Goal: Task Accomplishment & Management: Use online tool/utility

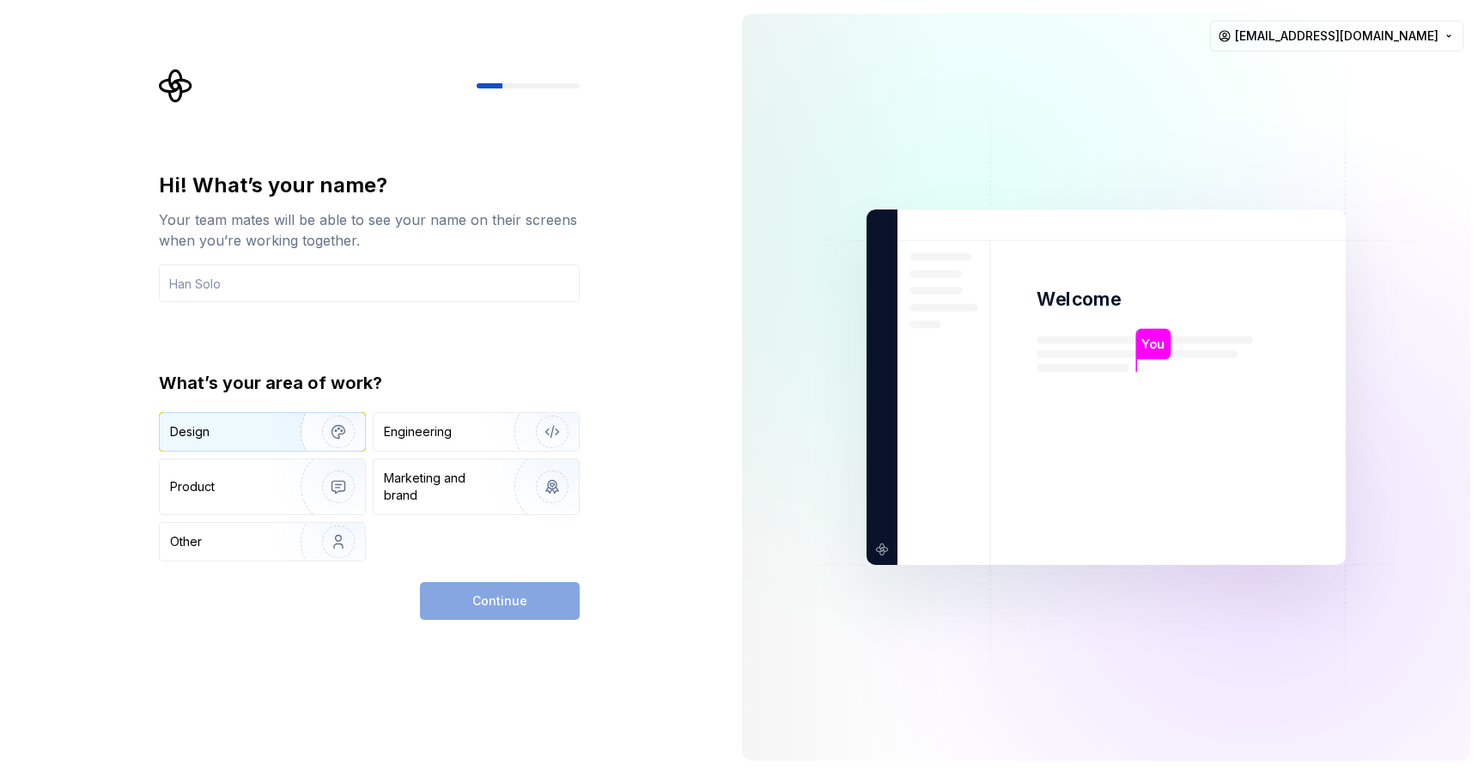
click at [281, 426] on img "button" at bounding box center [327, 431] width 110 height 115
click at [301, 275] on input "text" at bounding box center [369, 284] width 421 height 38
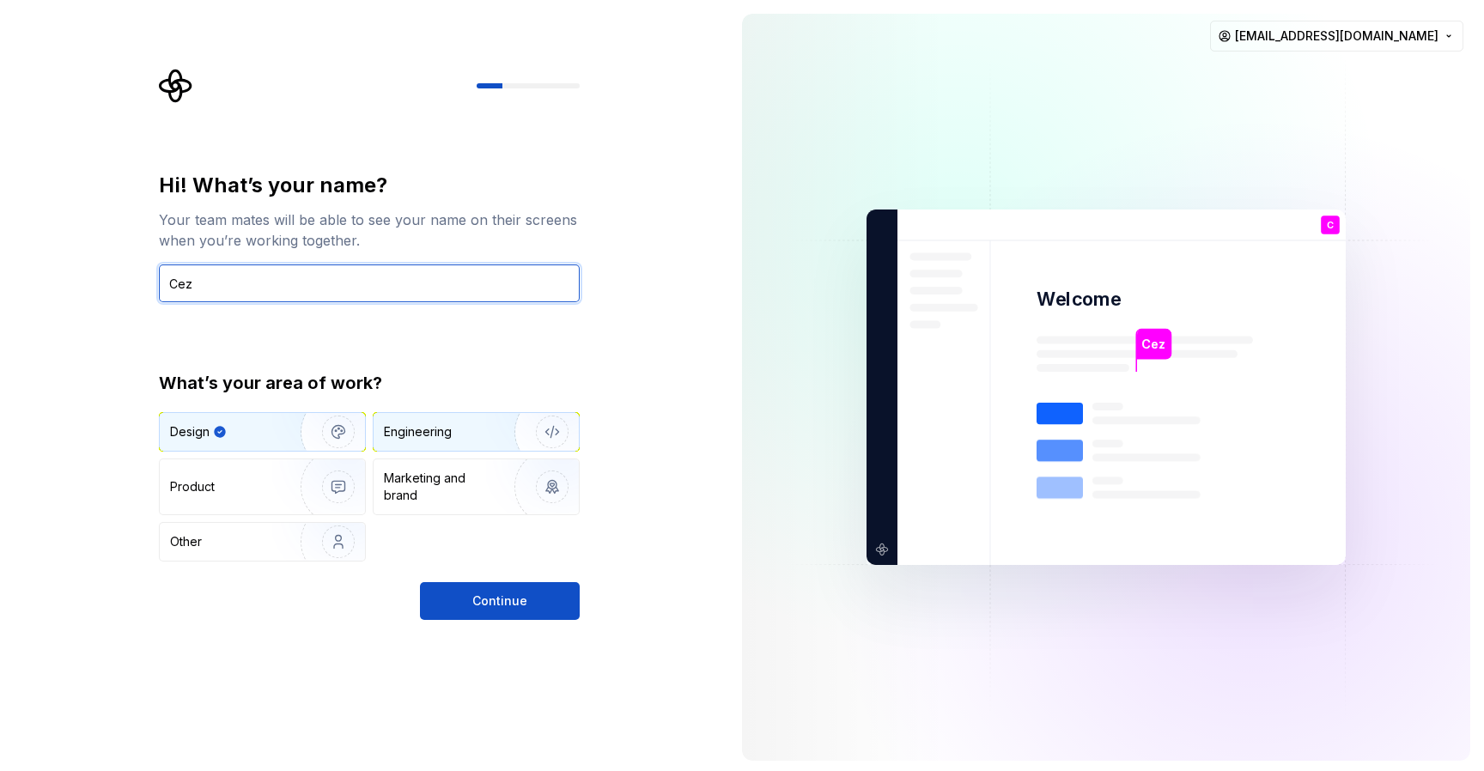
type input "Cez"
click at [481, 433] on div "Engineering" at bounding box center [452, 431] width 137 height 17
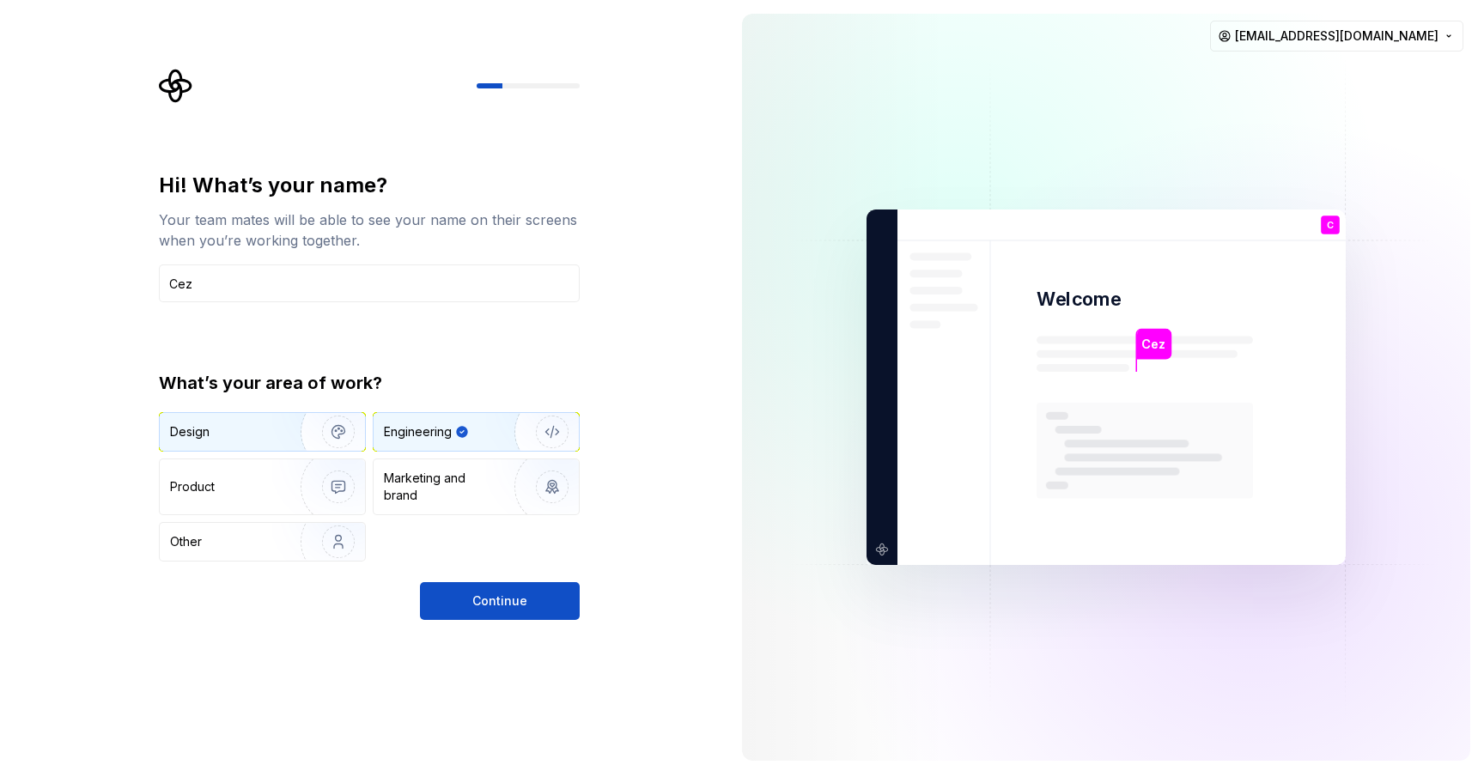
click at [301, 423] on img "button" at bounding box center [327, 431] width 110 height 115
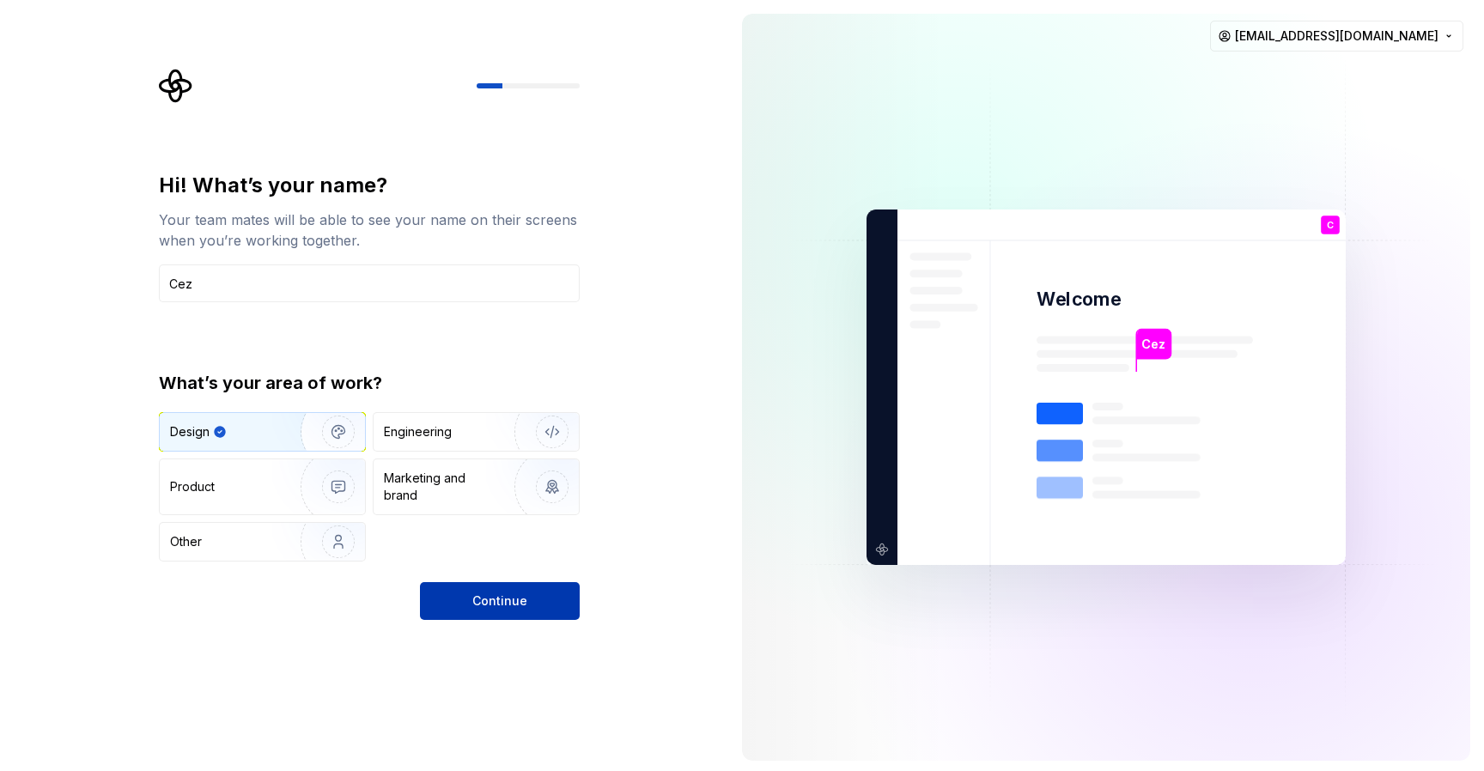
click at [507, 601] on span "Continue" at bounding box center [499, 601] width 55 height 17
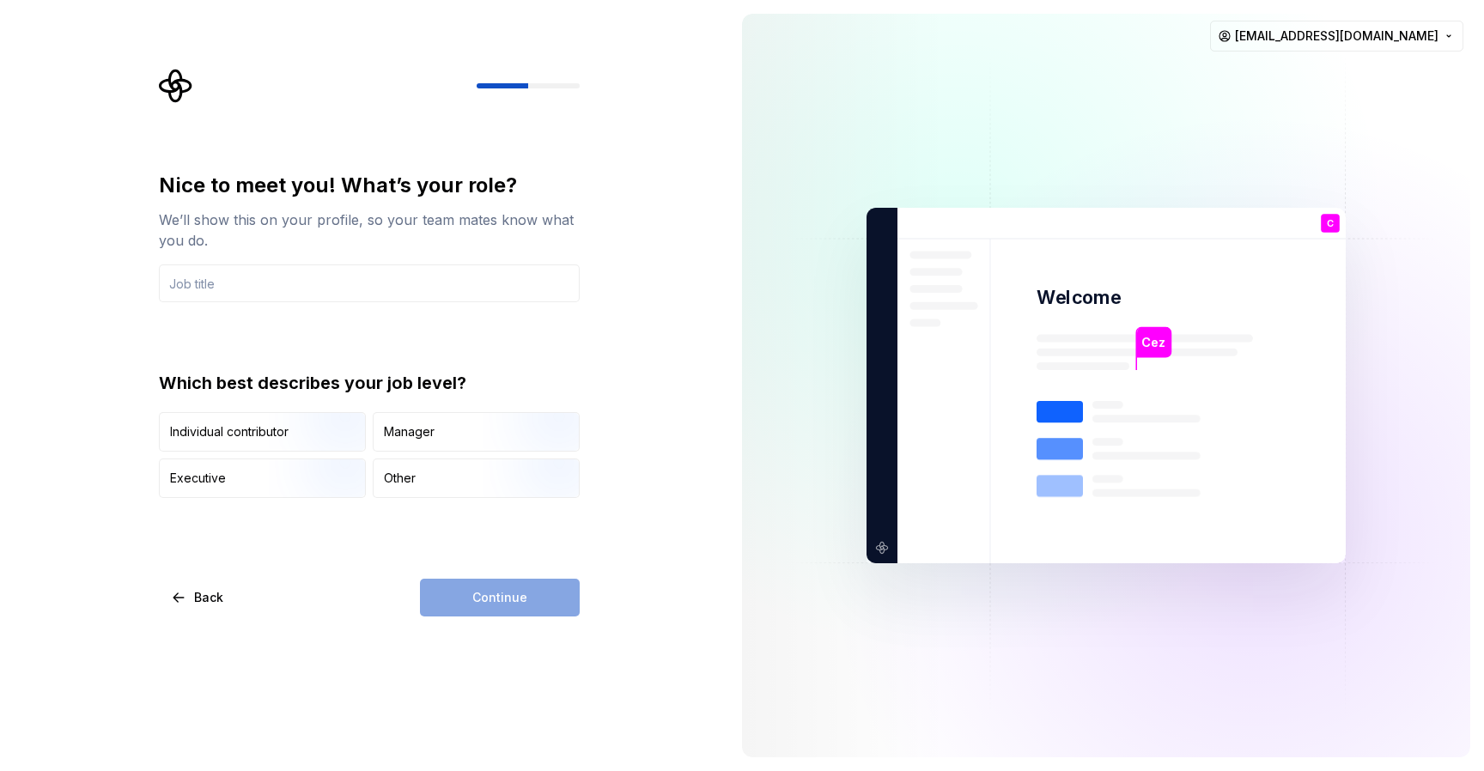
click at [402, 264] on div "Nice to meet you! What’s your role? We’ll show this on your profile, so your te…" at bounding box center [369, 237] width 421 height 131
click at [392, 274] on input "text" at bounding box center [369, 284] width 421 height 38
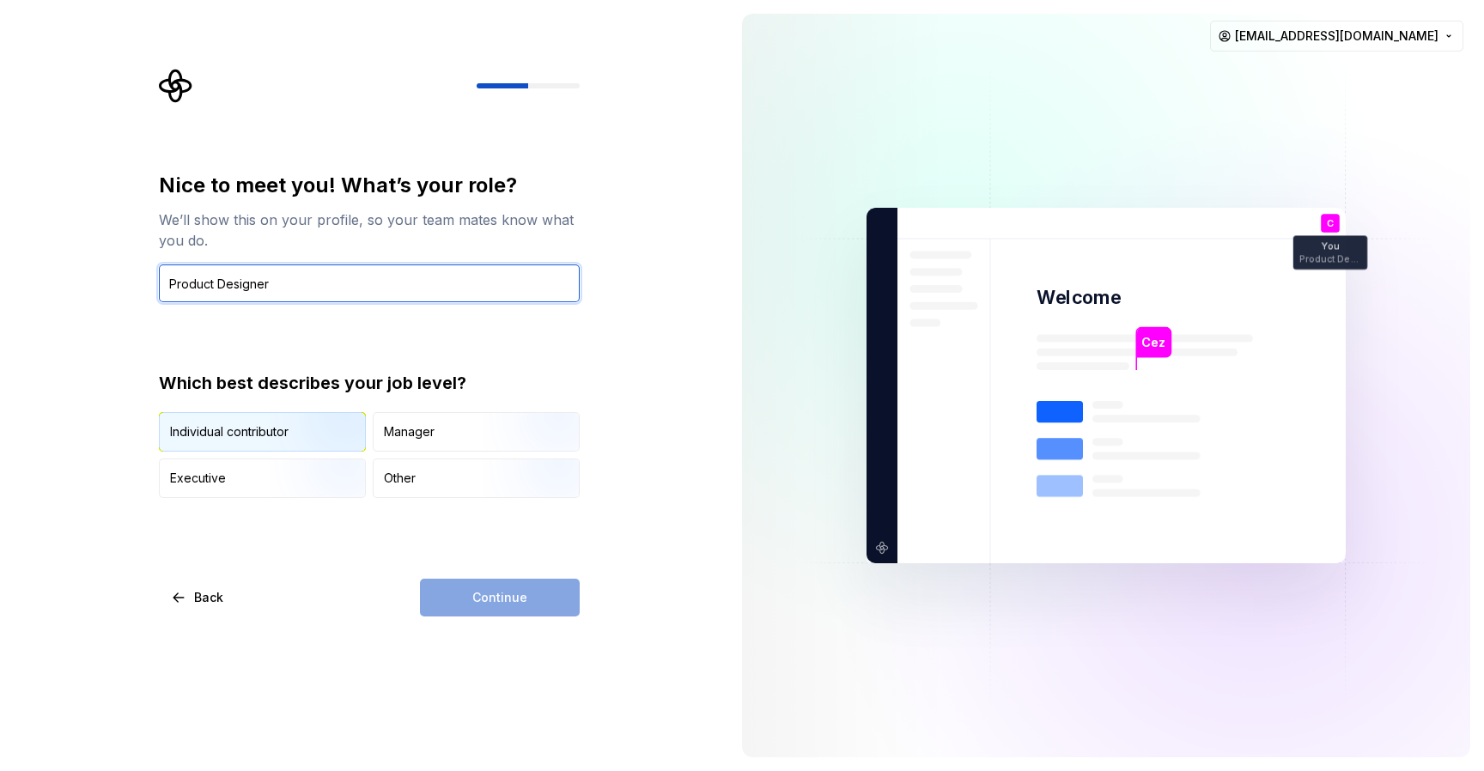
type input "Product Designer"
click at [312, 430] on img "button" at bounding box center [324, 453] width 110 height 115
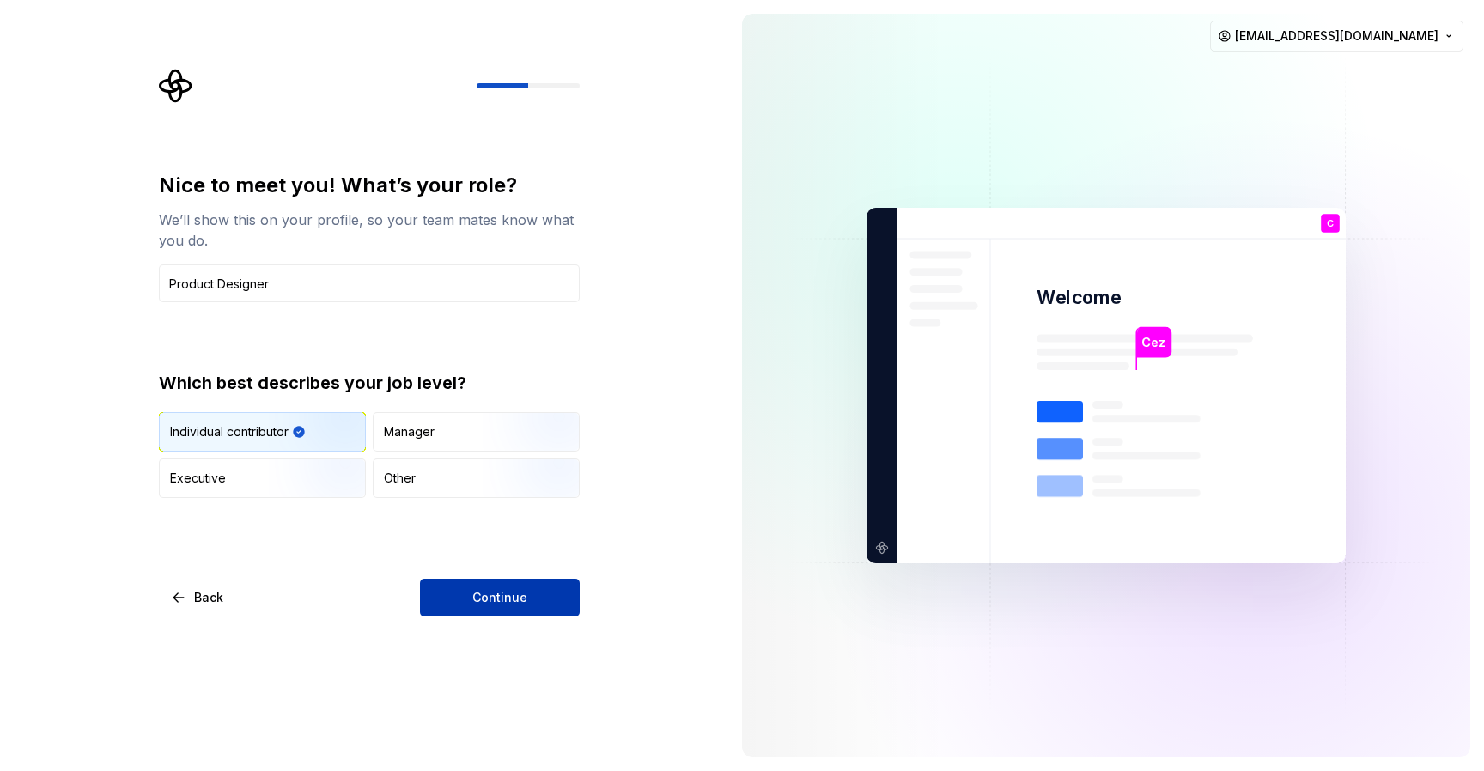
click at [484, 608] on button "Continue" at bounding box center [500, 598] width 160 height 38
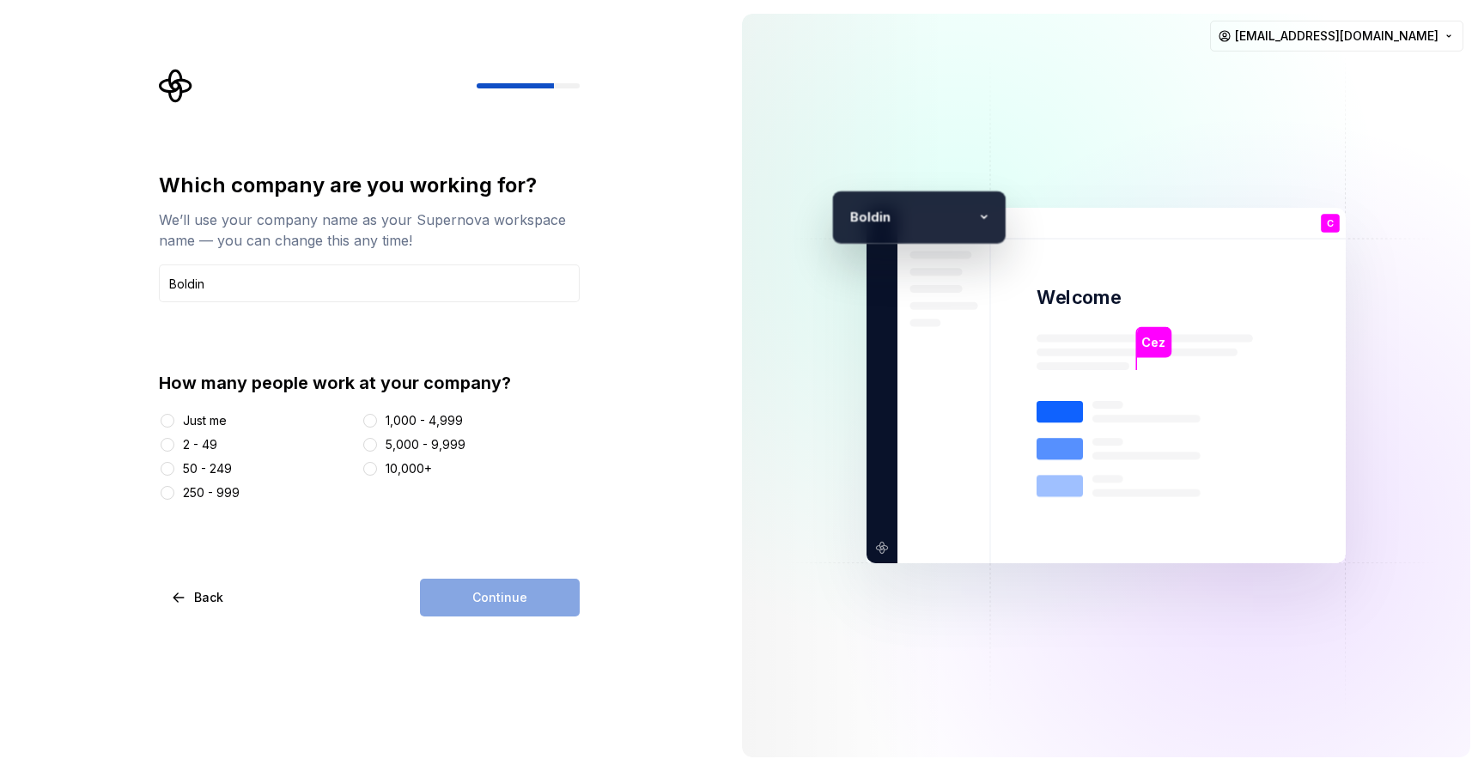
type input "Boldin"
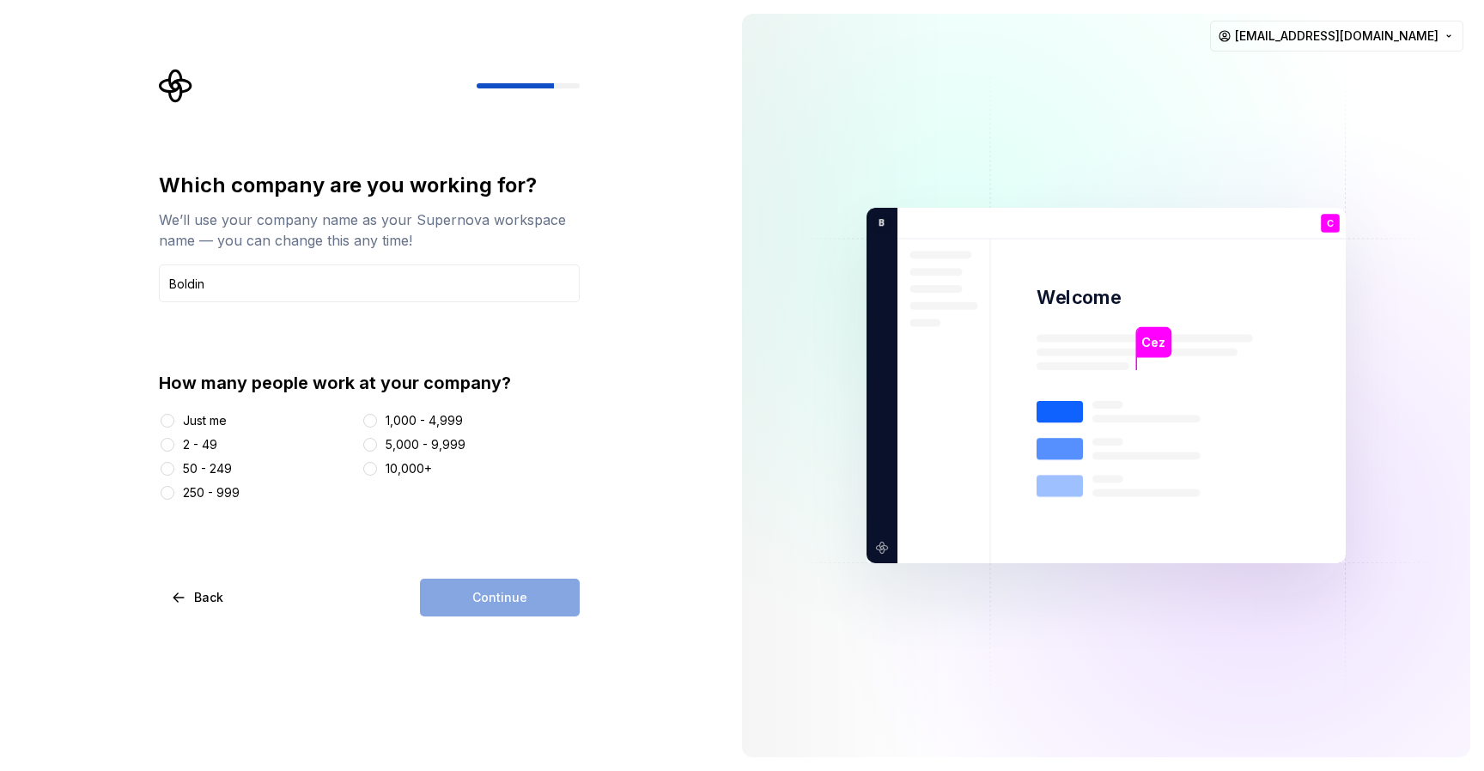
click at [198, 471] on div "50 - 249" at bounding box center [207, 468] width 49 height 17
click at [174, 471] on button "50 - 249" at bounding box center [168, 469] width 14 height 14
click at [487, 588] on button "Continue" at bounding box center [500, 598] width 160 height 38
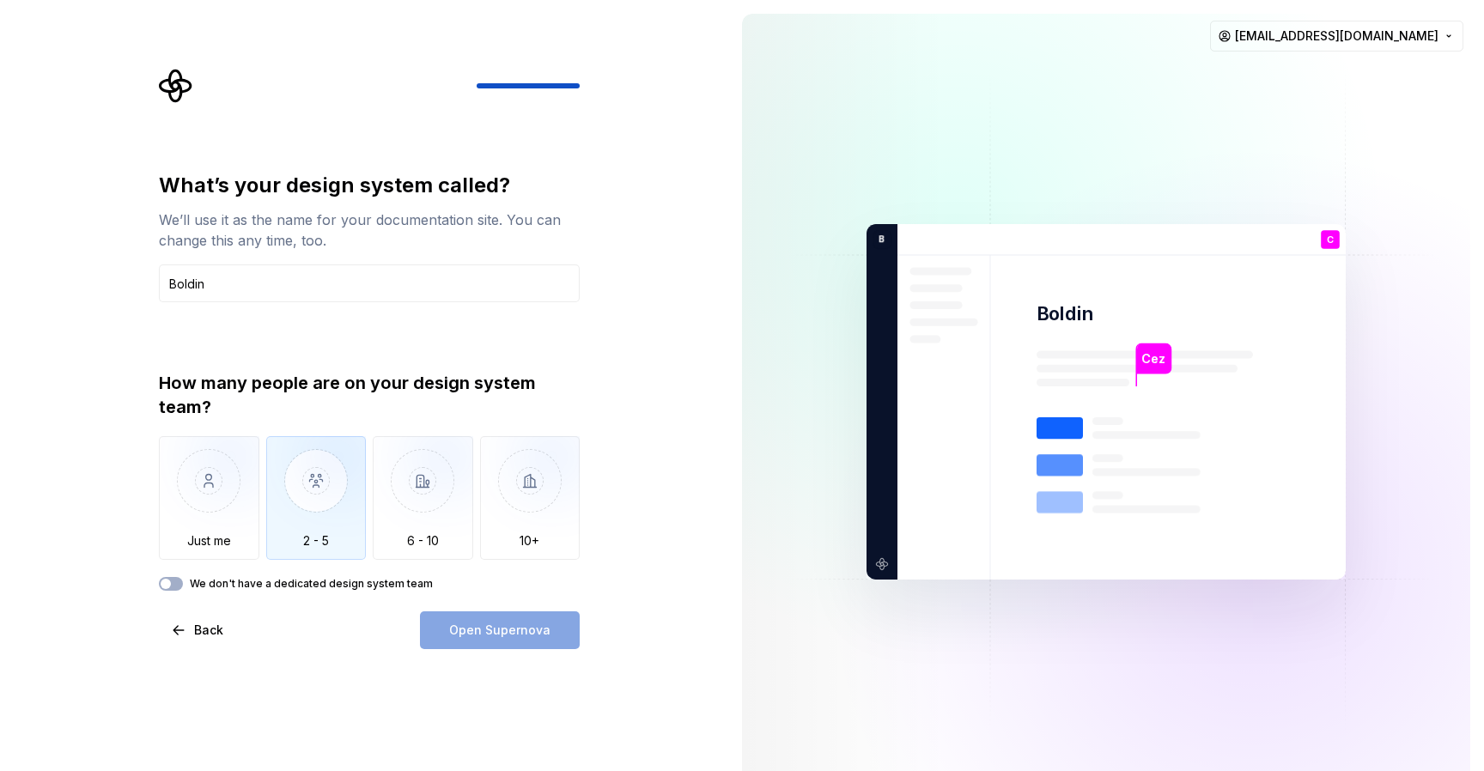
type input "Boldin"
click at [319, 484] on img "button" at bounding box center [316, 493] width 100 height 115
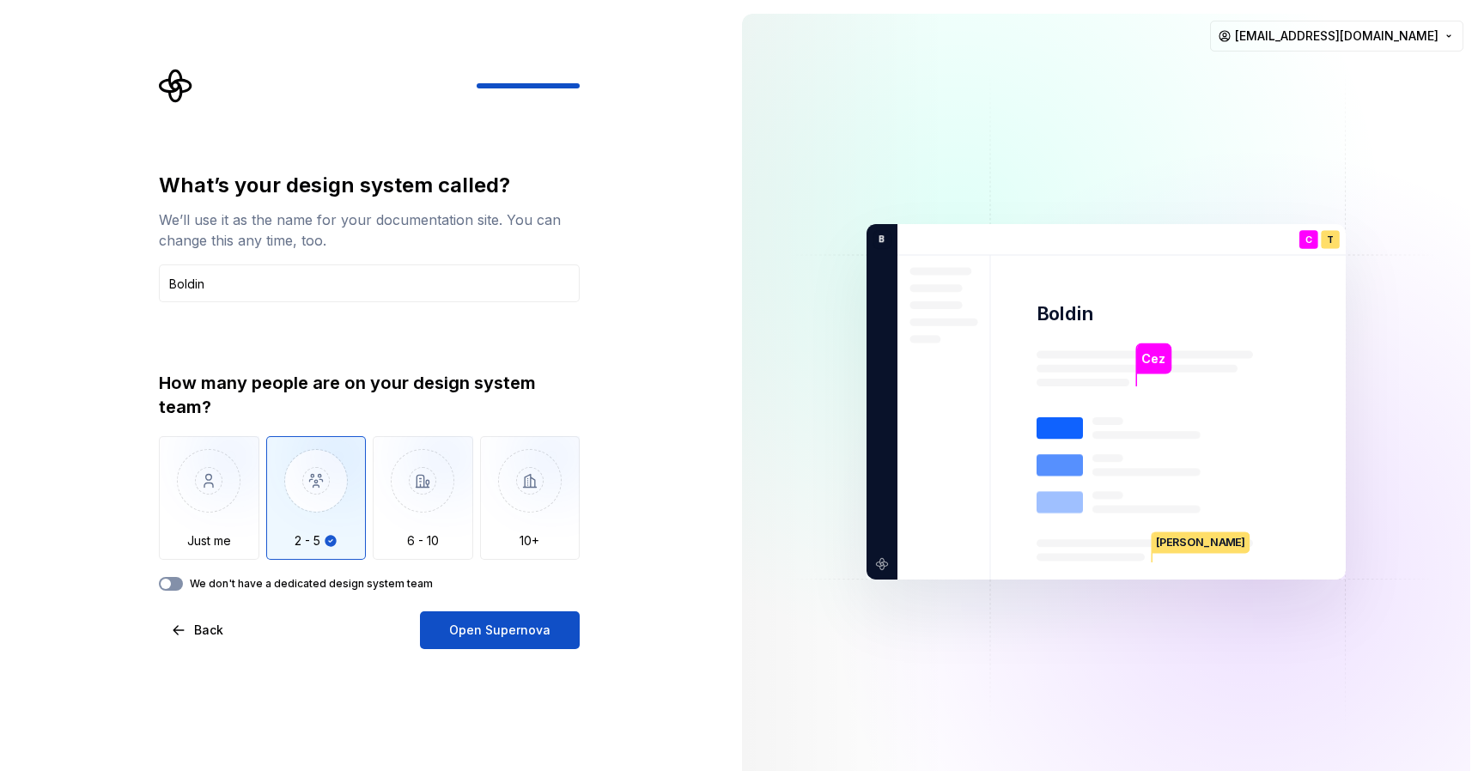
click at [172, 579] on icon "button" at bounding box center [166, 584] width 14 height 10
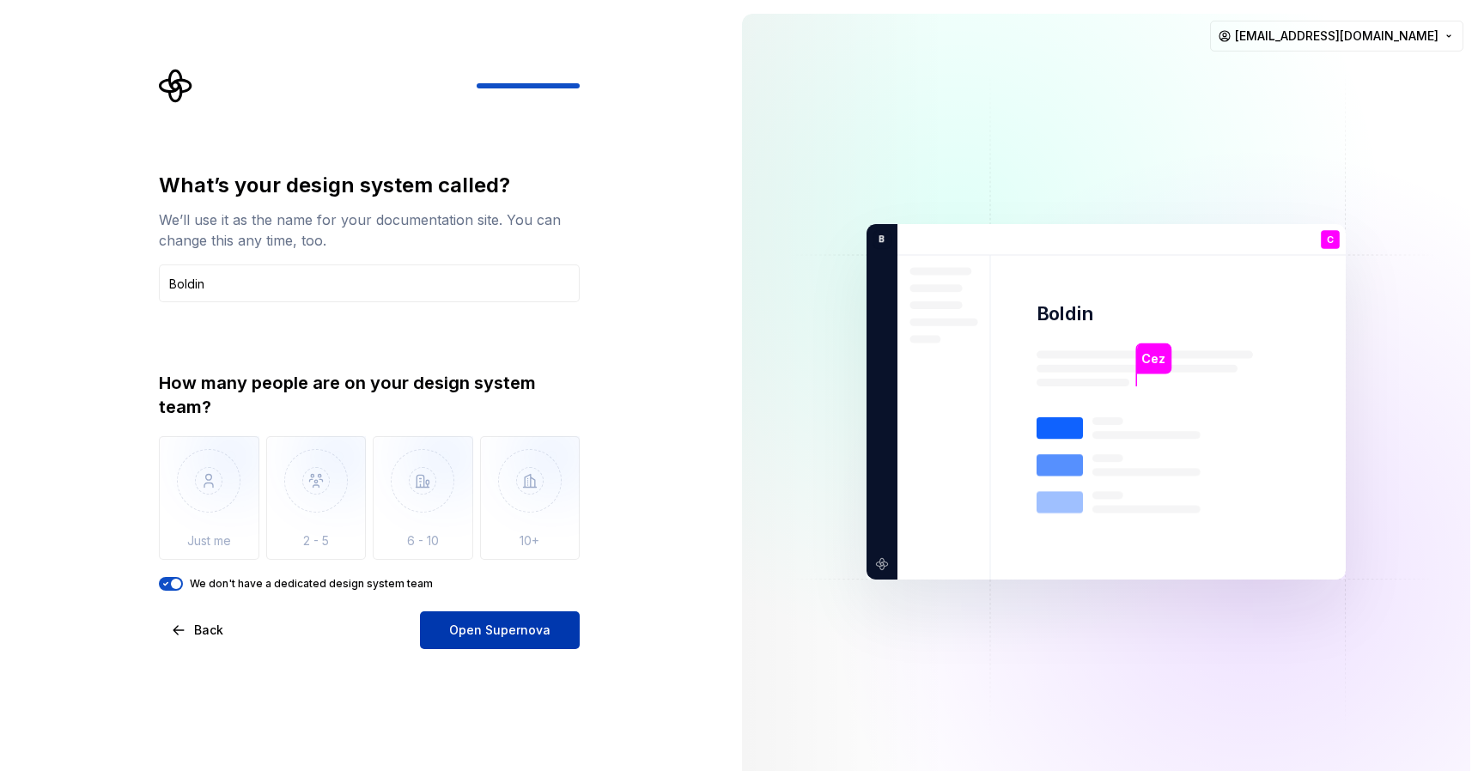
click at [498, 630] on span "Open Supernova" at bounding box center [499, 630] width 101 height 17
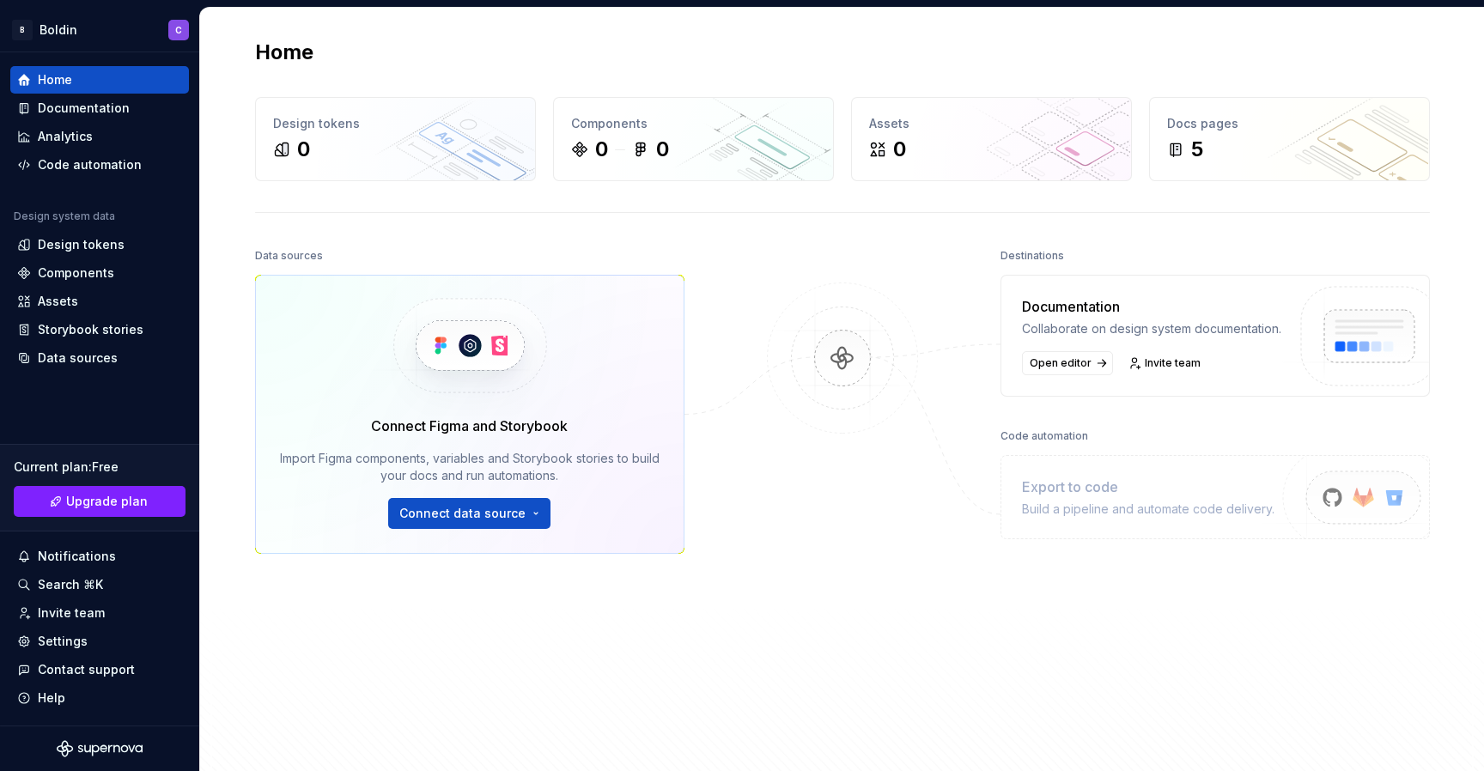
click at [682, 605] on div "Data sources Connect Figma and Storybook Import Figma components, variables and…" at bounding box center [469, 475] width 429 height 463
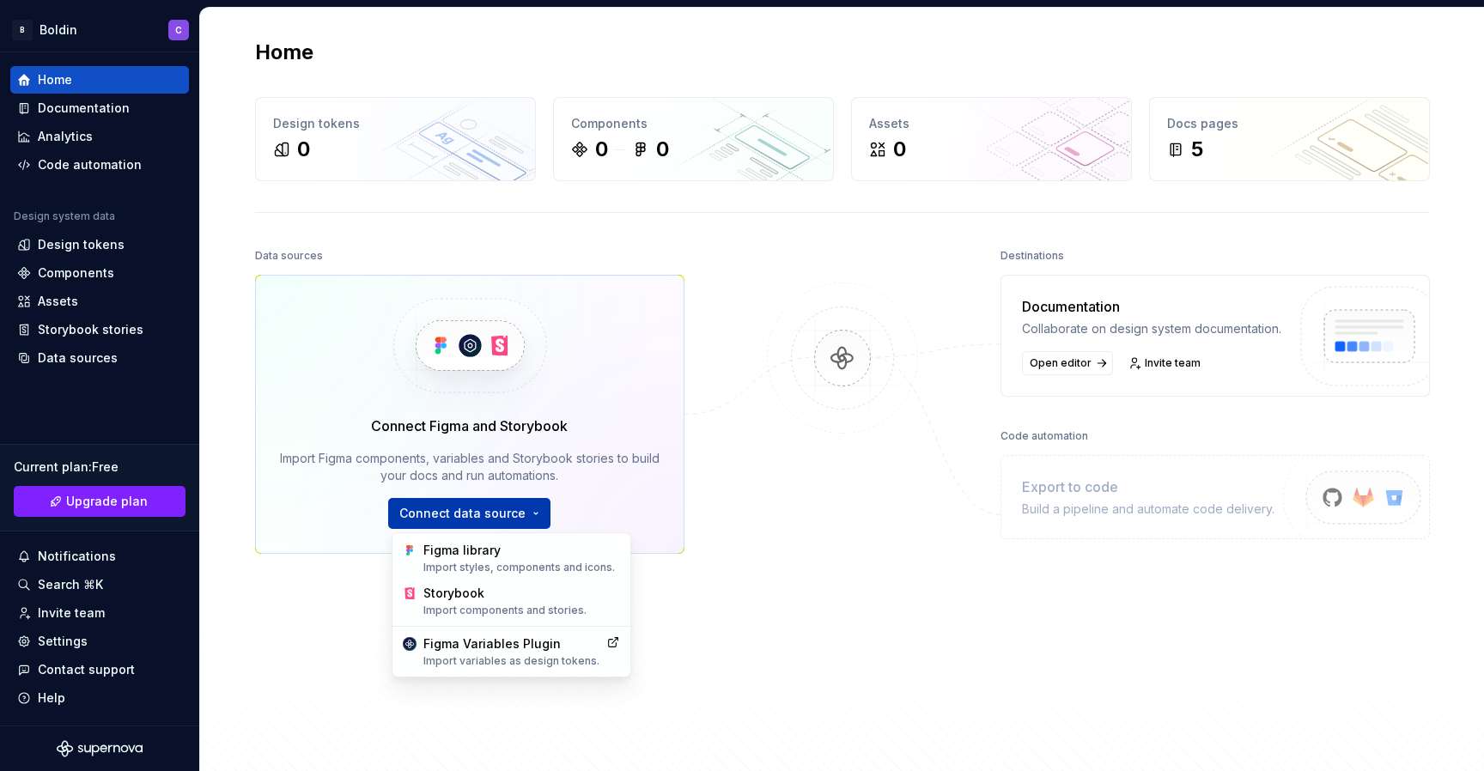
click at [481, 514] on html "B Boldin C Home Documentation Analytics Code automation Design system data Desi…" at bounding box center [742, 385] width 1484 height 771
click at [465, 604] on div "Import components and stories." at bounding box center [521, 611] width 197 height 14
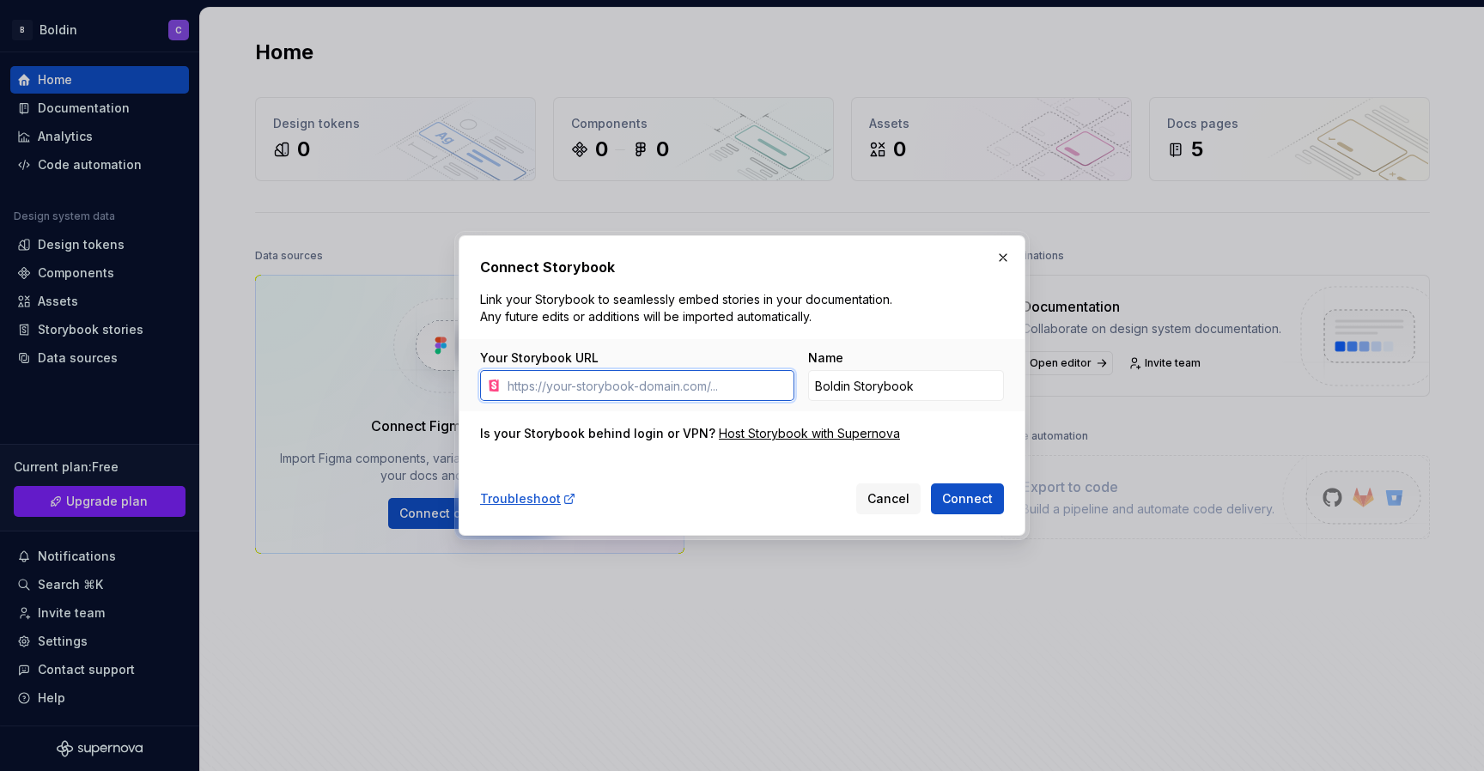
click at [698, 392] on input "Your Storybook URL" at bounding box center [648, 385] width 294 height 31
paste input "[URL][DOMAIN_NAME]"
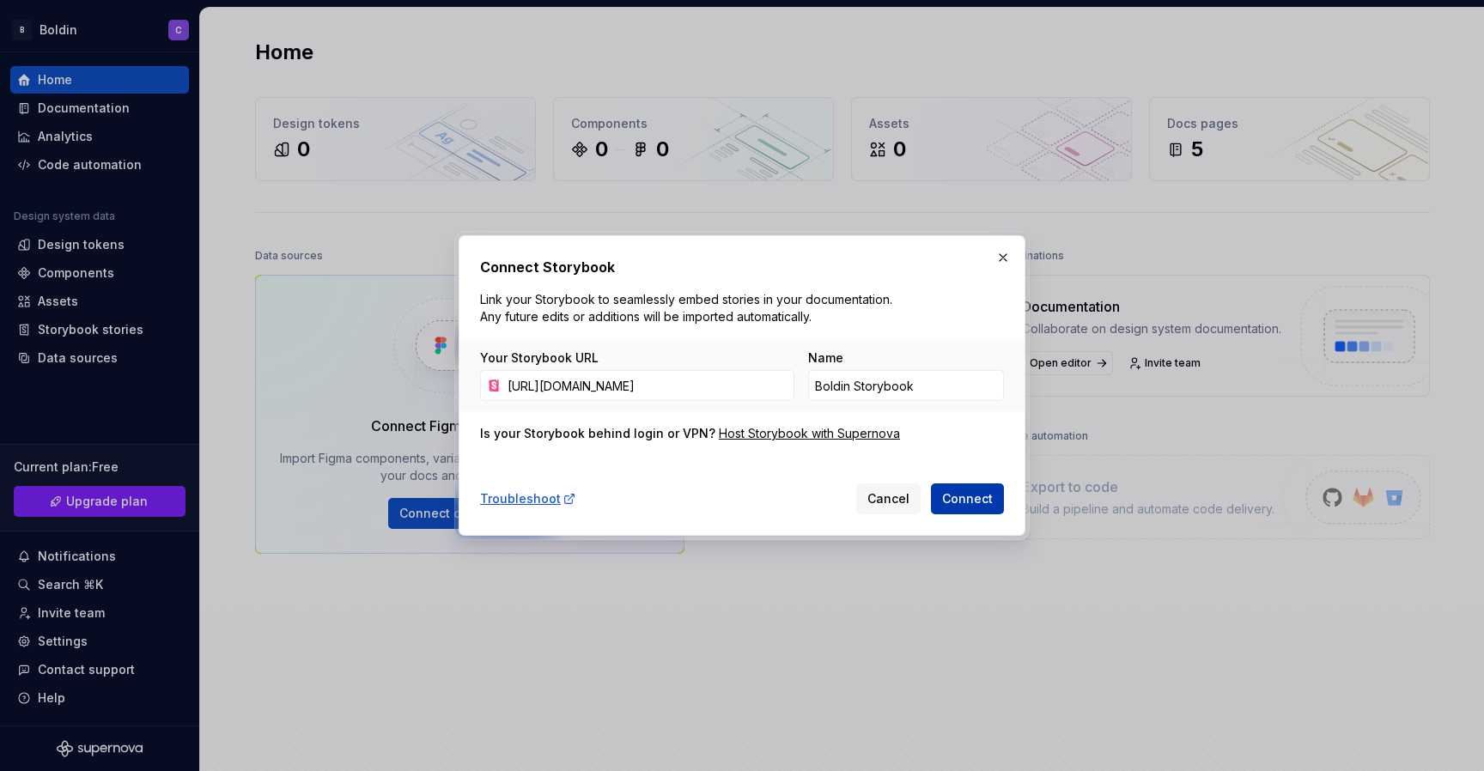
click at [973, 500] on span "Connect" at bounding box center [967, 498] width 51 height 17
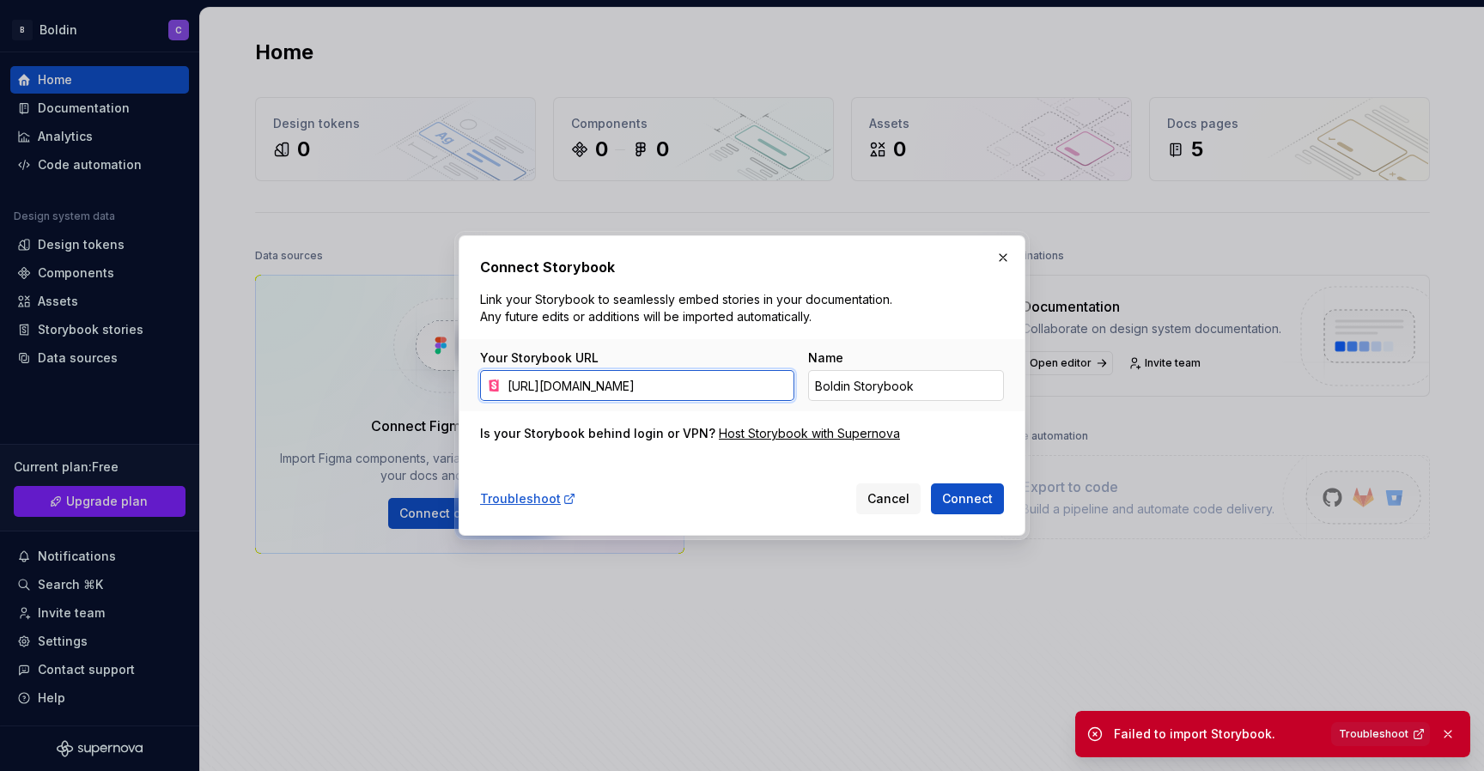
drag, startPoint x: 708, startPoint y: 387, endPoint x: 968, endPoint y: 387, distance: 260.2
click at [963, 387] on div "Your Storybook URL [URL][DOMAIN_NAME] Name Boldin Storybook" at bounding box center [742, 376] width 524 height 52
type input "[URL][DOMAIN_NAME]"
click at [931, 483] on button "Connect" at bounding box center [967, 498] width 73 height 31
click at [767, 436] on div "Host Storybook with Supernova" at bounding box center [809, 433] width 181 height 17
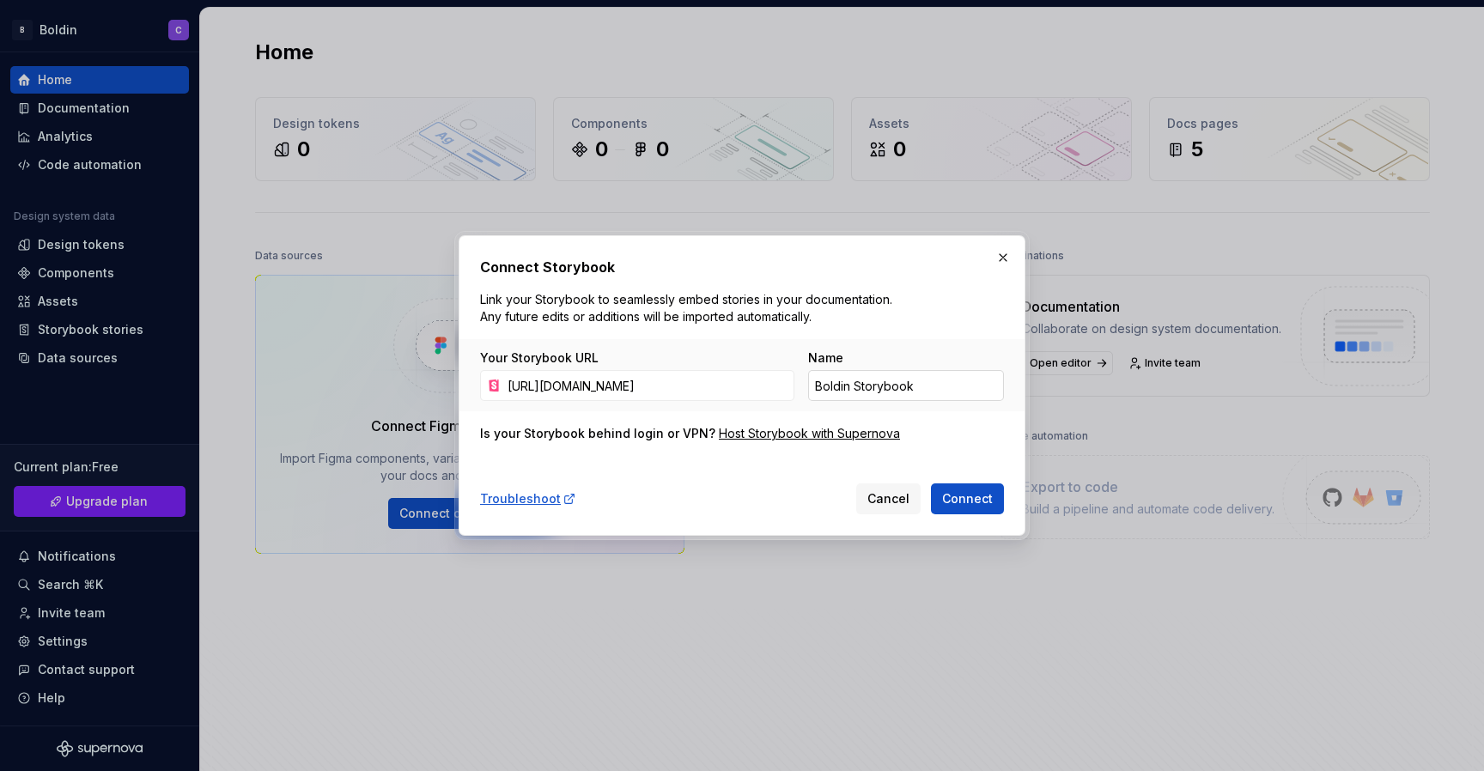
click at [926, 377] on input "Boldin Storybook" at bounding box center [906, 385] width 196 height 31
click at [767, 386] on input "[URL][DOMAIN_NAME]" at bounding box center [648, 385] width 294 height 31
click at [1008, 256] on button "button" at bounding box center [1003, 258] width 24 height 24
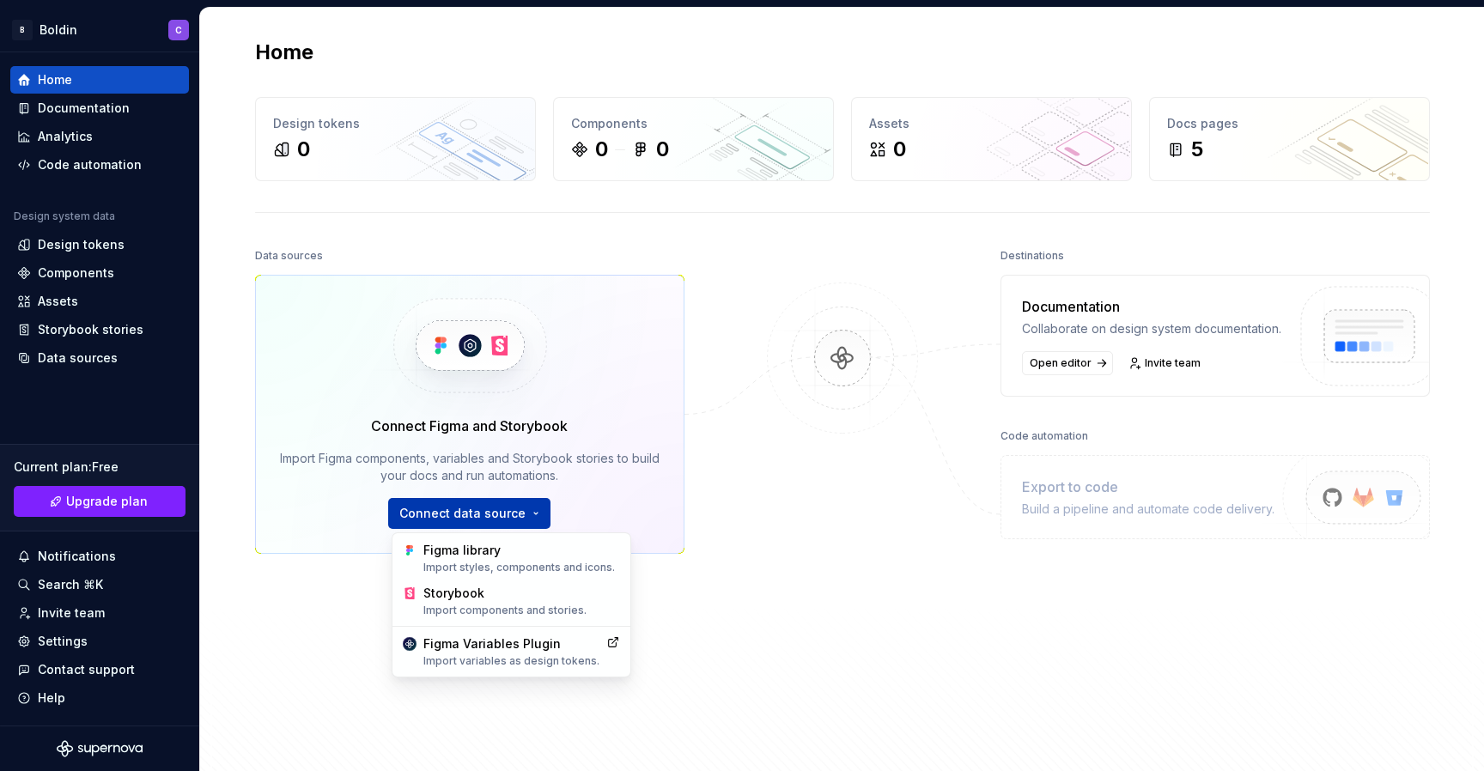
click at [524, 516] on html "B Boldin C Home Documentation Analytics Code automation Design system data Desi…" at bounding box center [742, 385] width 1484 height 771
click at [499, 576] on div "Figma library Import styles, components and icons." at bounding box center [511, 558] width 231 height 43
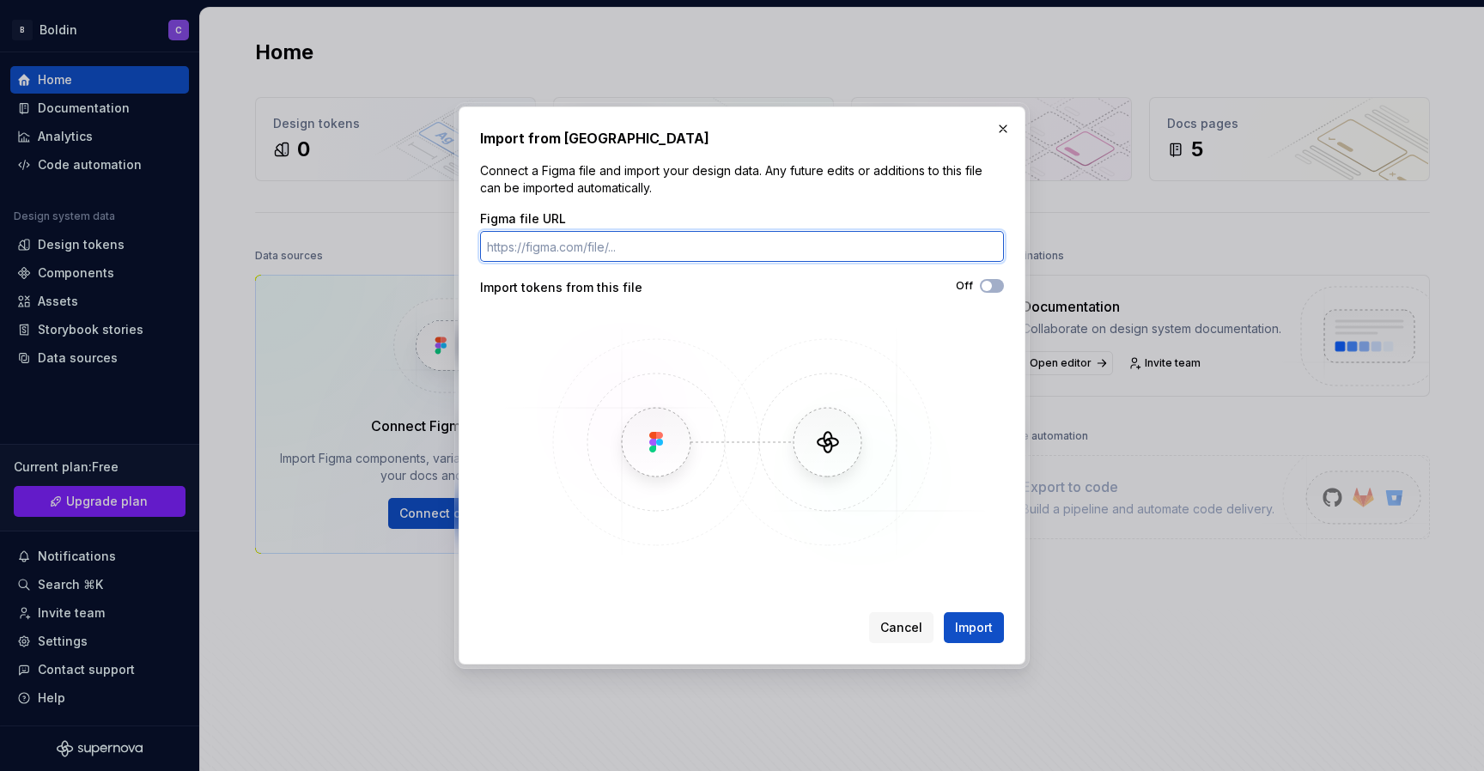
click at [696, 246] on input "Figma file URL" at bounding box center [742, 246] width 524 height 31
paste input "[URL][DOMAIN_NAME]"
type input "[URL][DOMAIN_NAME]"
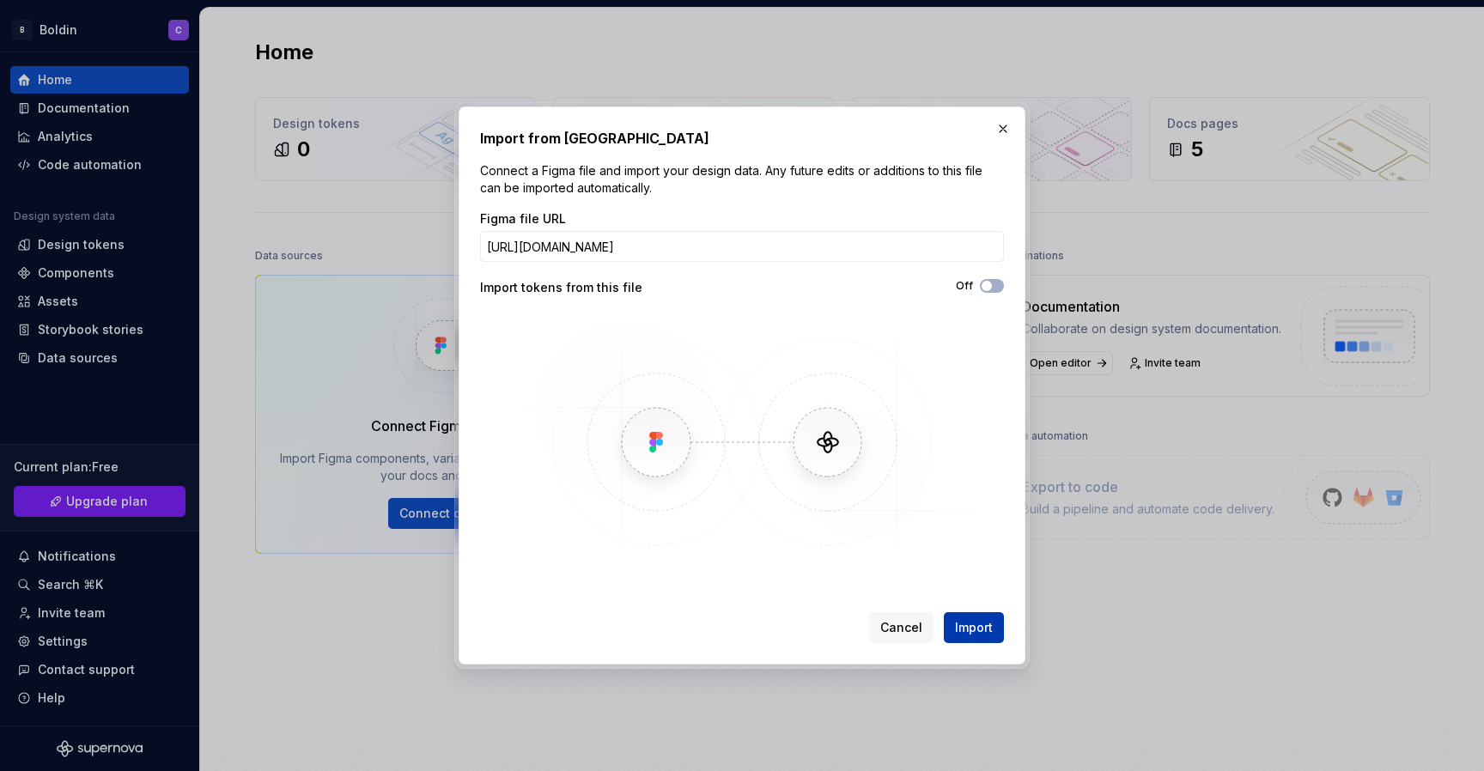
scroll to position [0, 0]
click at [968, 635] on span "Import" at bounding box center [974, 627] width 38 height 17
click at [972, 624] on span "Import" at bounding box center [974, 627] width 38 height 17
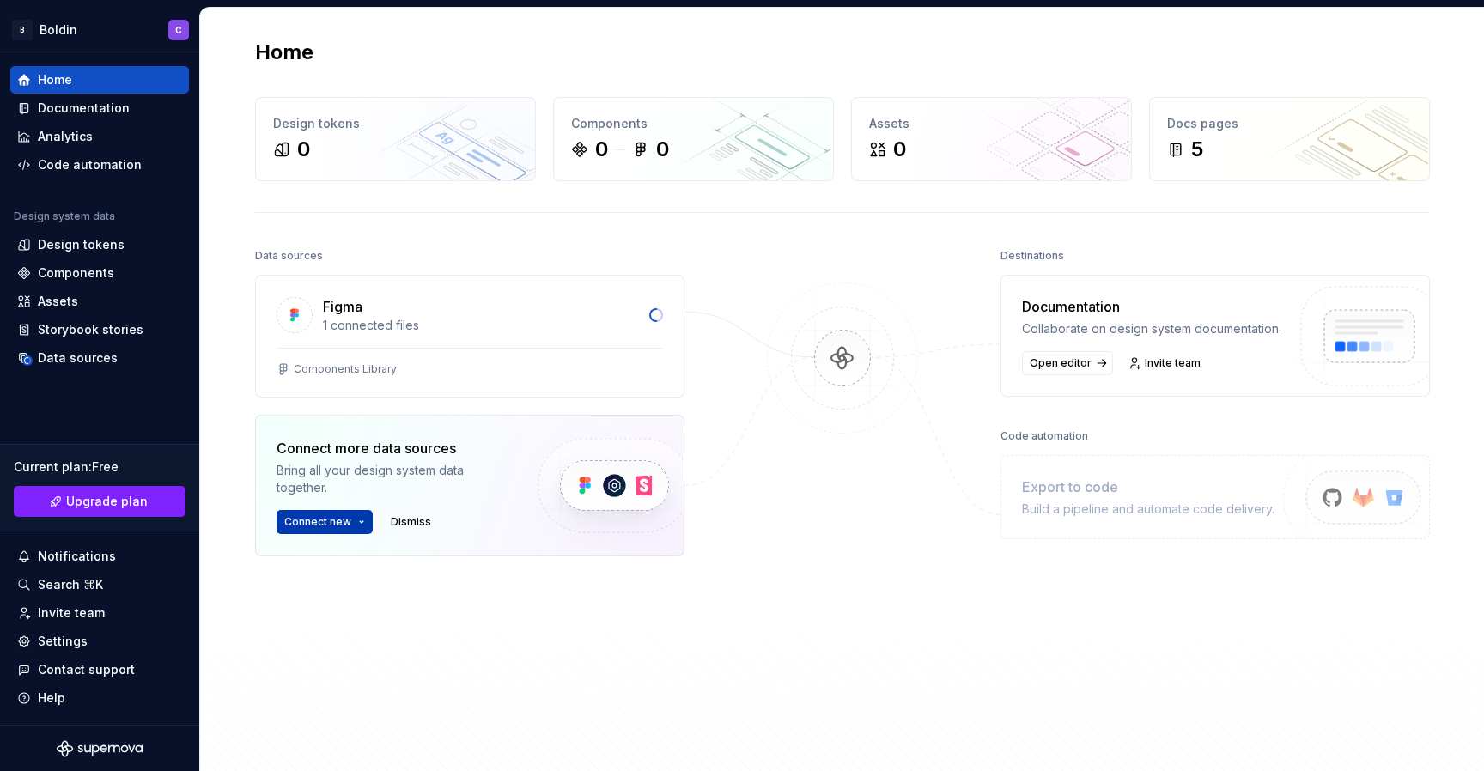
click at [356, 522] on html "B Boldin C Home Documentation Analytics Code automation Design system data Desi…" at bounding box center [742, 385] width 1484 height 771
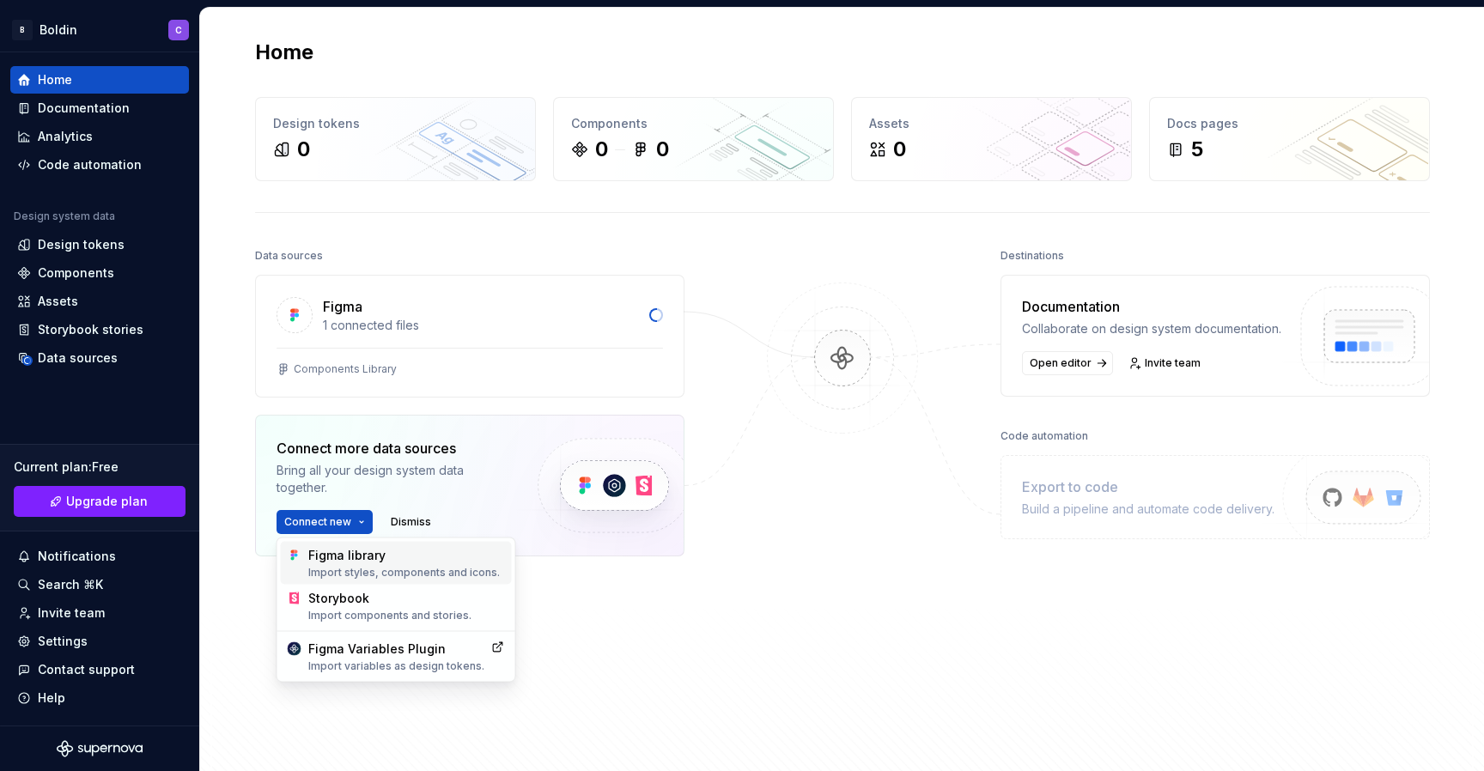
click at [353, 544] on div "Figma library Import styles, components and icons." at bounding box center [396, 563] width 231 height 43
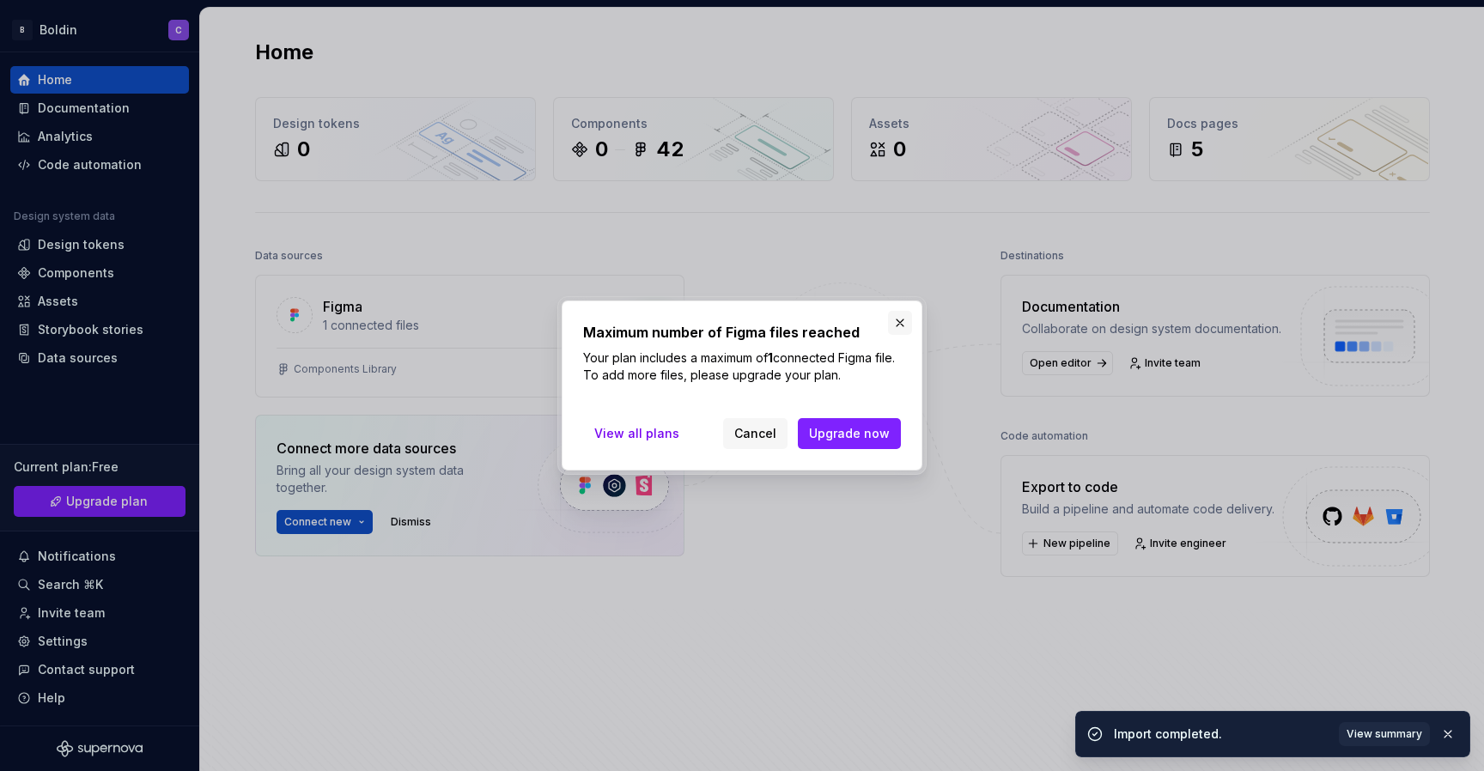
click at [902, 324] on button "button" at bounding box center [900, 323] width 24 height 24
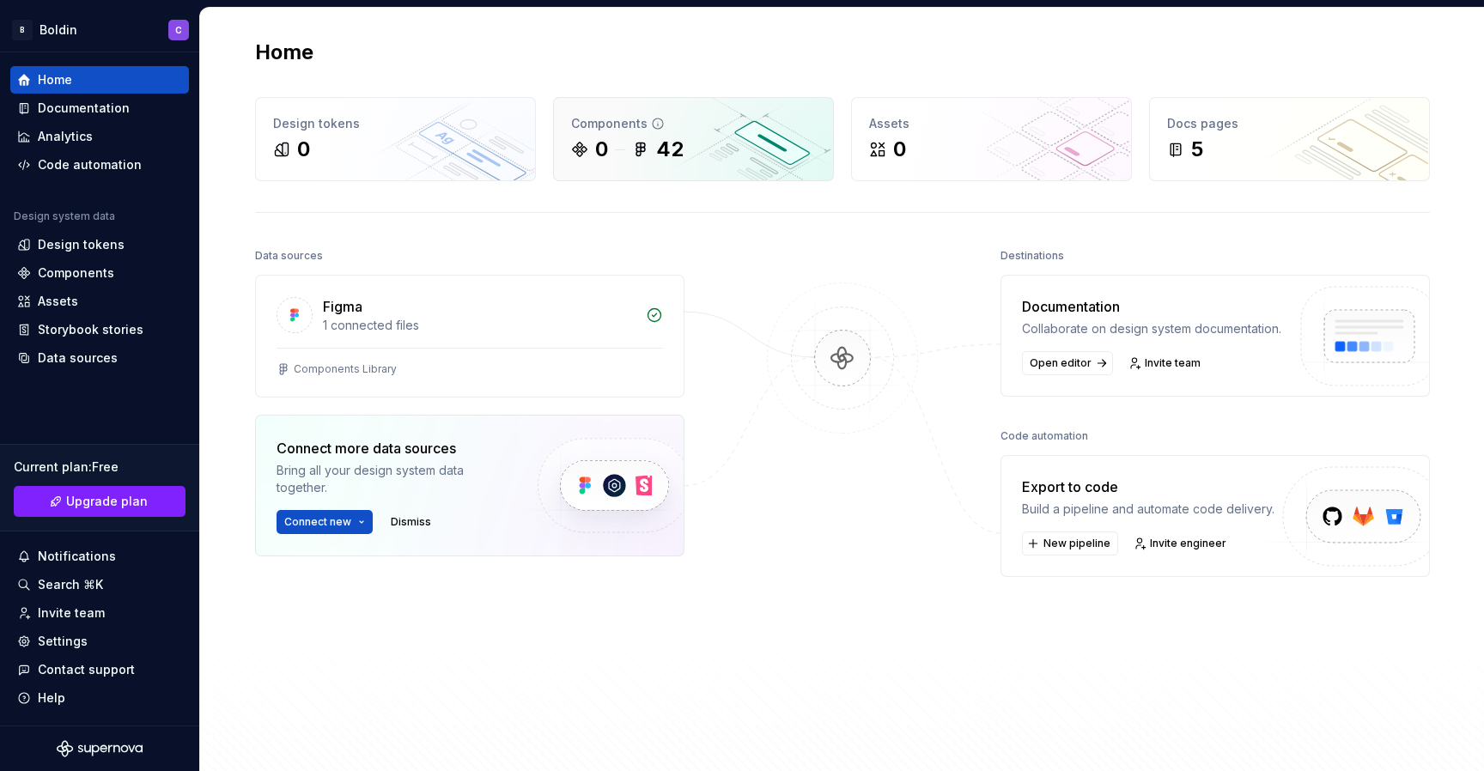
click at [701, 153] on div "0 42" at bounding box center [693, 149] width 245 height 27
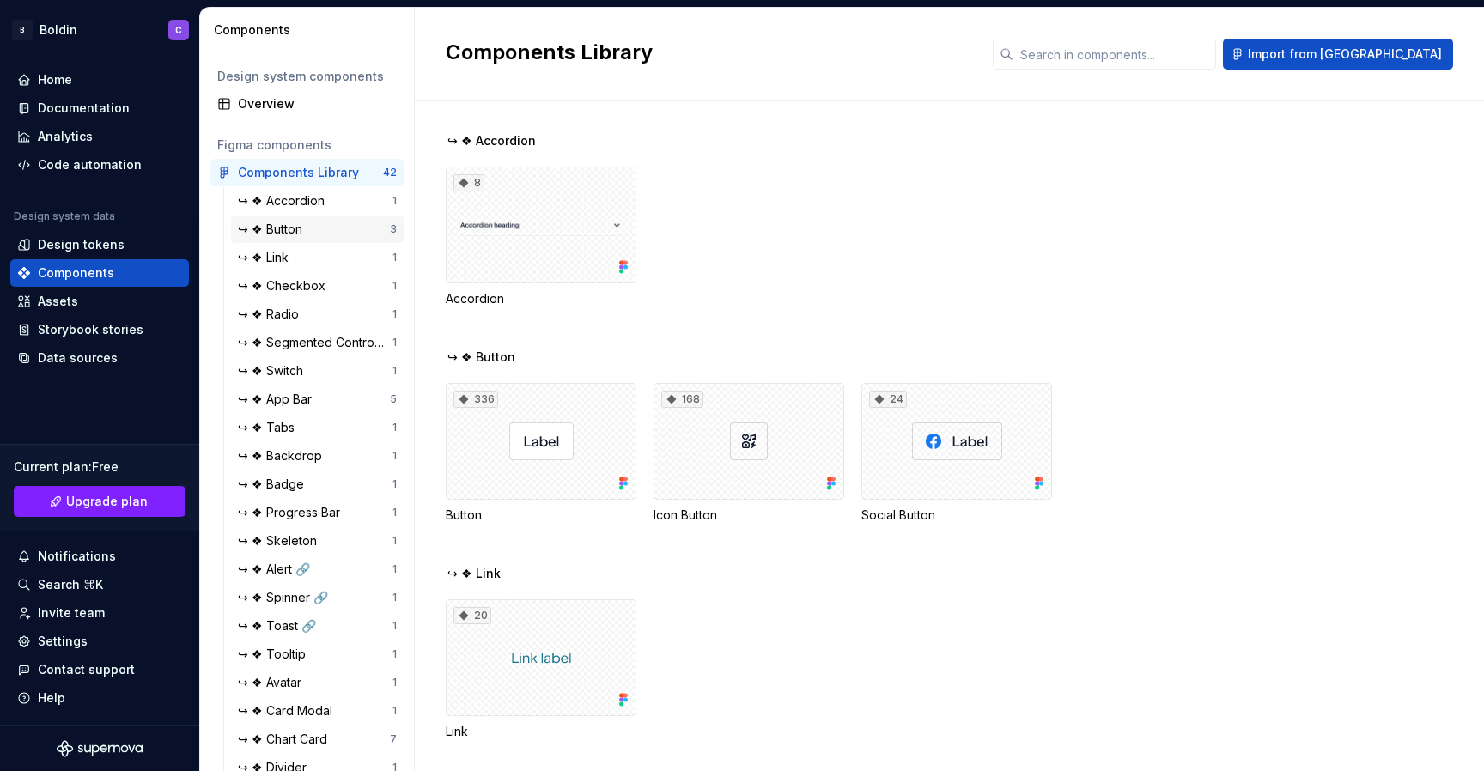
click at [289, 228] on div "↪ ❖ Button" at bounding box center [273, 229] width 71 height 17
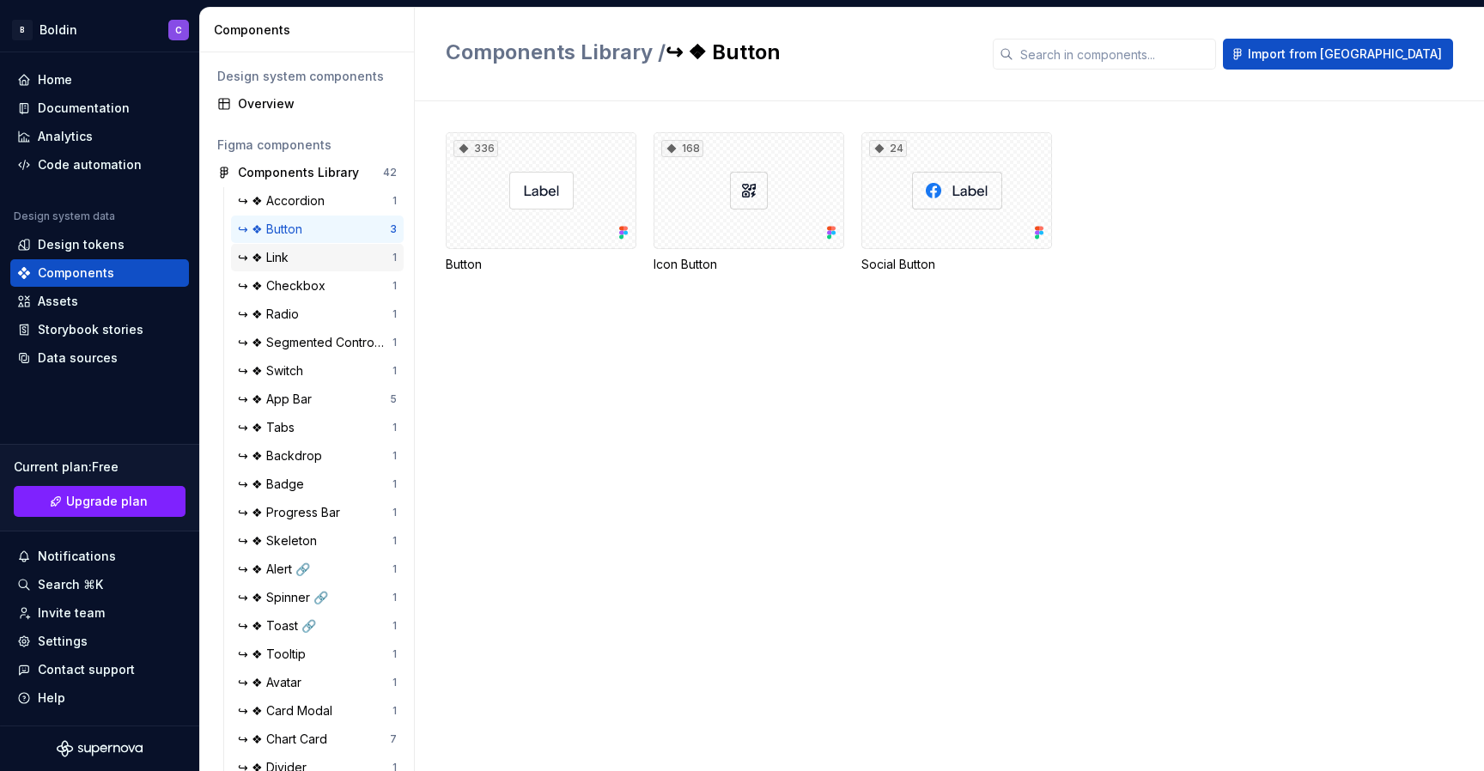
click at [292, 270] on div "↪ ❖ Link 1" at bounding box center [317, 257] width 173 height 27
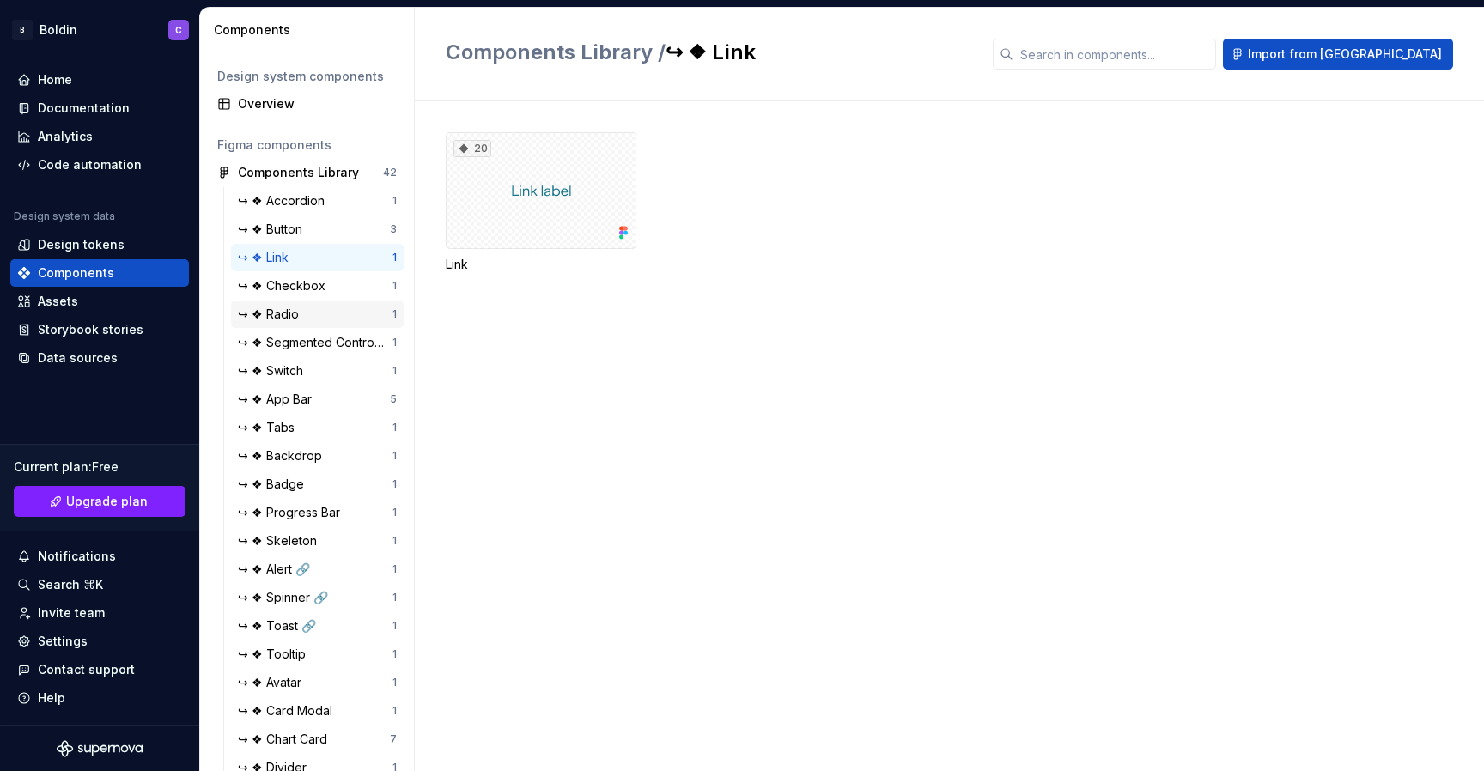
click at [296, 327] on div "↪ ❖ Radio 1" at bounding box center [317, 314] width 173 height 27
click at [297, 424] on div "↪ ❖ Tabs" at bounding box center [270, 427] width 64 height 17
click at [291, 529] on div "↪ ❖ Skeleton 1" at bounding box center [317, 540] width 173 height 27
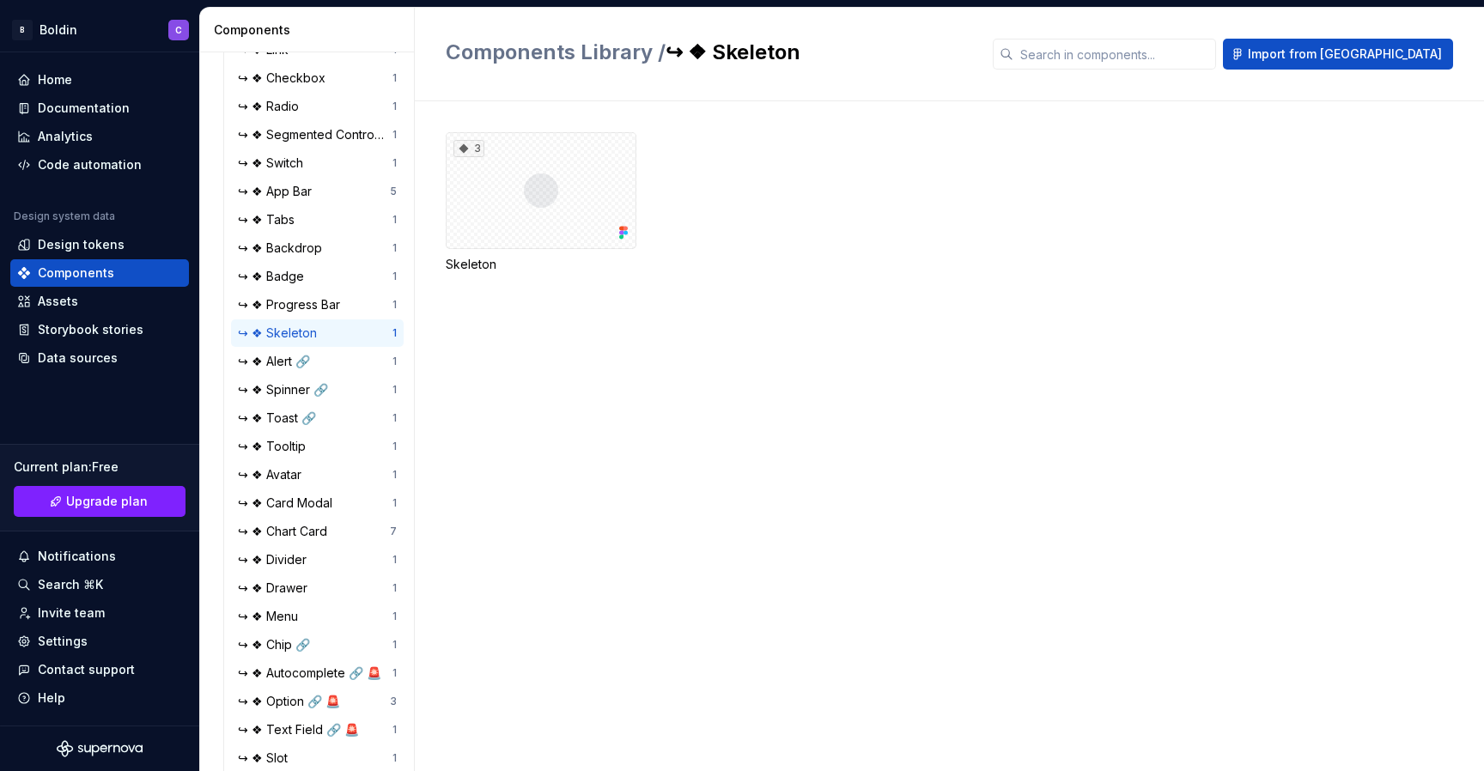
scroll to position [226, 0]
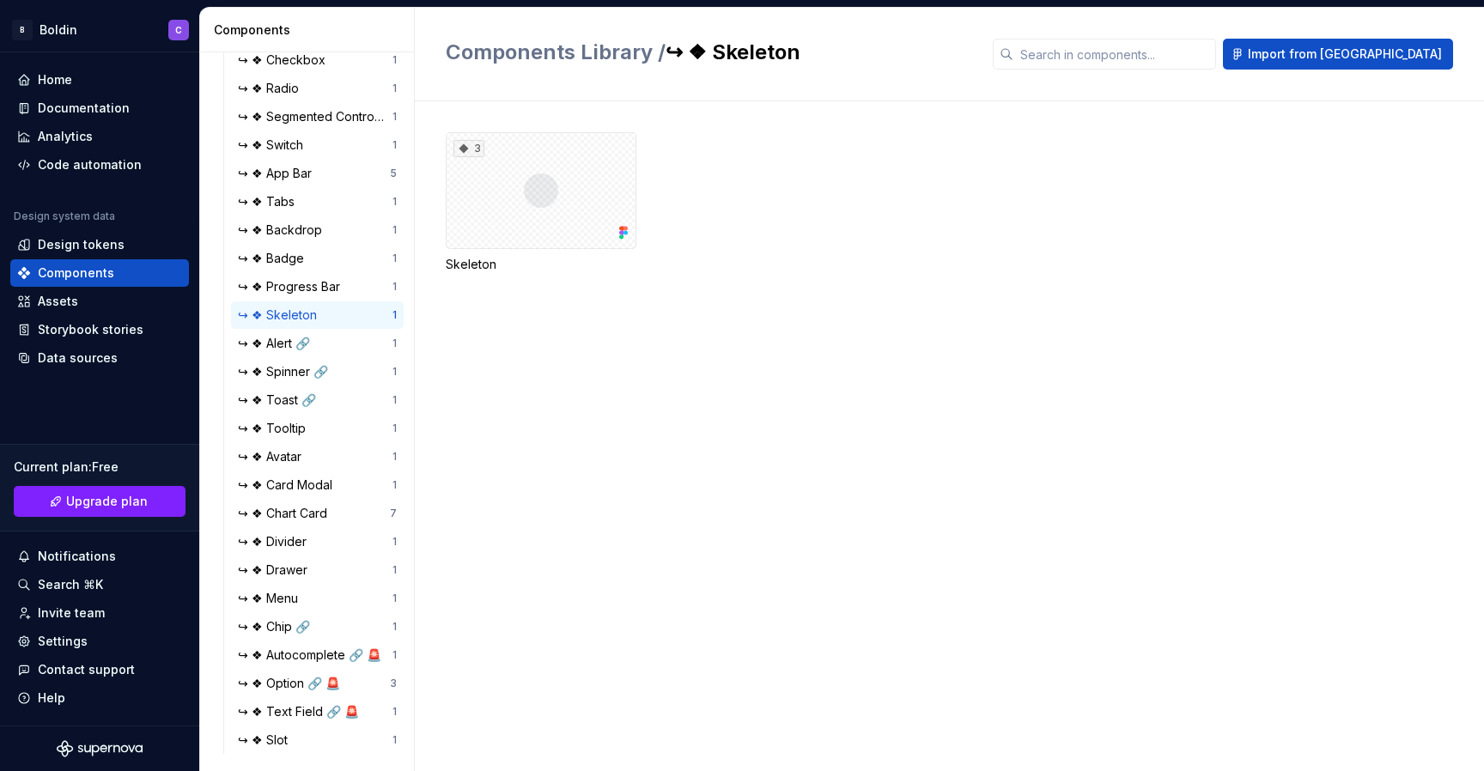
click at [291, 529] on div "↪ ❖ Divider 1" at bounding box center [317, 541] width 173 height 27
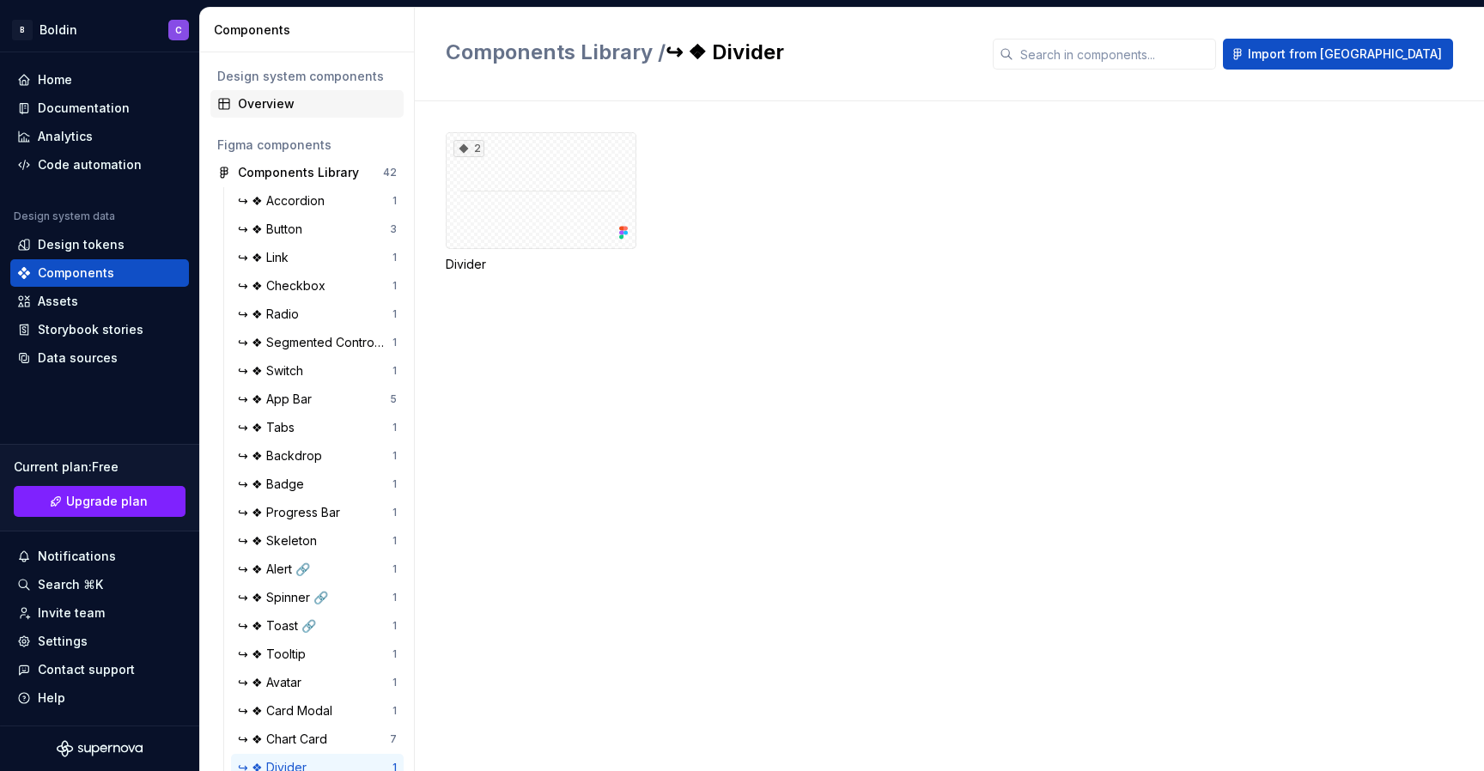
click at [277, 104] on div "Overview" at bounding box center [317, 103] width 159 height 17
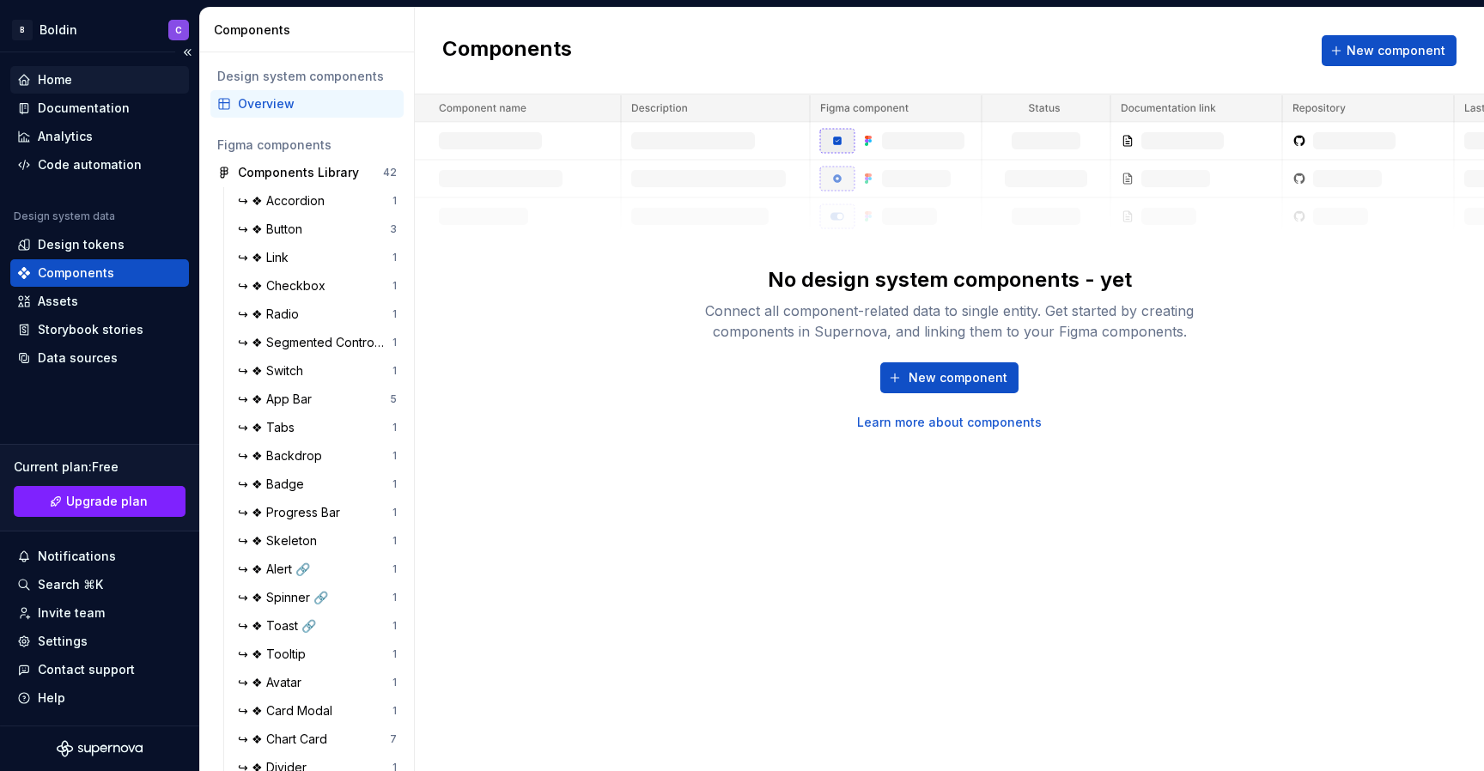
click at [72, 83] on div "Home" at bounding box center [99, 79] width 165 height 17
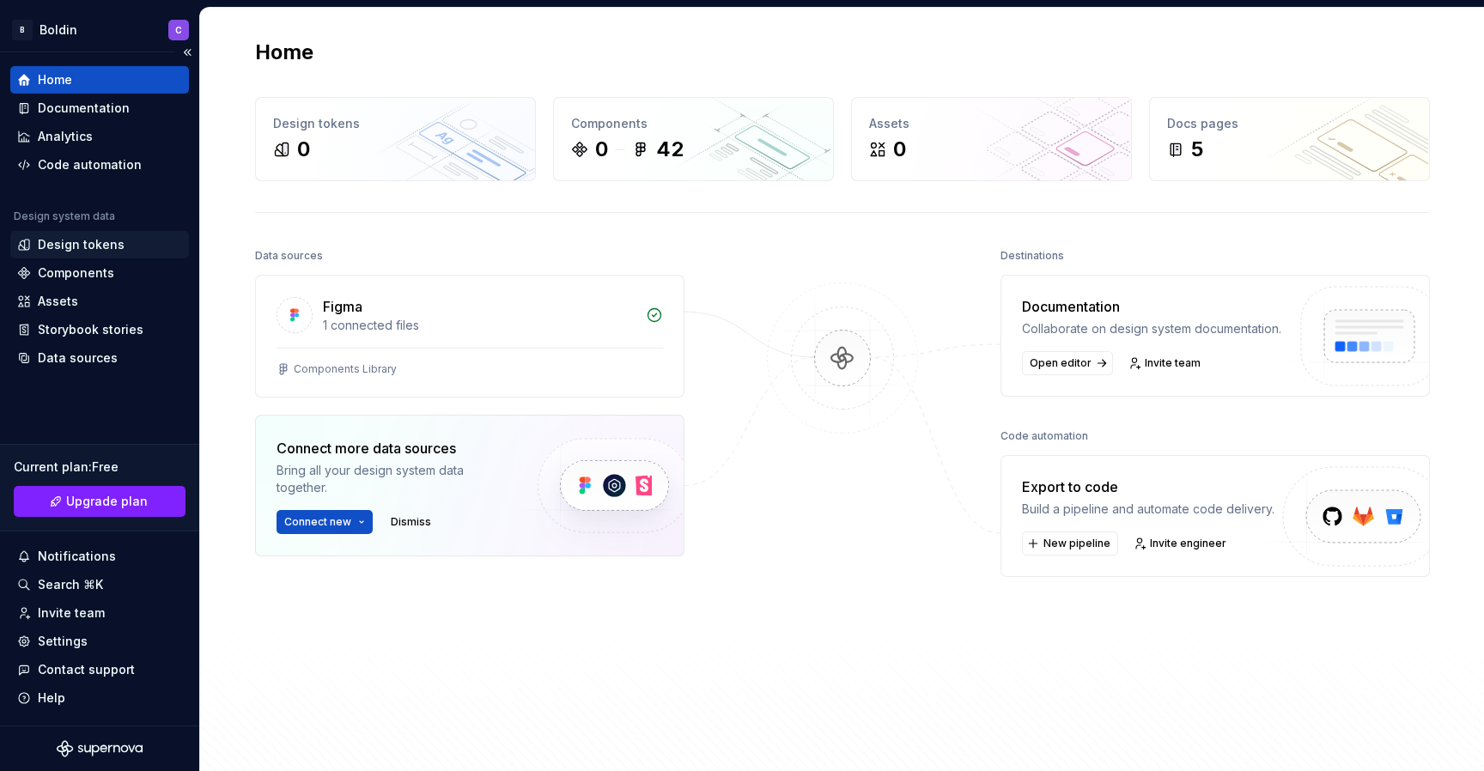
click at [70, 253] on div "Design tokens" at bounding box center [99, 244] width 179 height 27
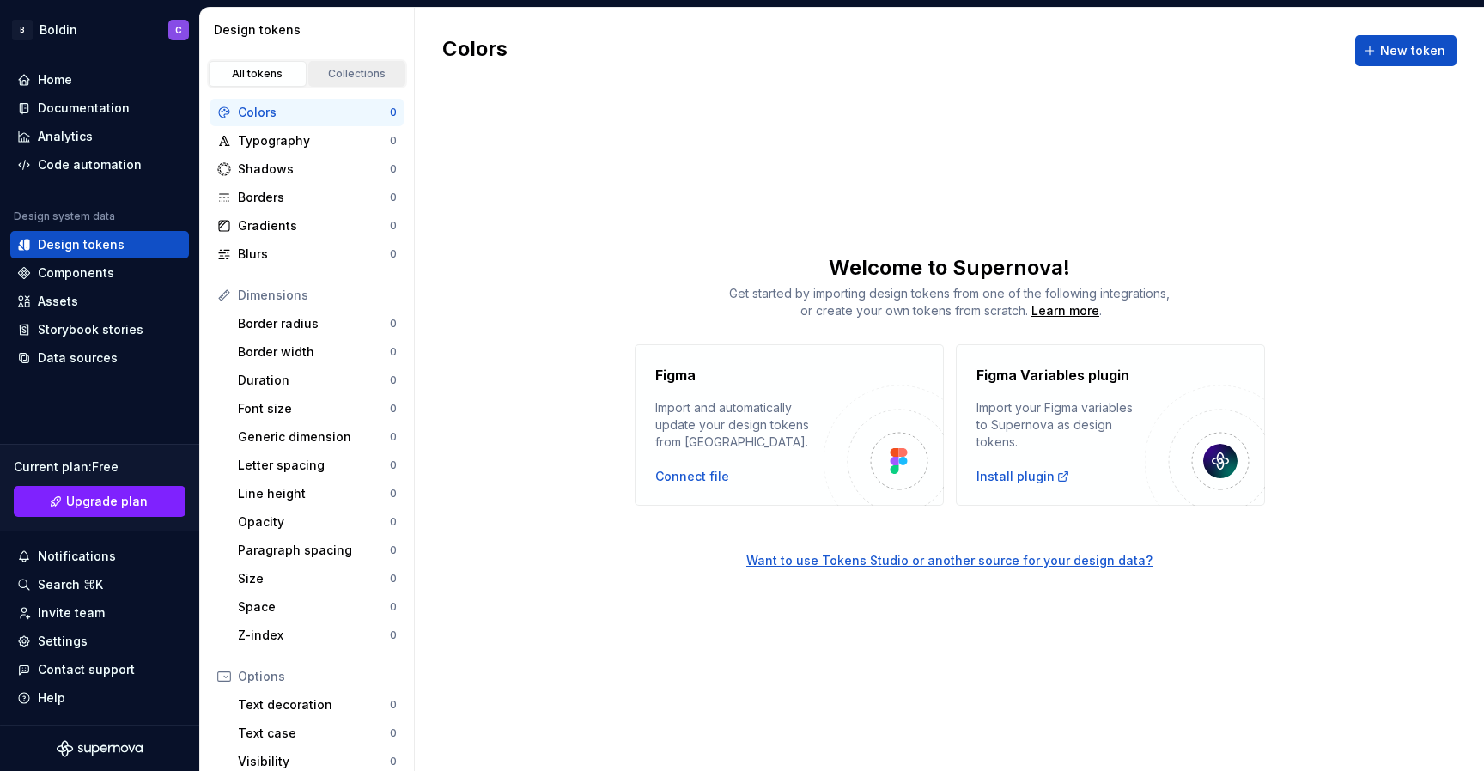
click at [360, 82] on link "Collections" at bounding box center [357, 74] width 98 height 26
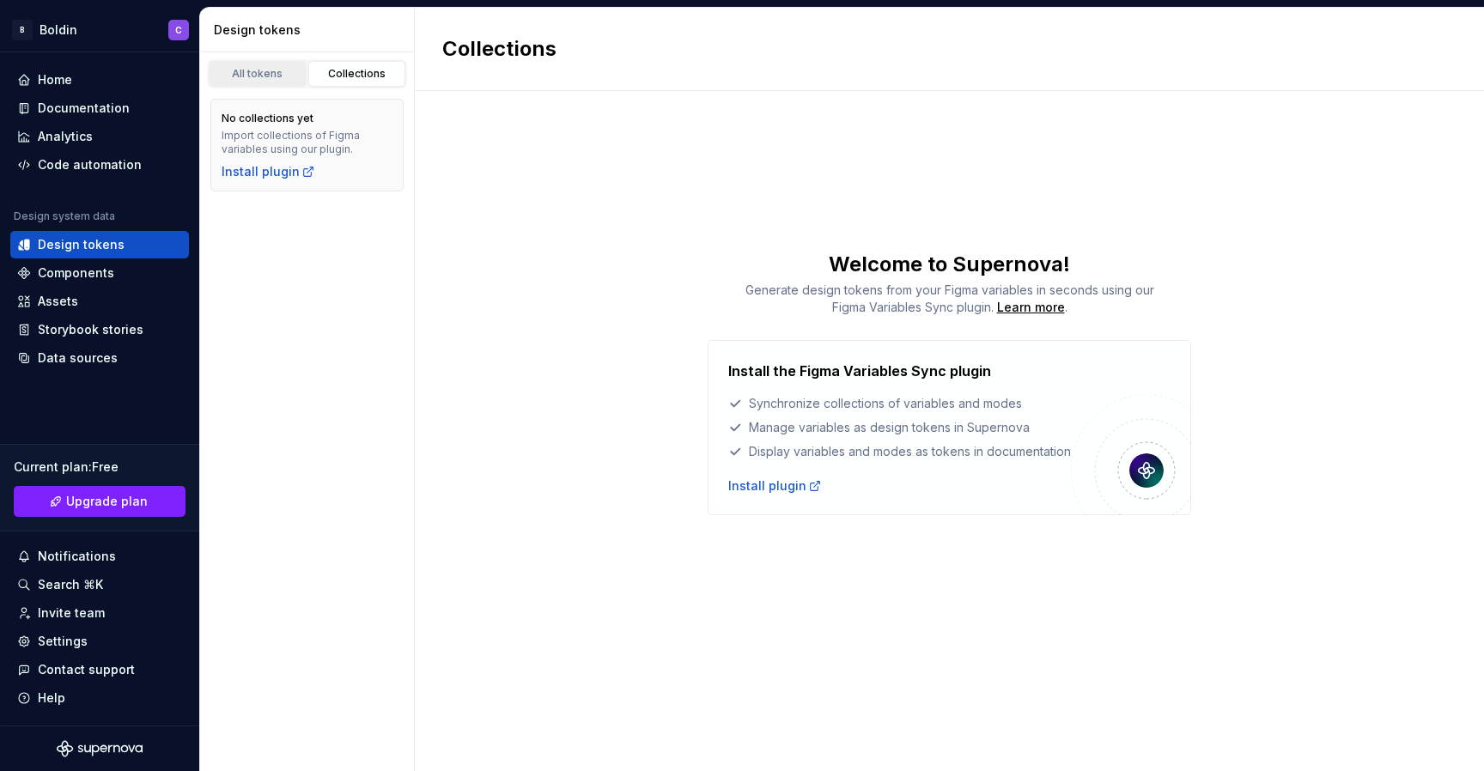
click at [260, 76] on div "All tokens" at bounding box center [258, 74] width 86 height 14
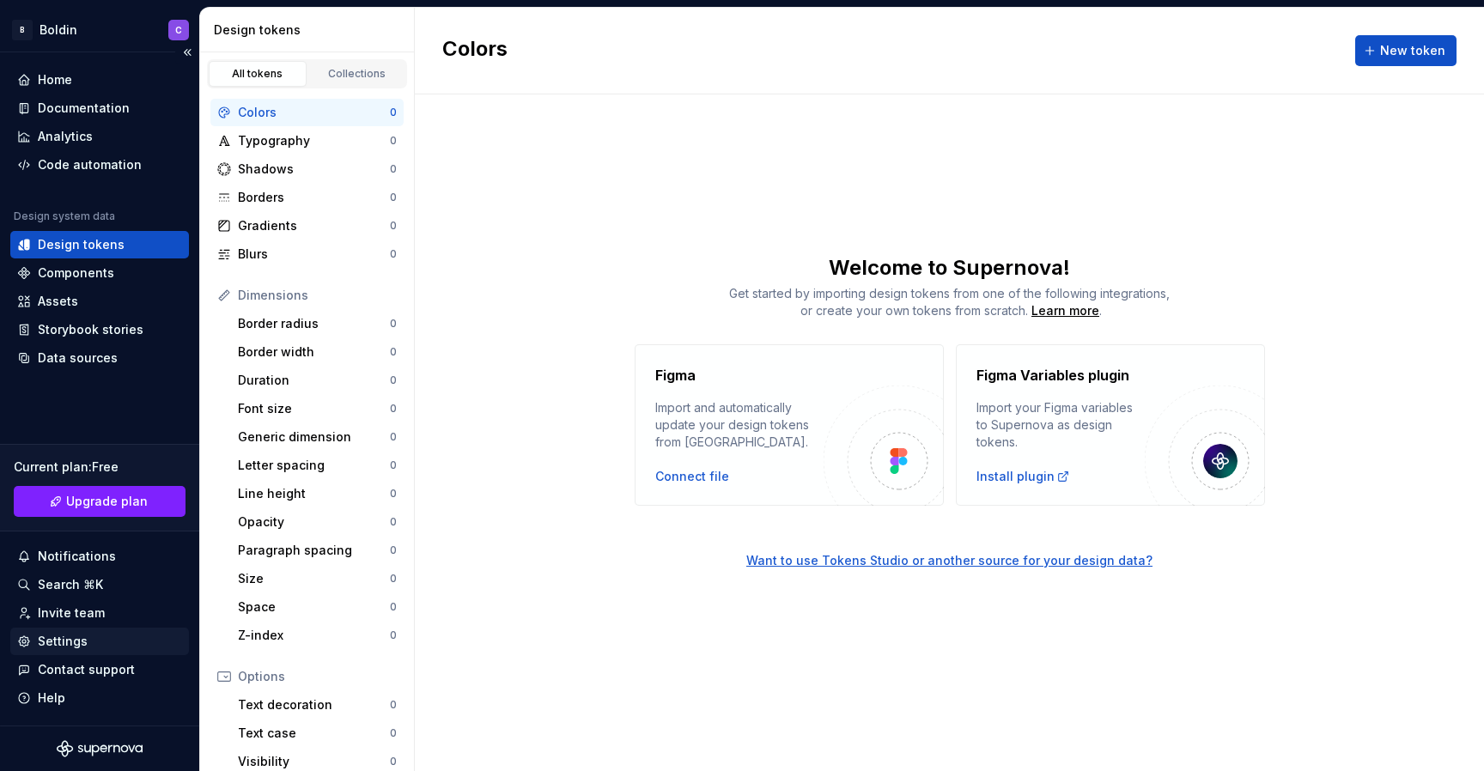
click at [44, 647] on div "Settings" at bounding box center [63, 641] width 50 height 17
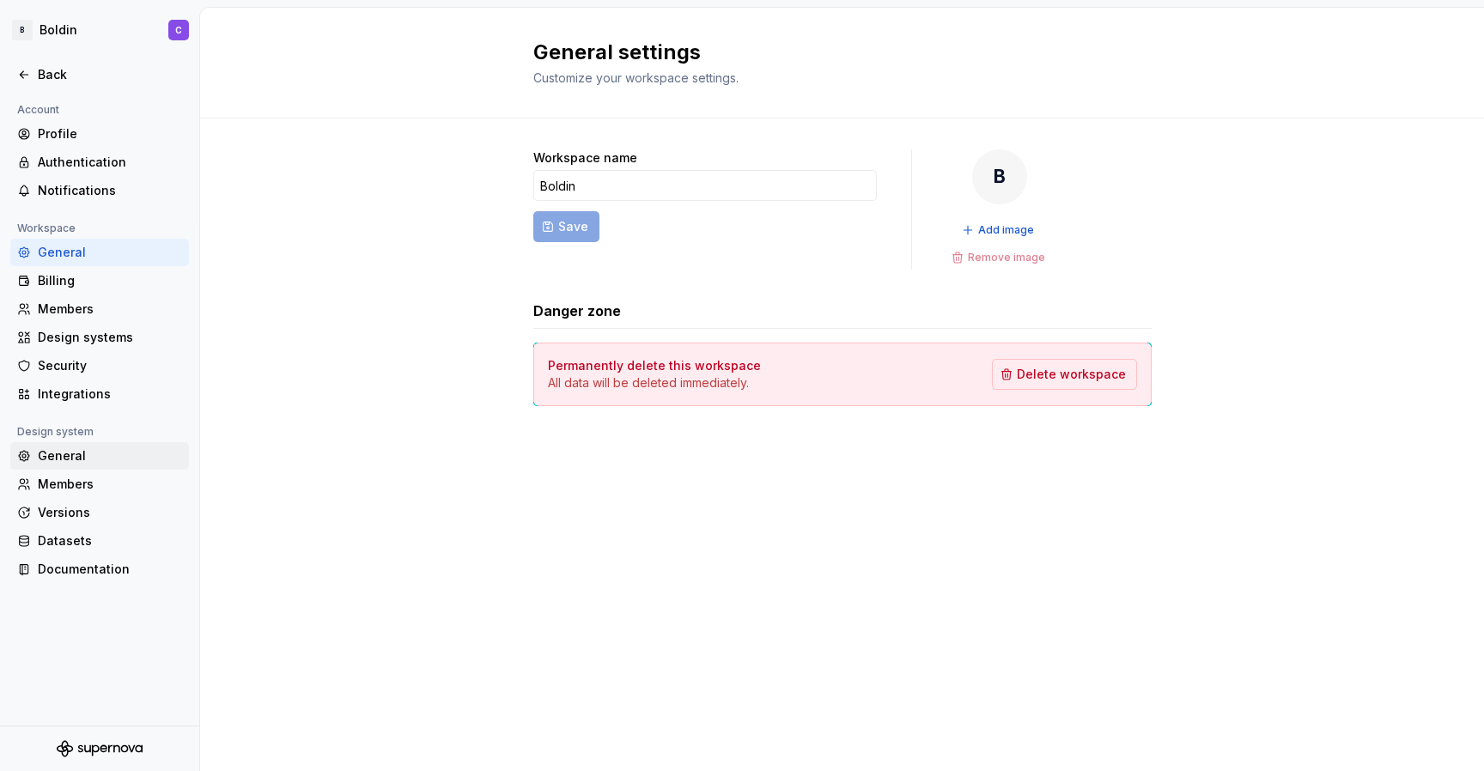
click at [87, 451] on div "General" at bounding box center [110, 455] width 144 height 17
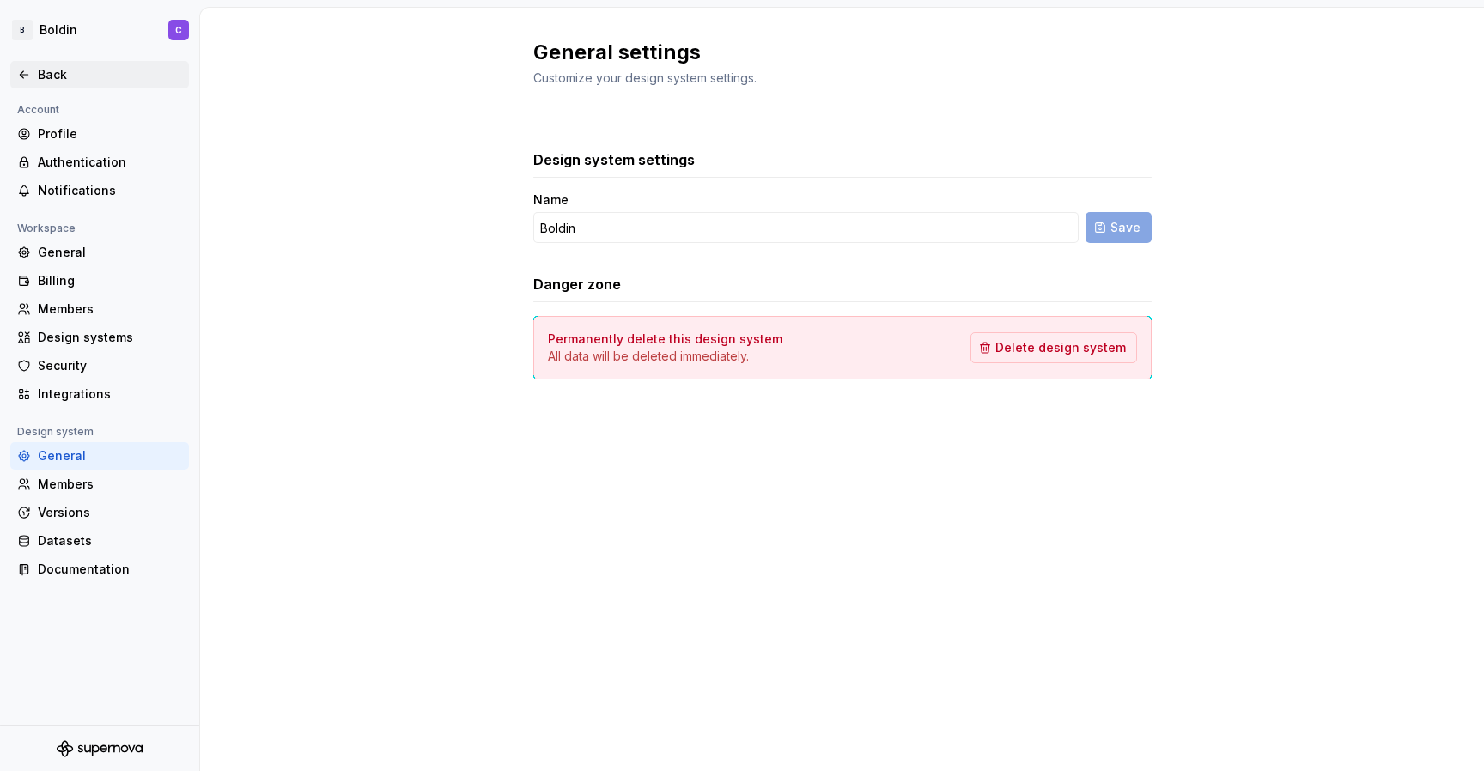
click at [49, 69] on div "Back" at bounding box center [110, 74] width 144 height 17
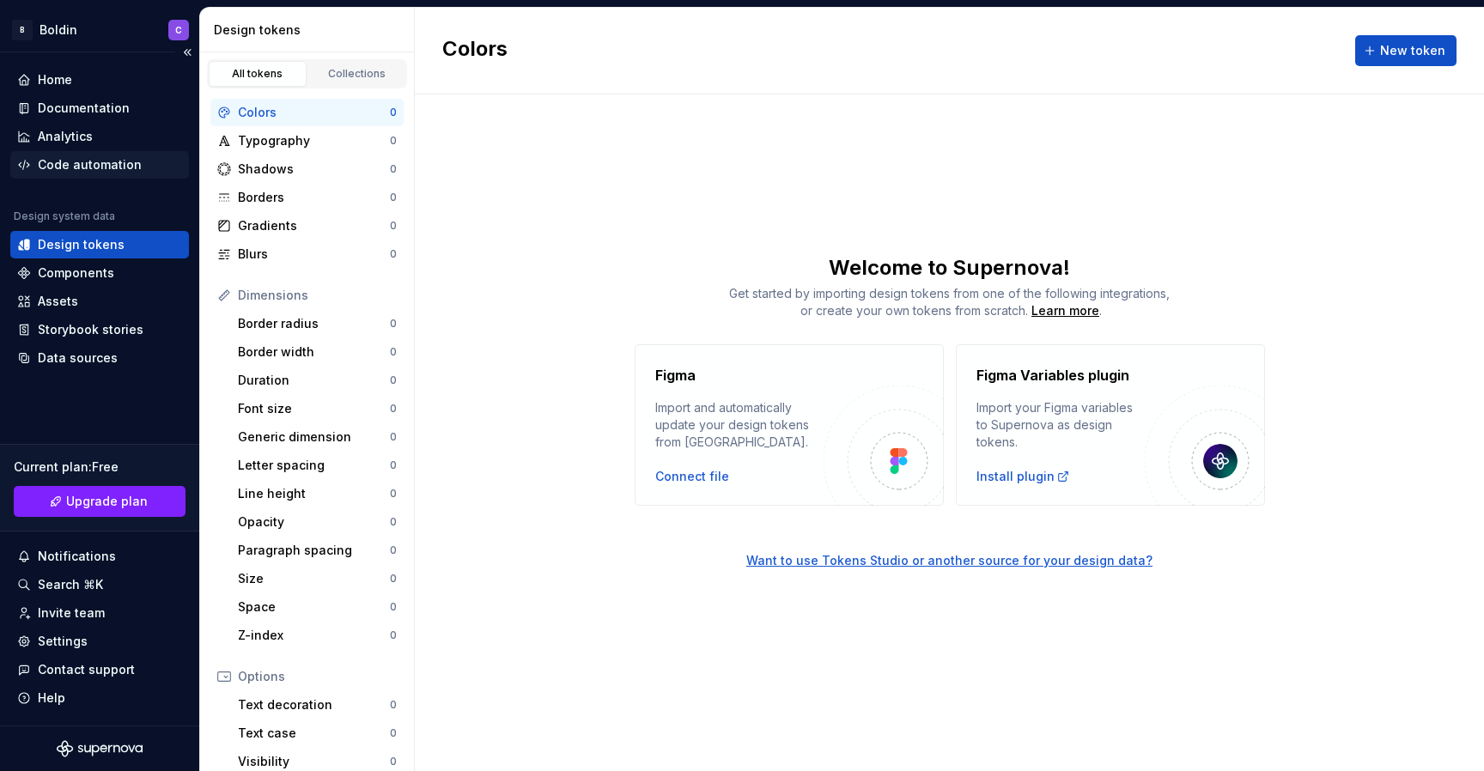
click at [71, 170] on div "Code automation" at bounding box center [90, 164] width 104 height 17
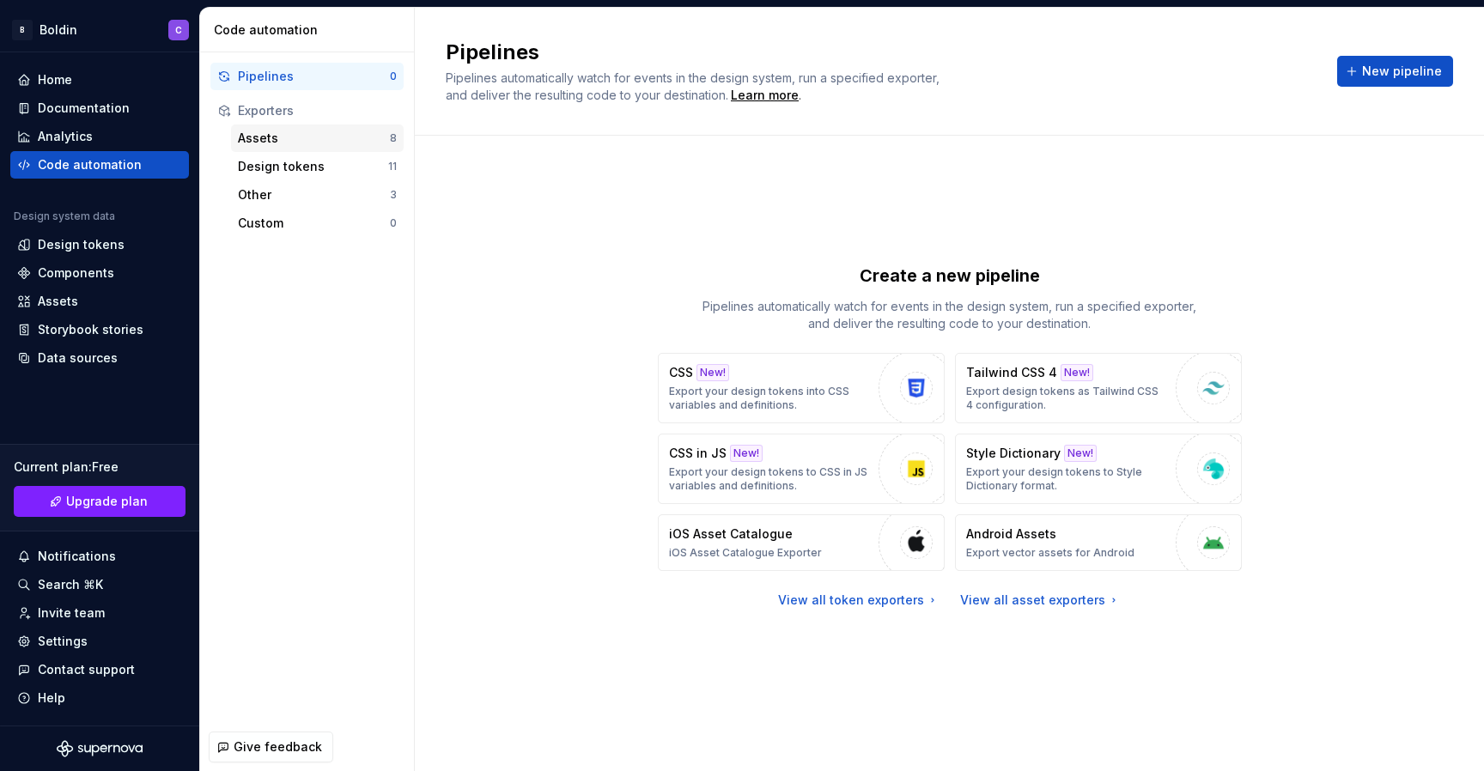
click at [264, 144] on div "Assets" at bounding box center [314, 138] width 152 height 17
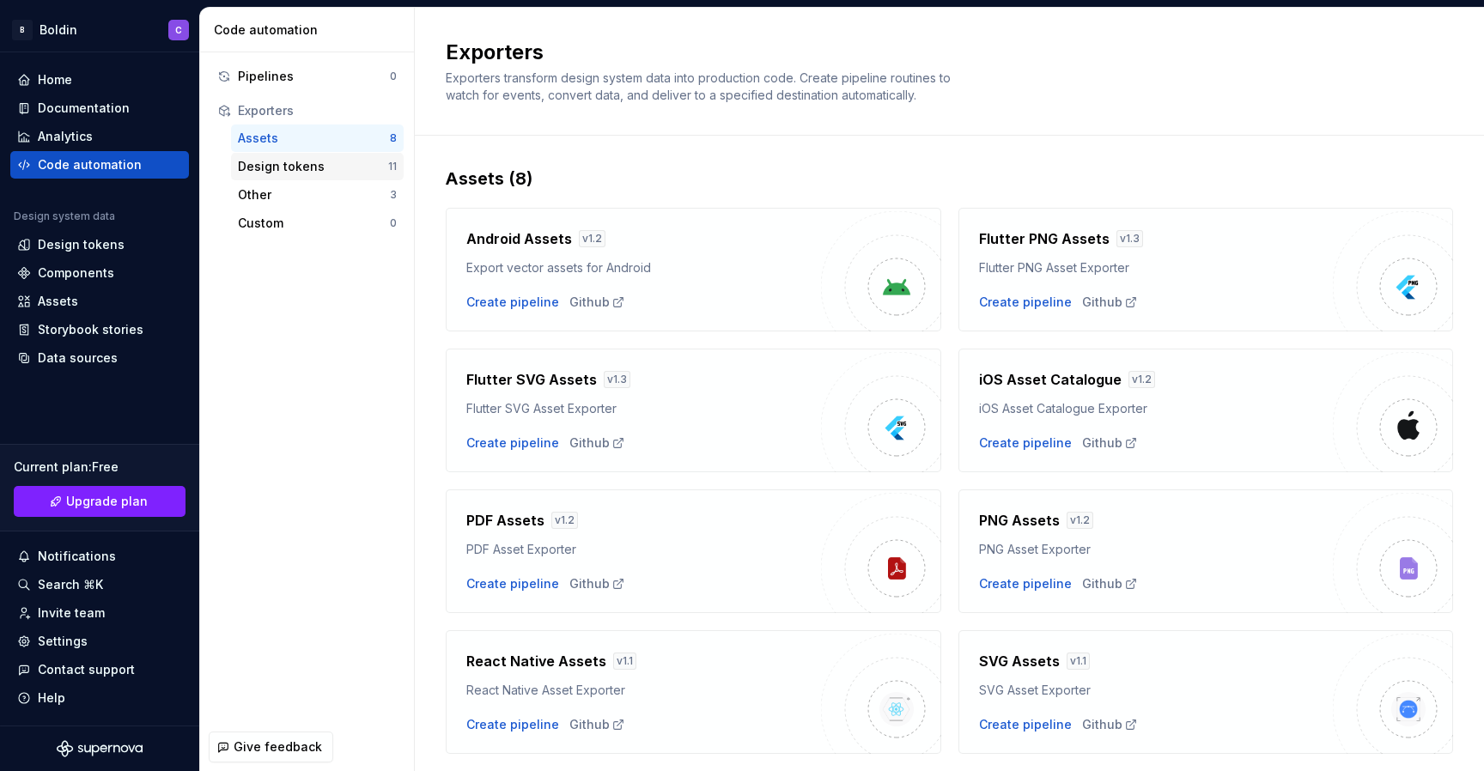
click at [265, 163] on div "Design tokens" at bounding box center [313, 166] width 150 height 17
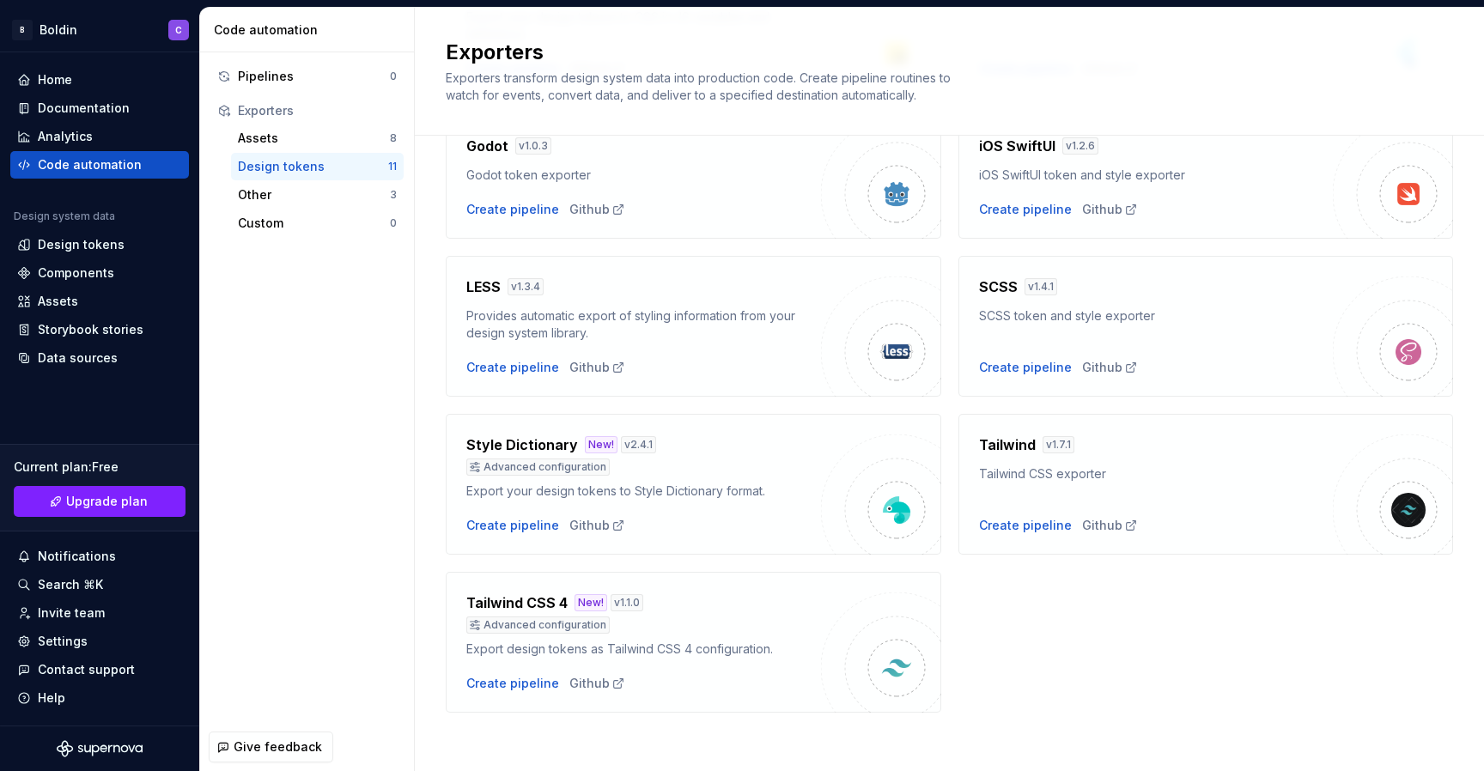
scroll to position [433, 0]
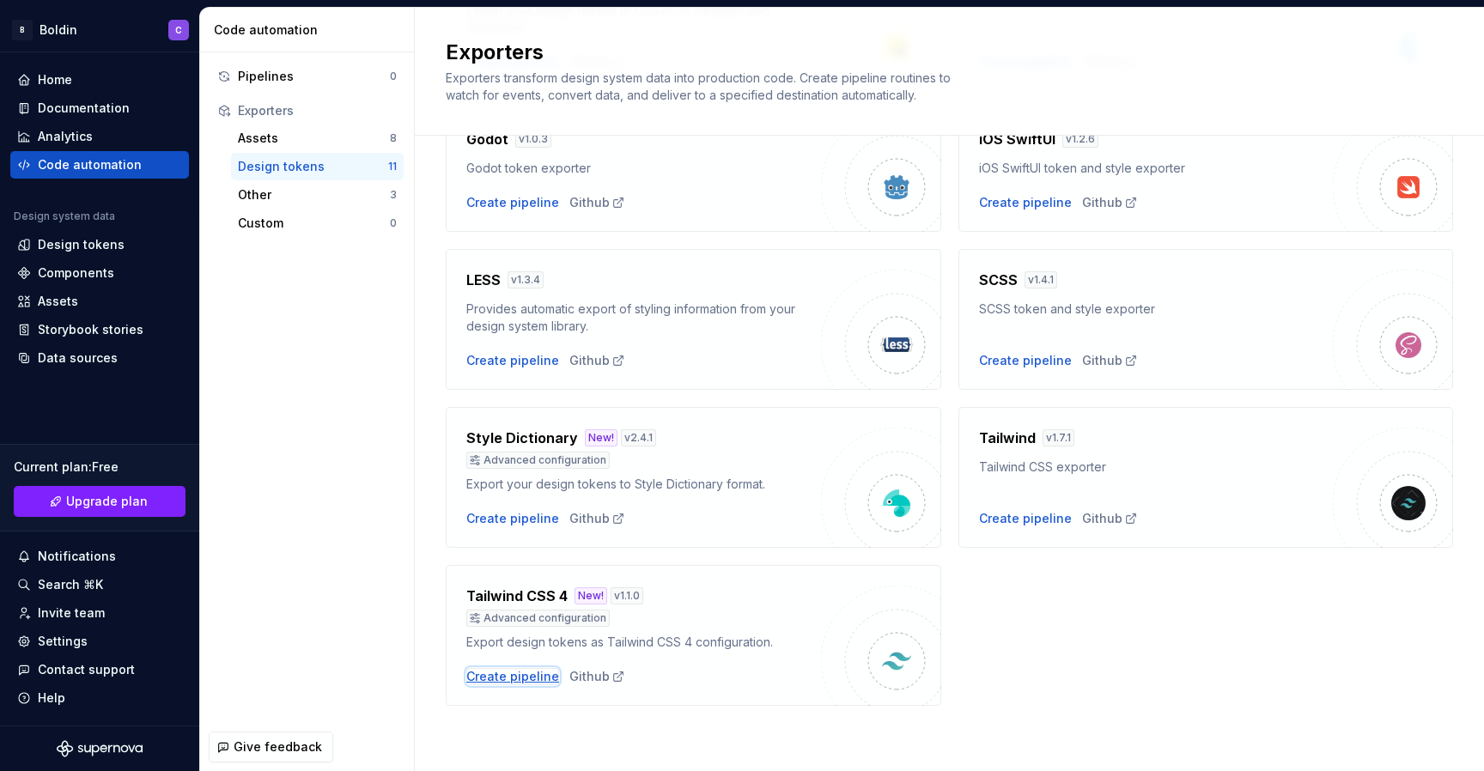
click at [531, 679] on div "Create pipeline" at bounding box center [512, 676] width 93 height 17
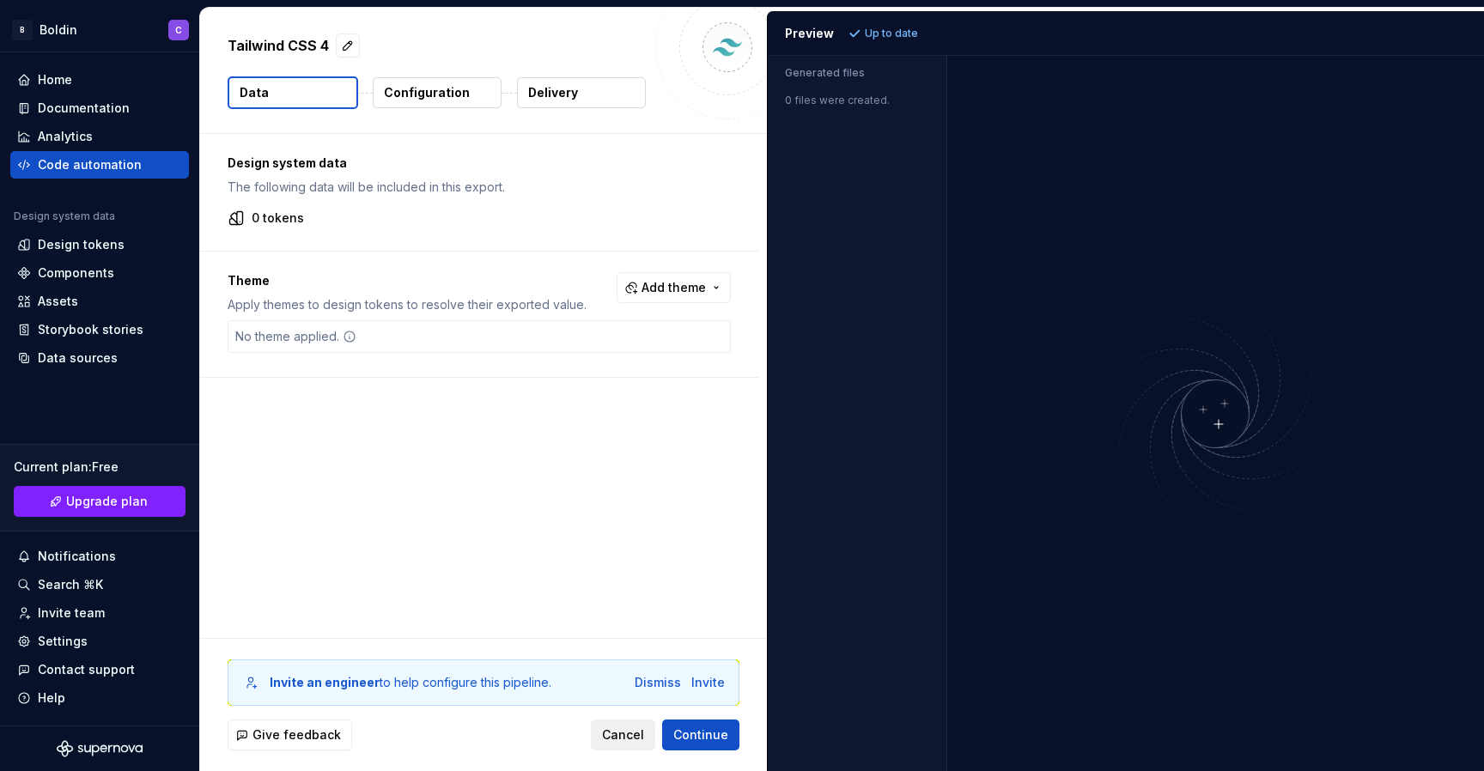
click at [609, 739] on span "Cancel" at bounding box center [623, 735] width 42 height 17
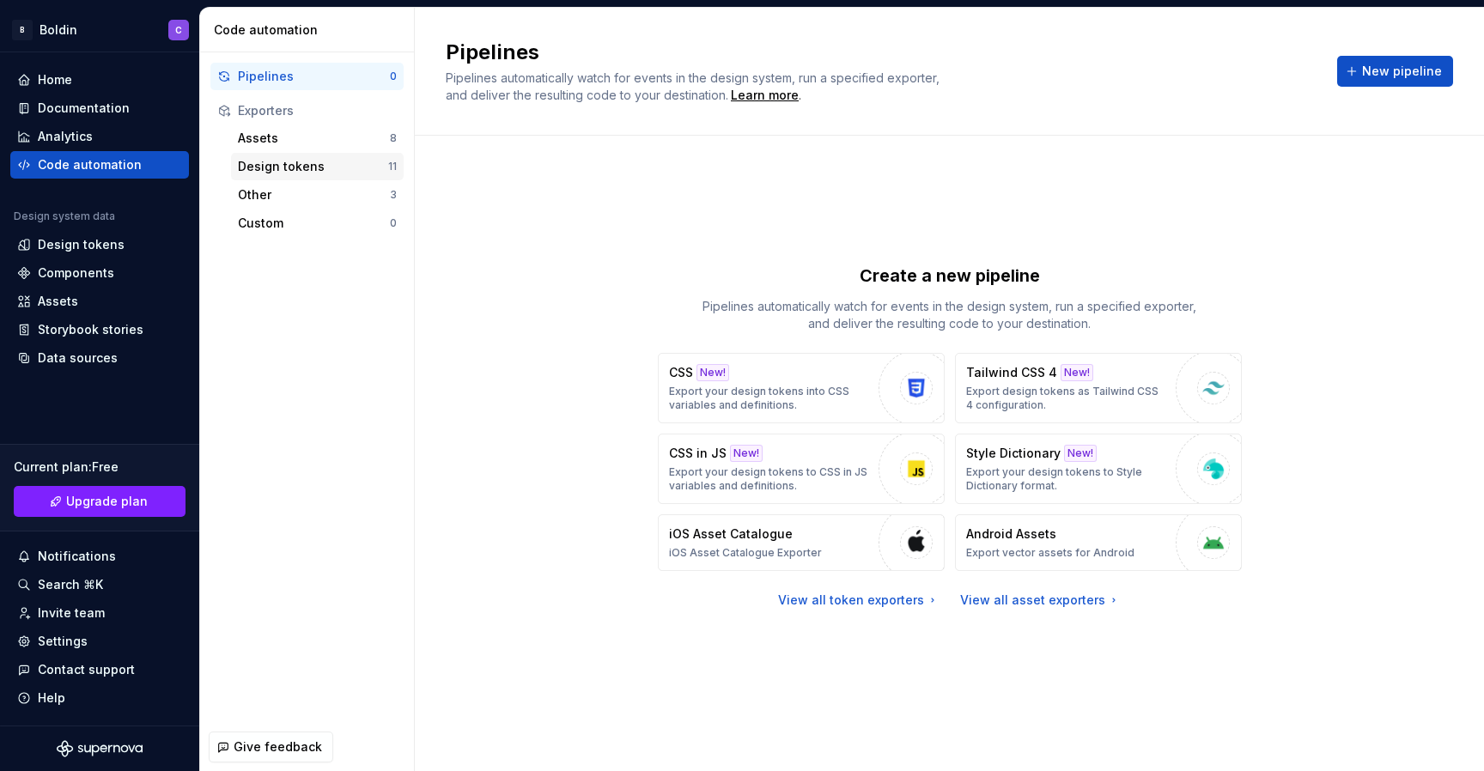
click at [295, 168] on div "Design tokens" at bounding box center [313, 166] width 150 height 17
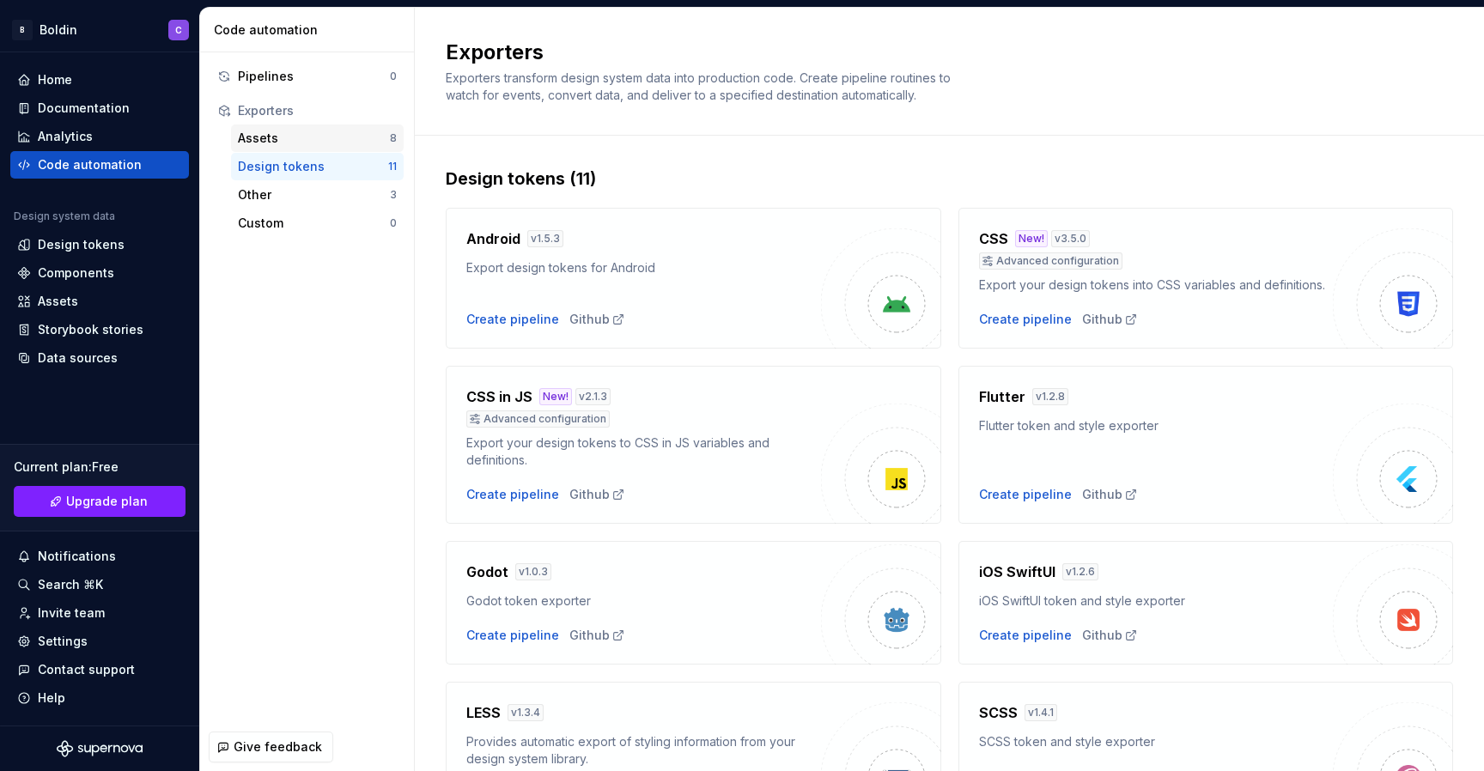
click at [356, 125] on div "Assets 8" at bounding box center [317, 138] width 173 height 27
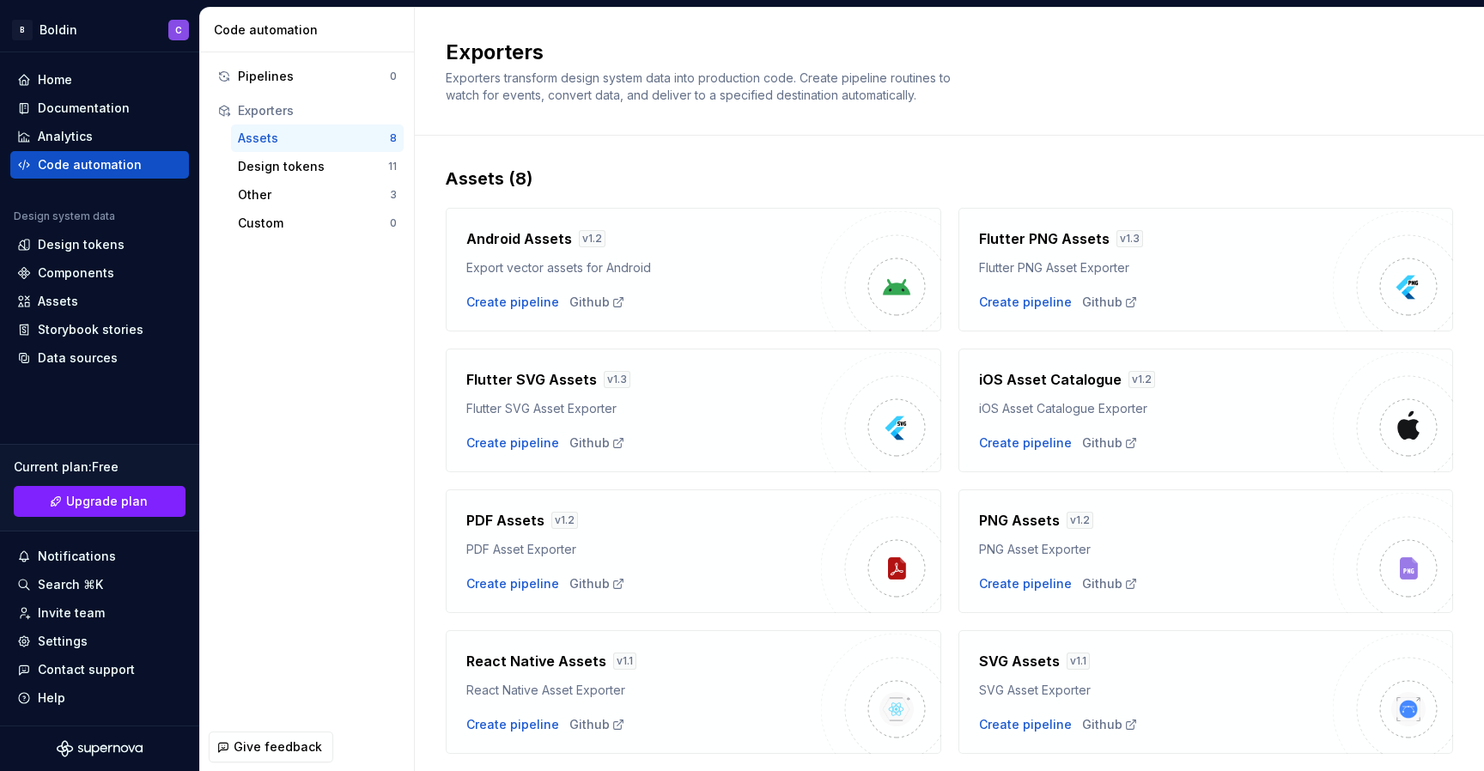
scroll to position [48, 0]
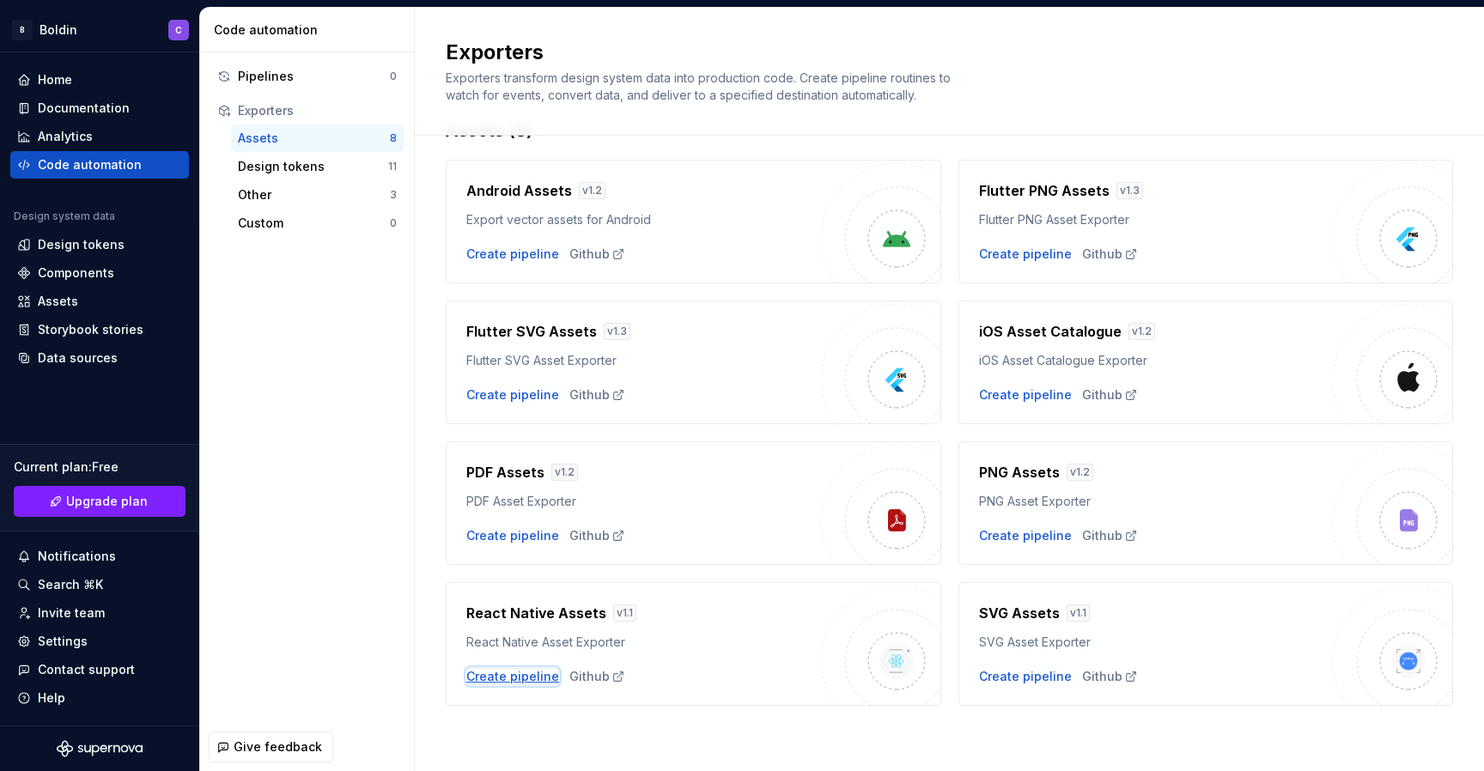
click at [497, 675] on div "Create pipeline" at bounding box center [512, 676] width 93 height 17
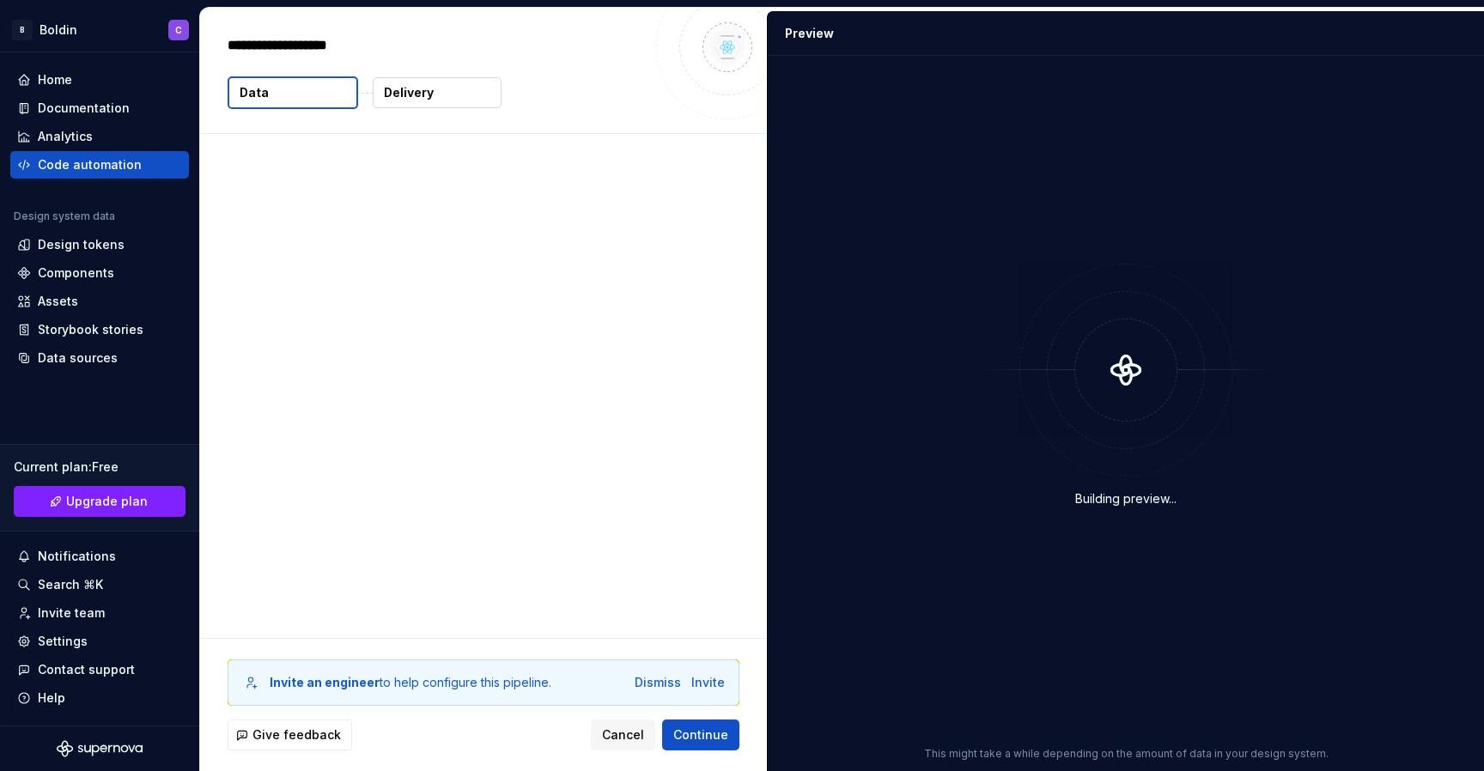
type textarea "*"
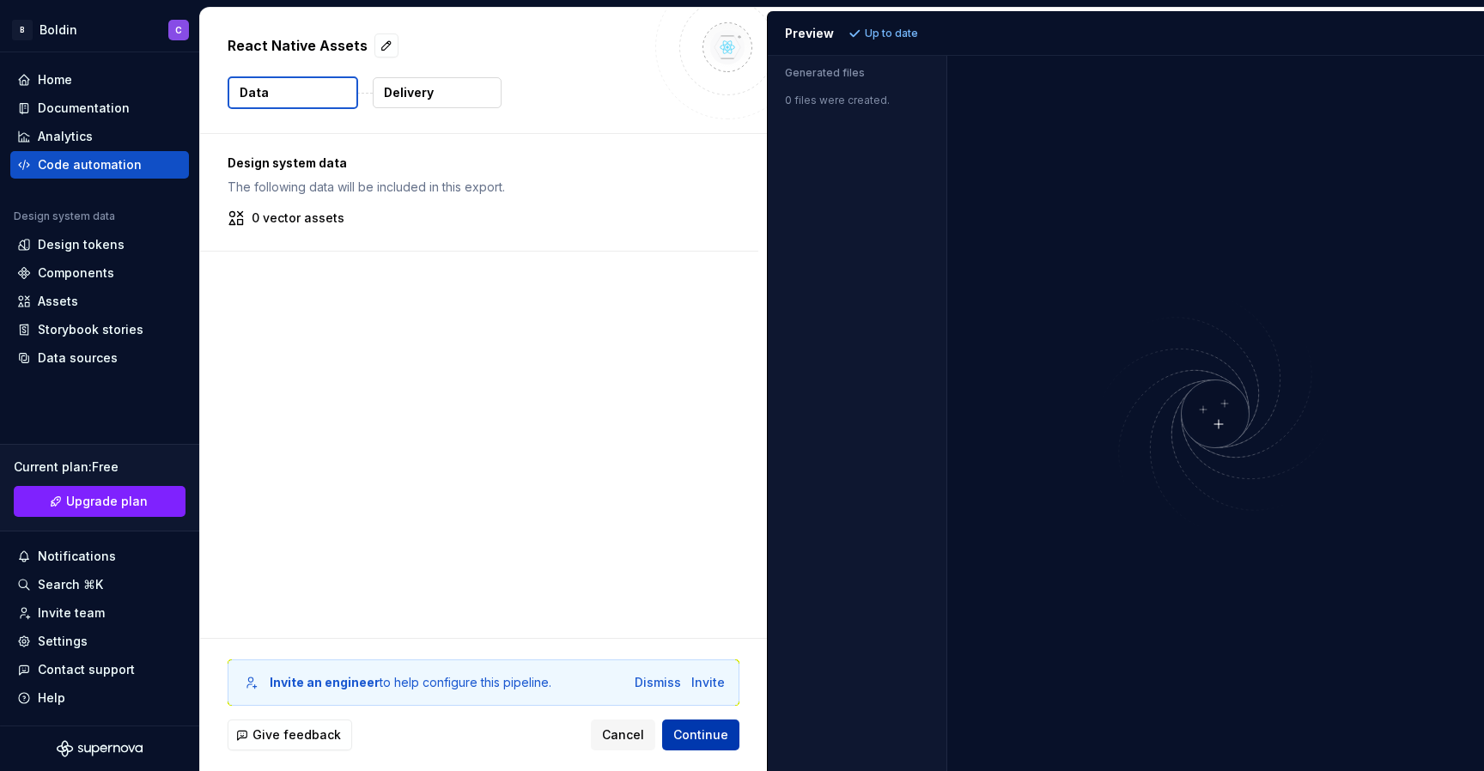
click at [696, 736] on span "Continue" at bounding box center [700, 735] width 55 height 17
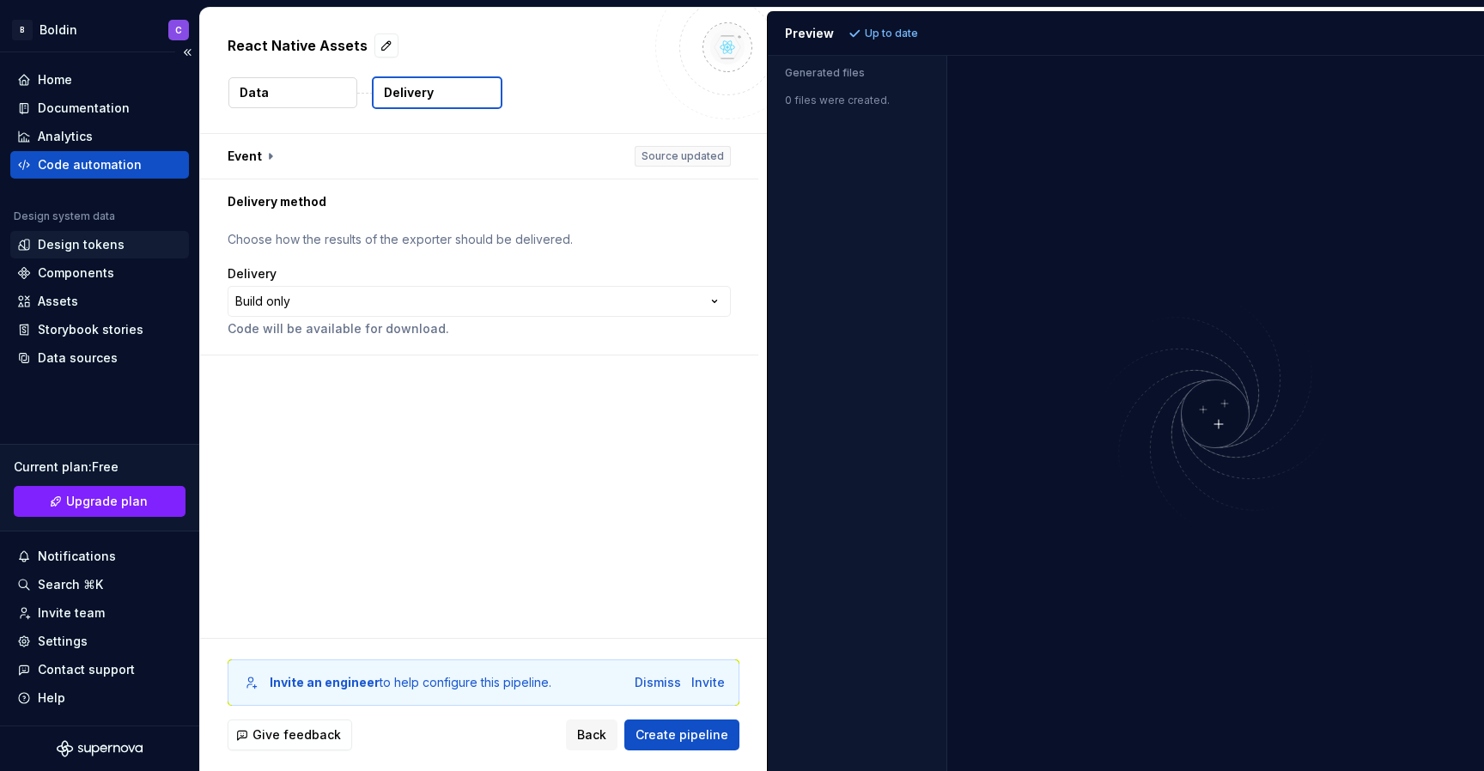
click at [104, 252] on div "Design tokens" at bounding box center [81, 244] width 87 height 17
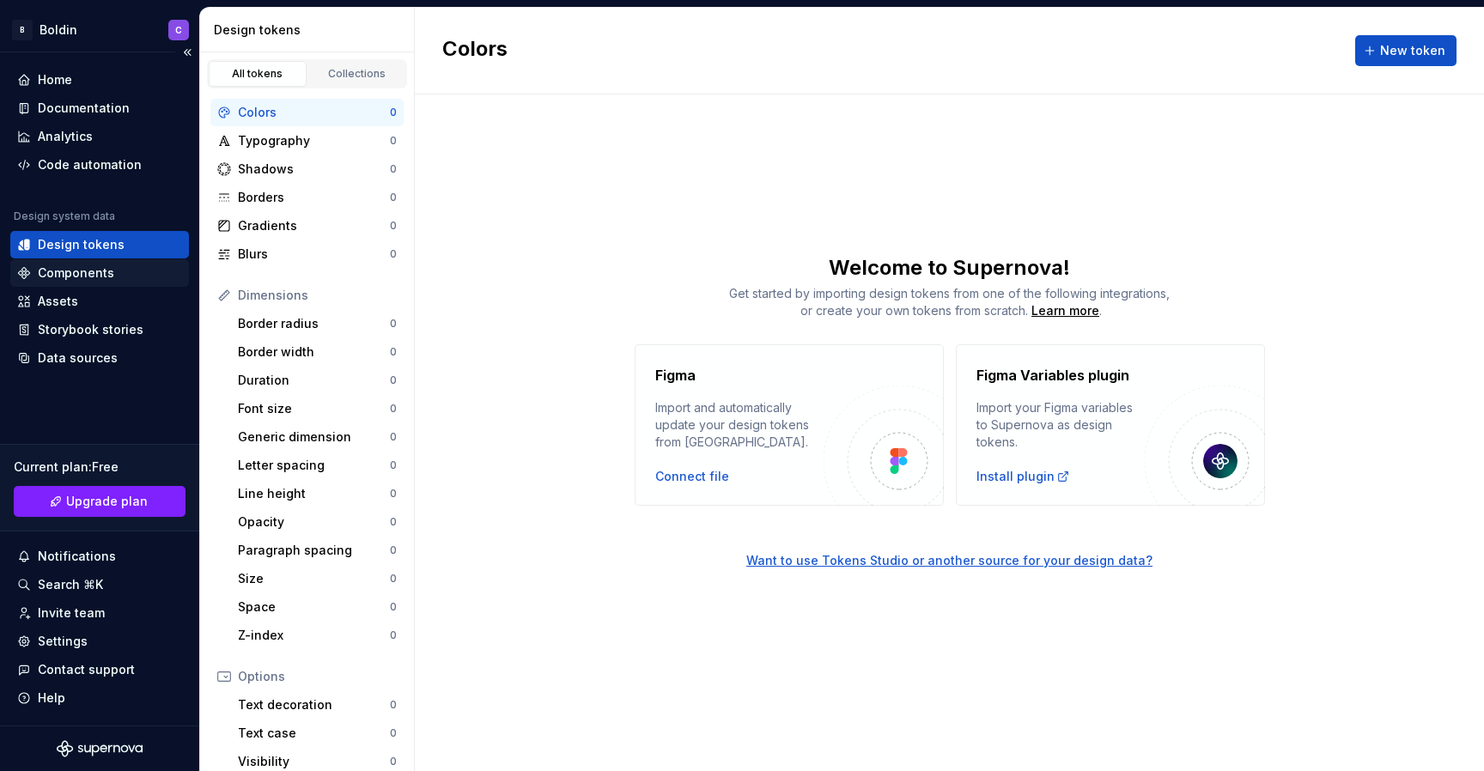
click at [100, 275] on div "Components" at bounding box center [76, 273] width 76 height 17
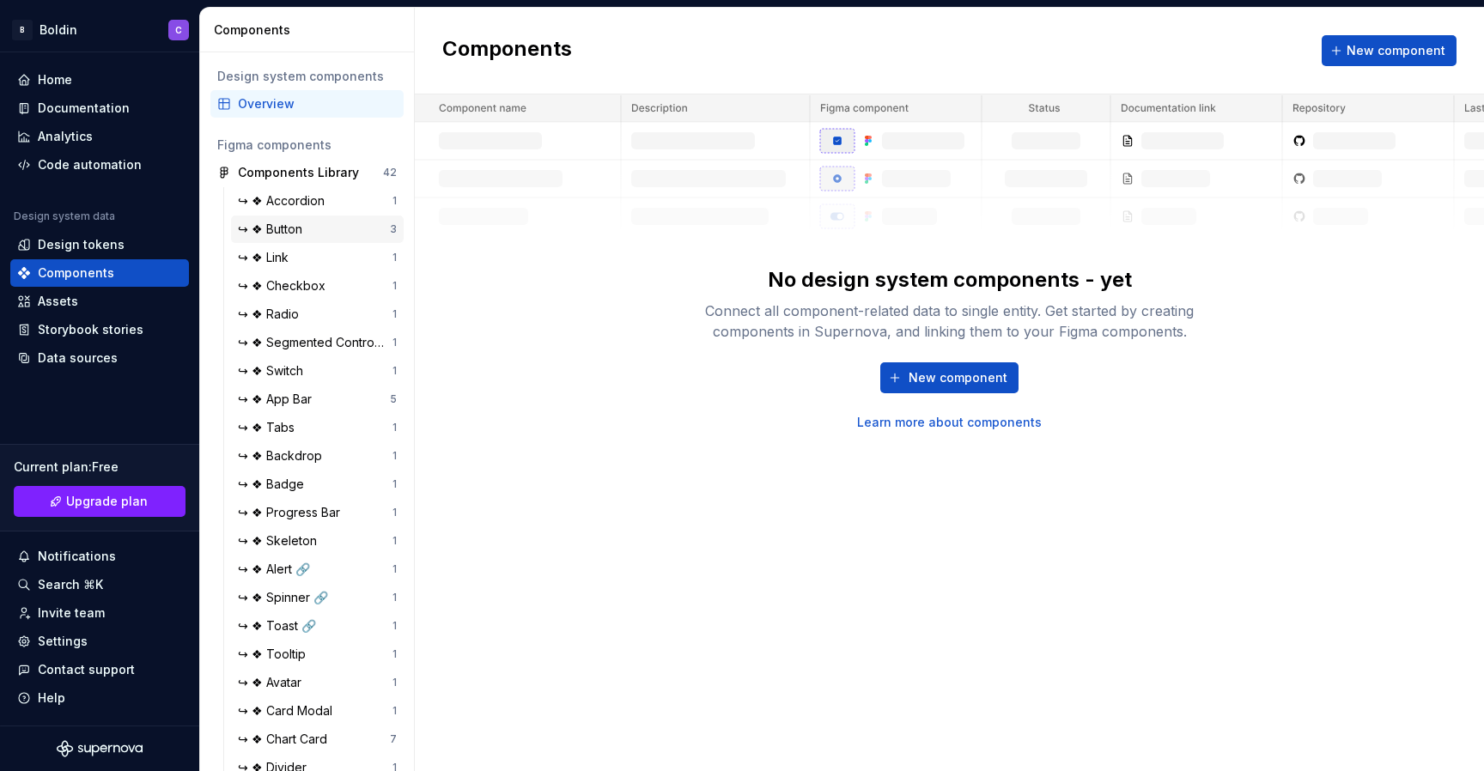
scroll to position [226, 0]
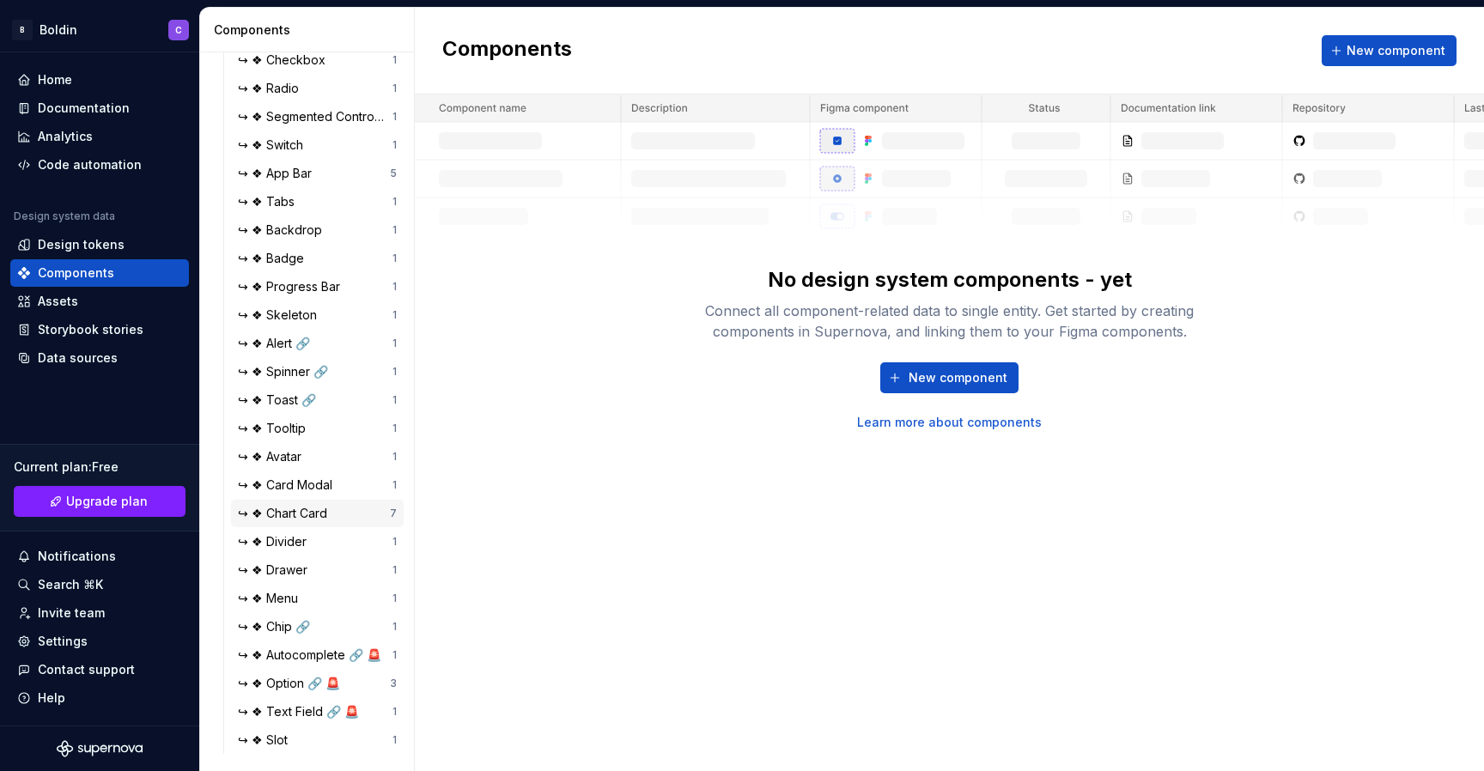
click at [278, 515] on div "↪ ❖ Chart Card" at bounding box center [286, 513] width 96 height 17
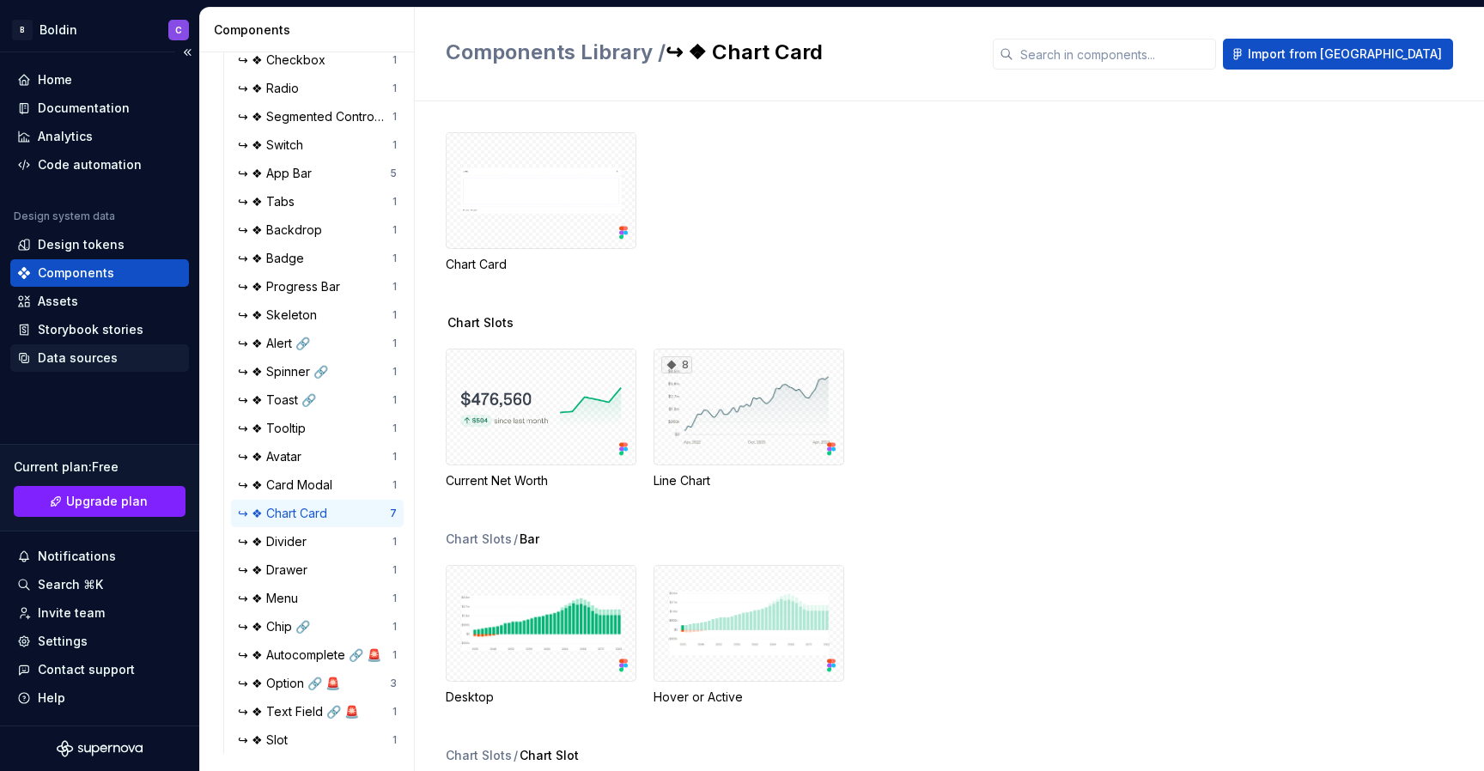
click at [106, 351] on div "Data sources" at bounding box center [78, 358] width 80 height 17
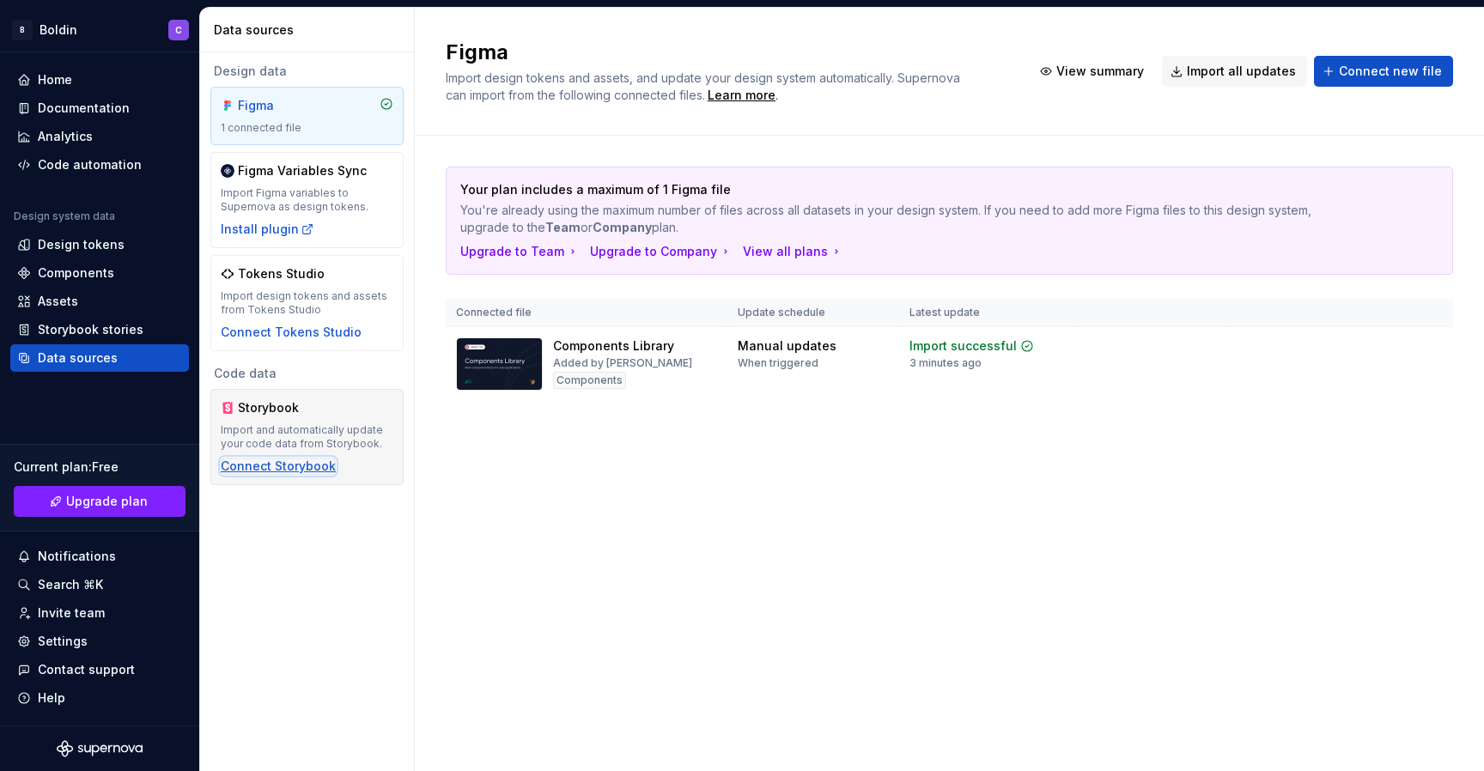
click at [269, 468] on div "Connect Storybook" at bounding box center [278, 466] width 115 height 17
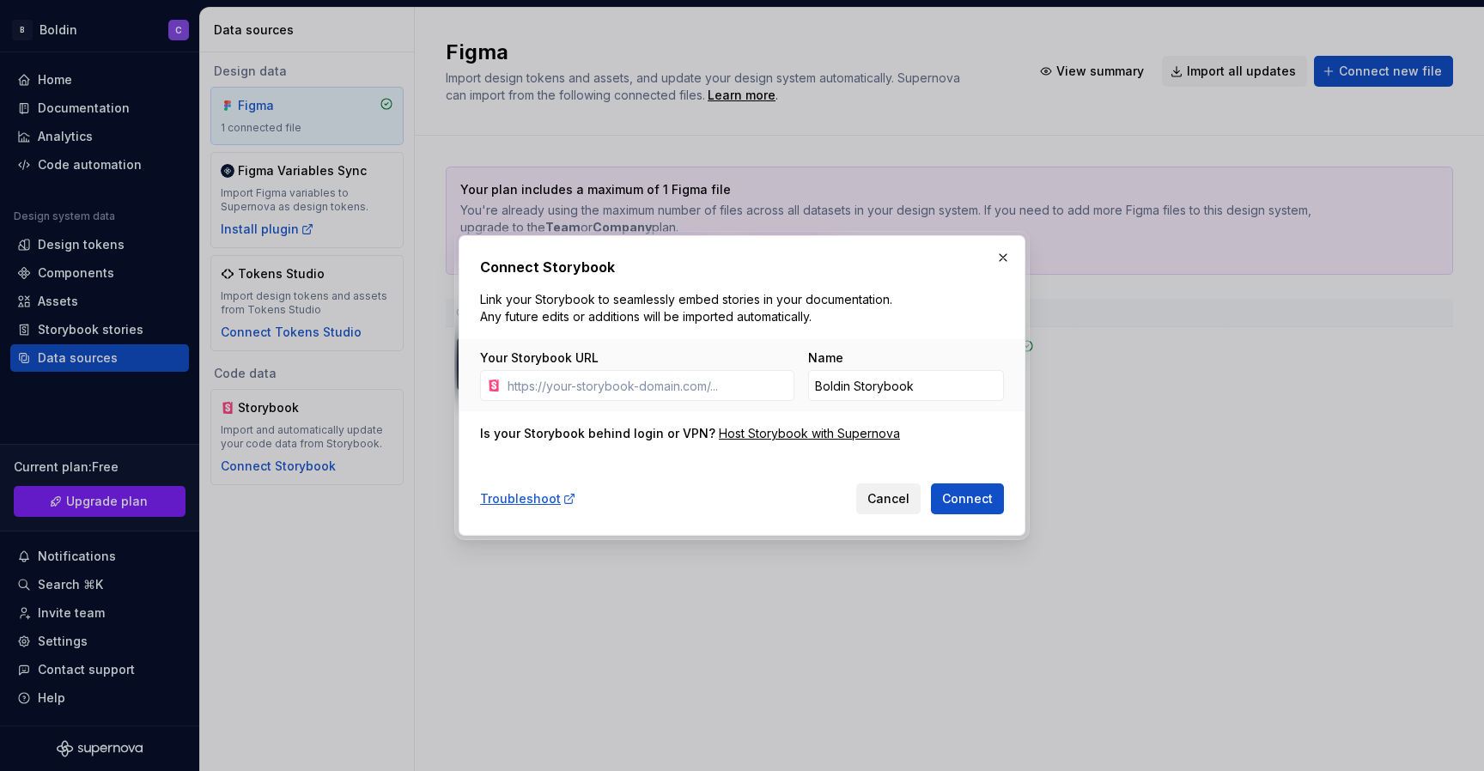
click at [891, 504] on span "Cancel" at bounding box center [888, 498] width 42 height 17
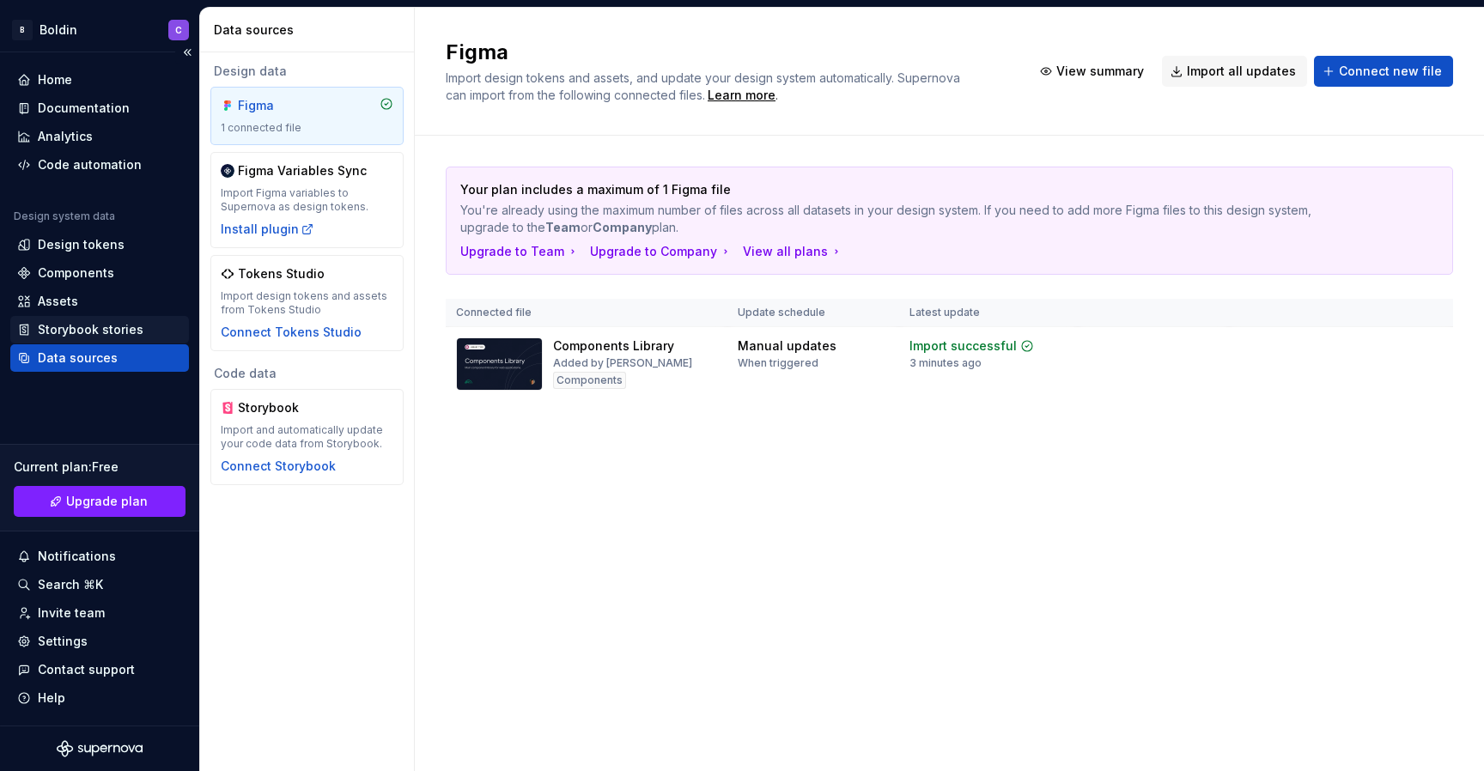
click at [64, 324] on div "Storybook stories" at bounding box center [91, 329] width 106 height 17
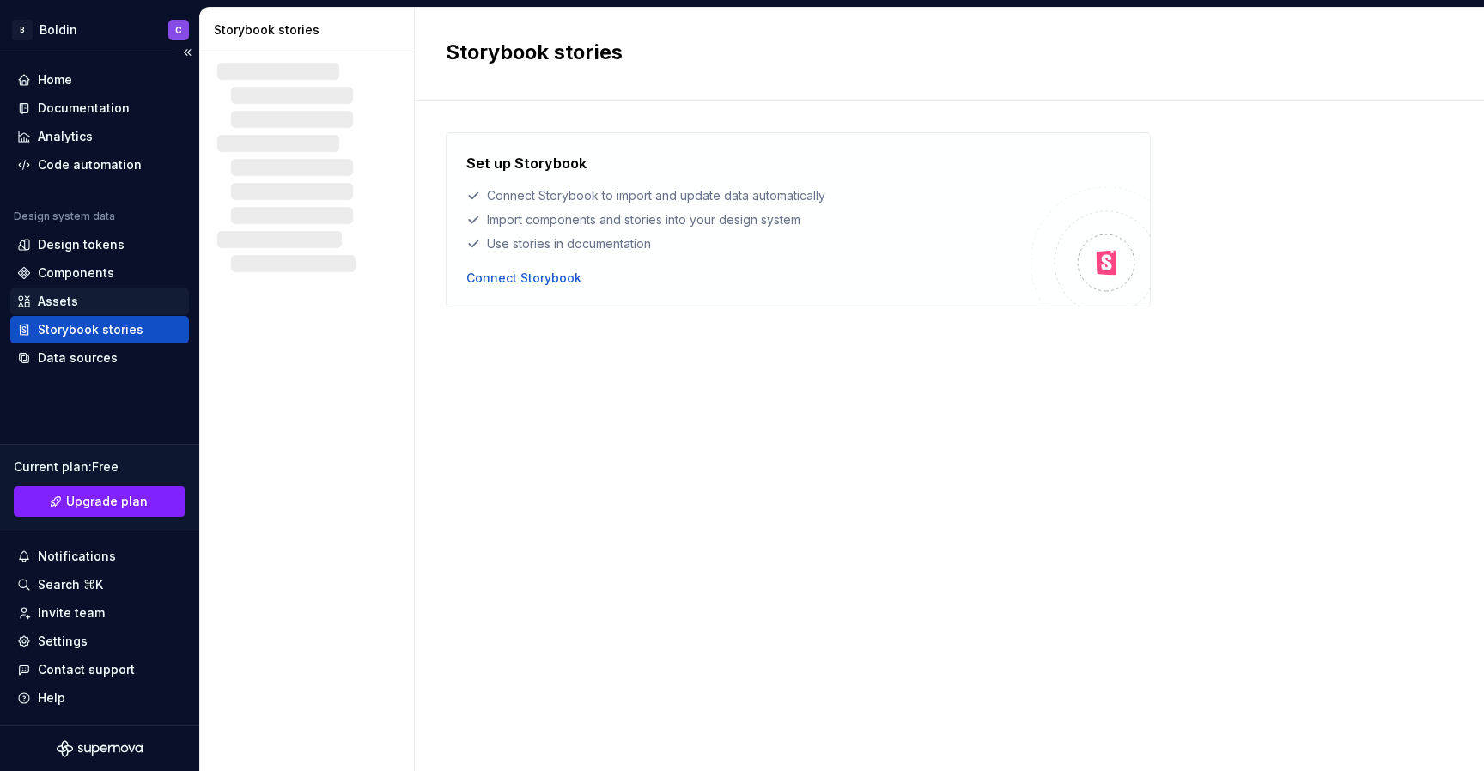
click at [59, 295] on div "Assets" at bounding box center [58, 301] width 40 height 17
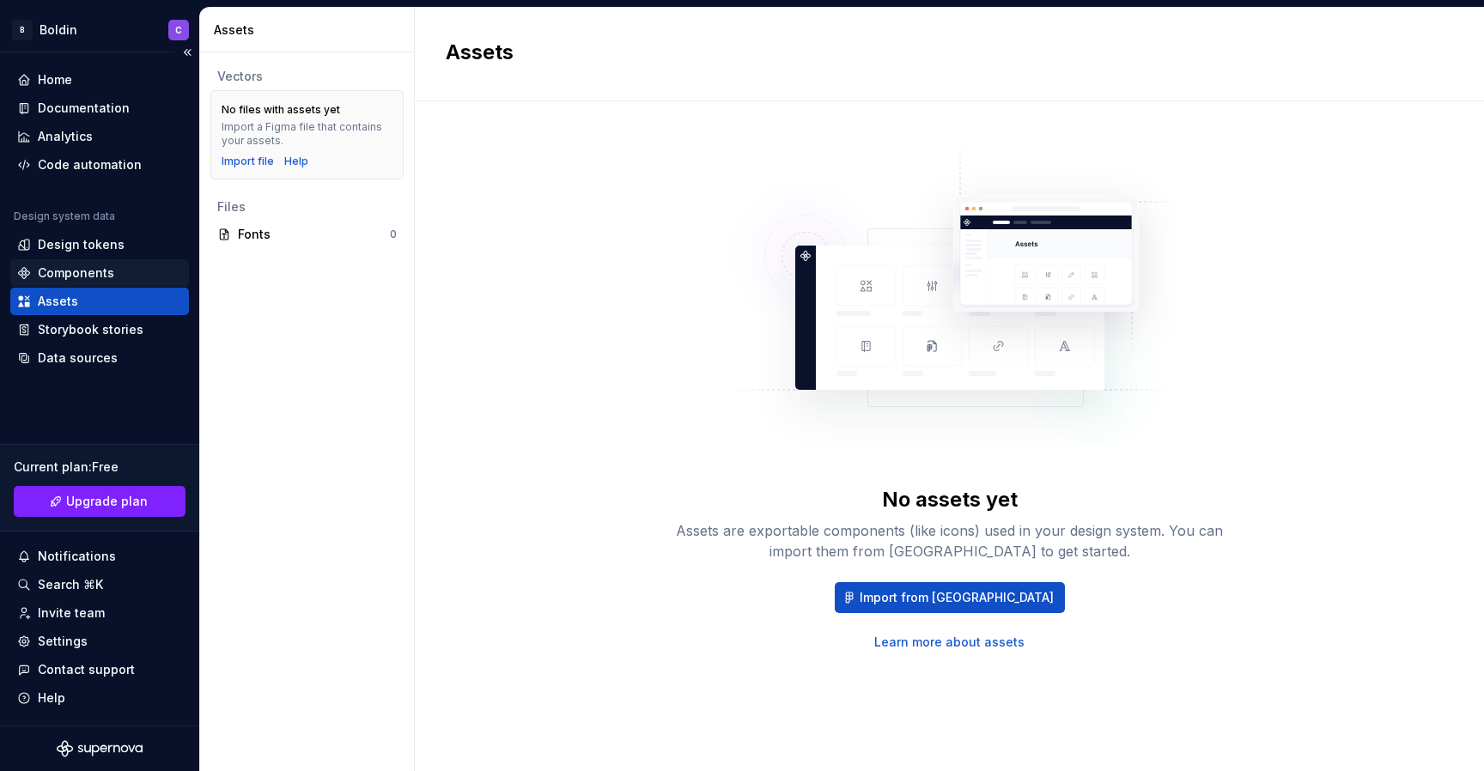
click at [58, 261] on div "Components" at bounding box center [99, 272] width 179 height 27
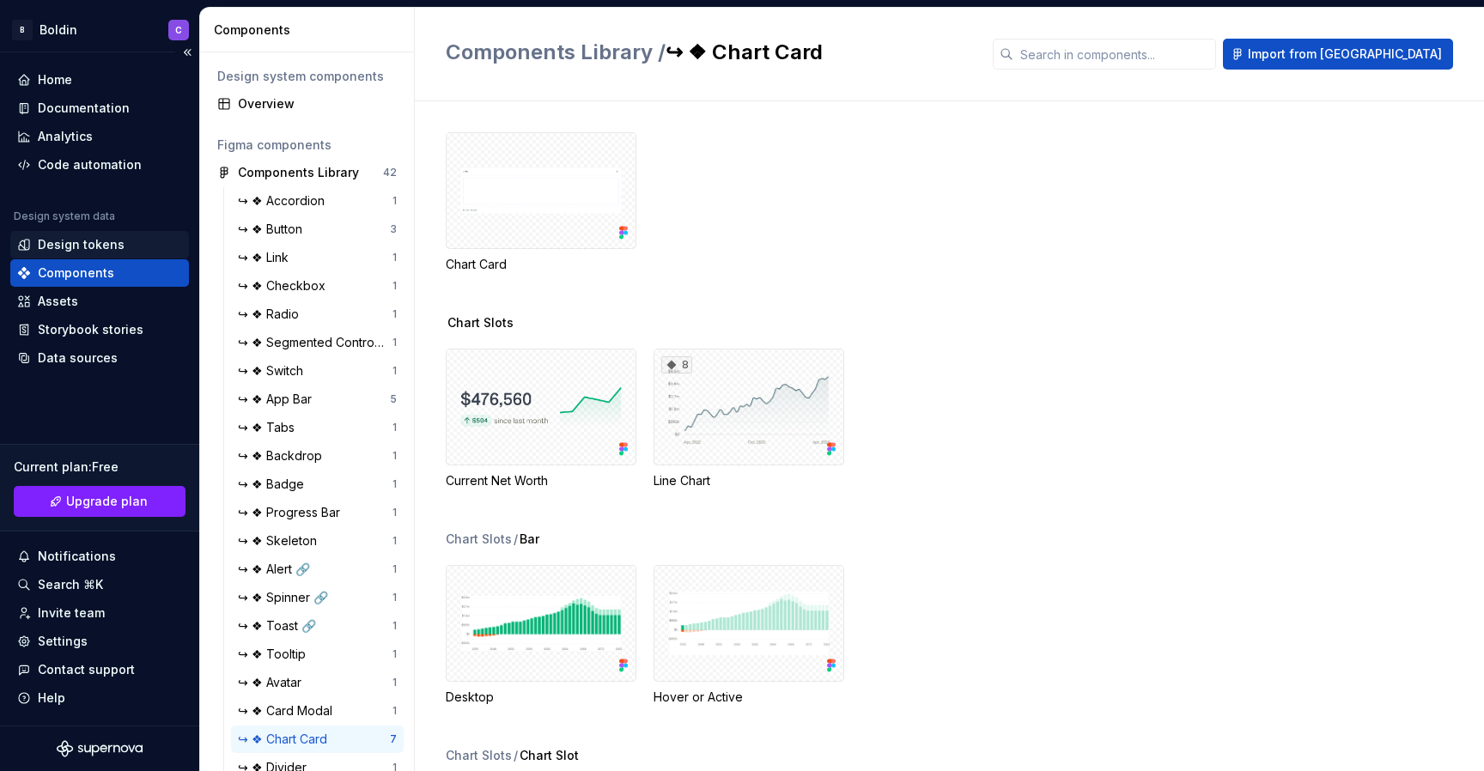
click at [59, 241] on div "Design tokens" at bounding box center [81, 244] width 87 height 17
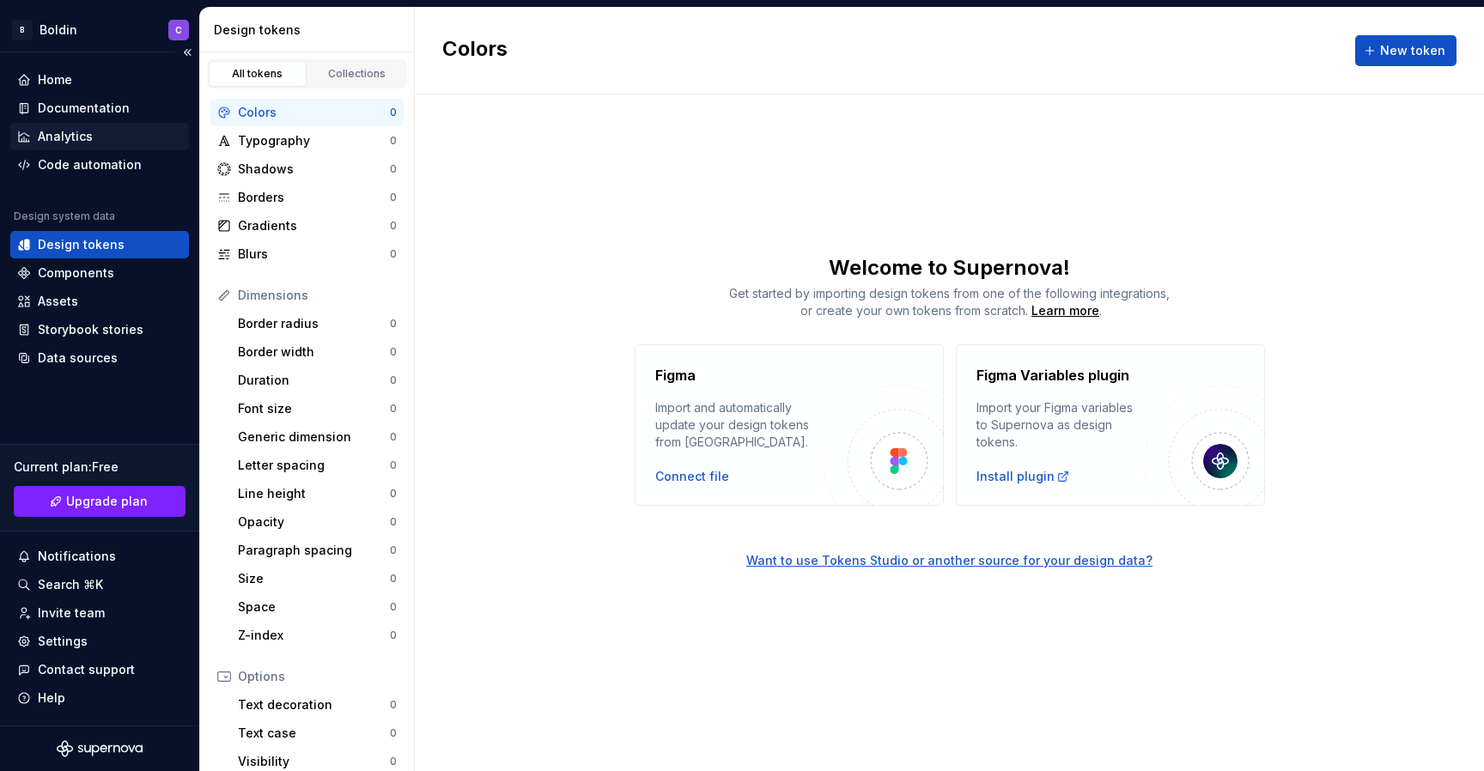
click at [53, 138] on div "Analytics" at bounding box center [65, 136] width 55 height 17
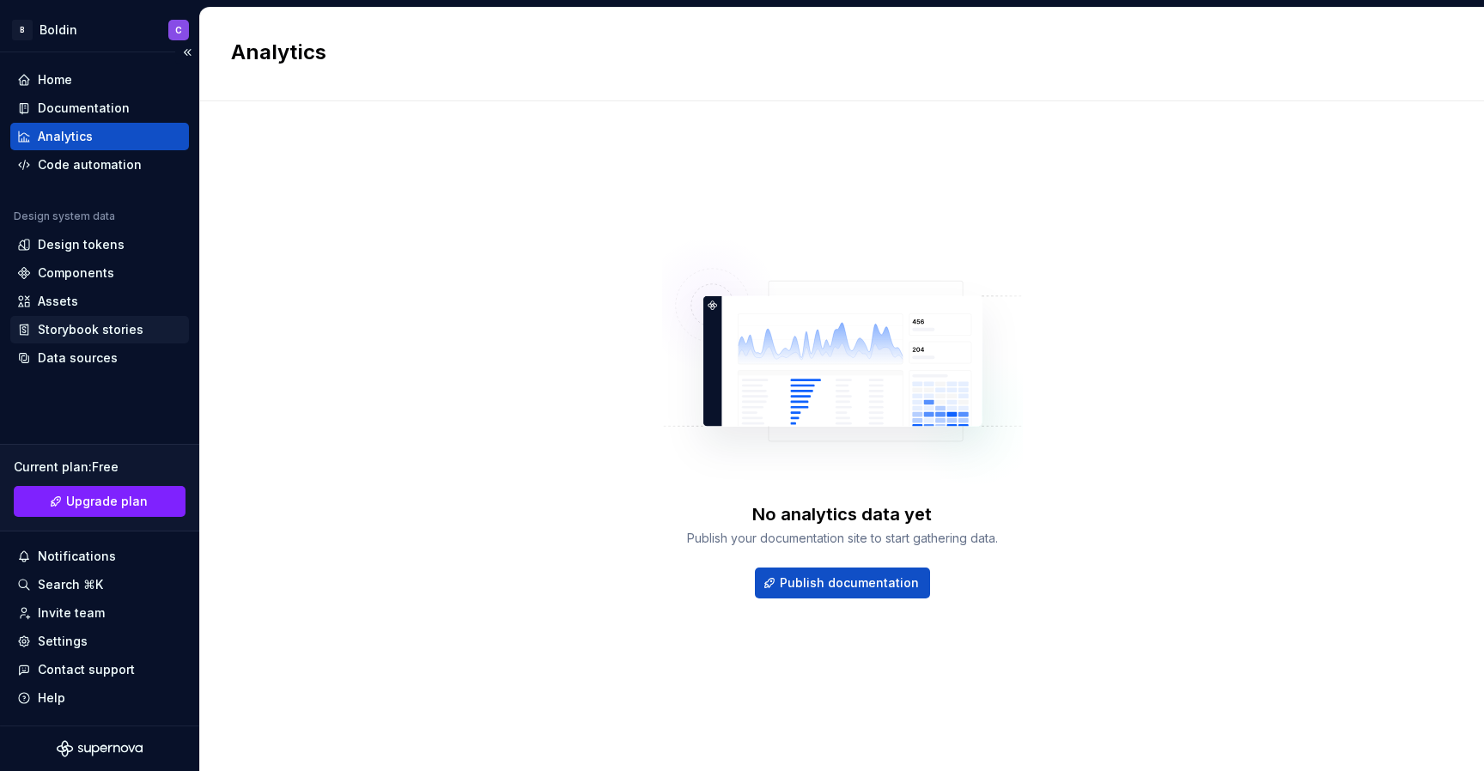
click at [113, 333] on div "Storybook stories" at bounding box center [91, 329] width 106 height 17
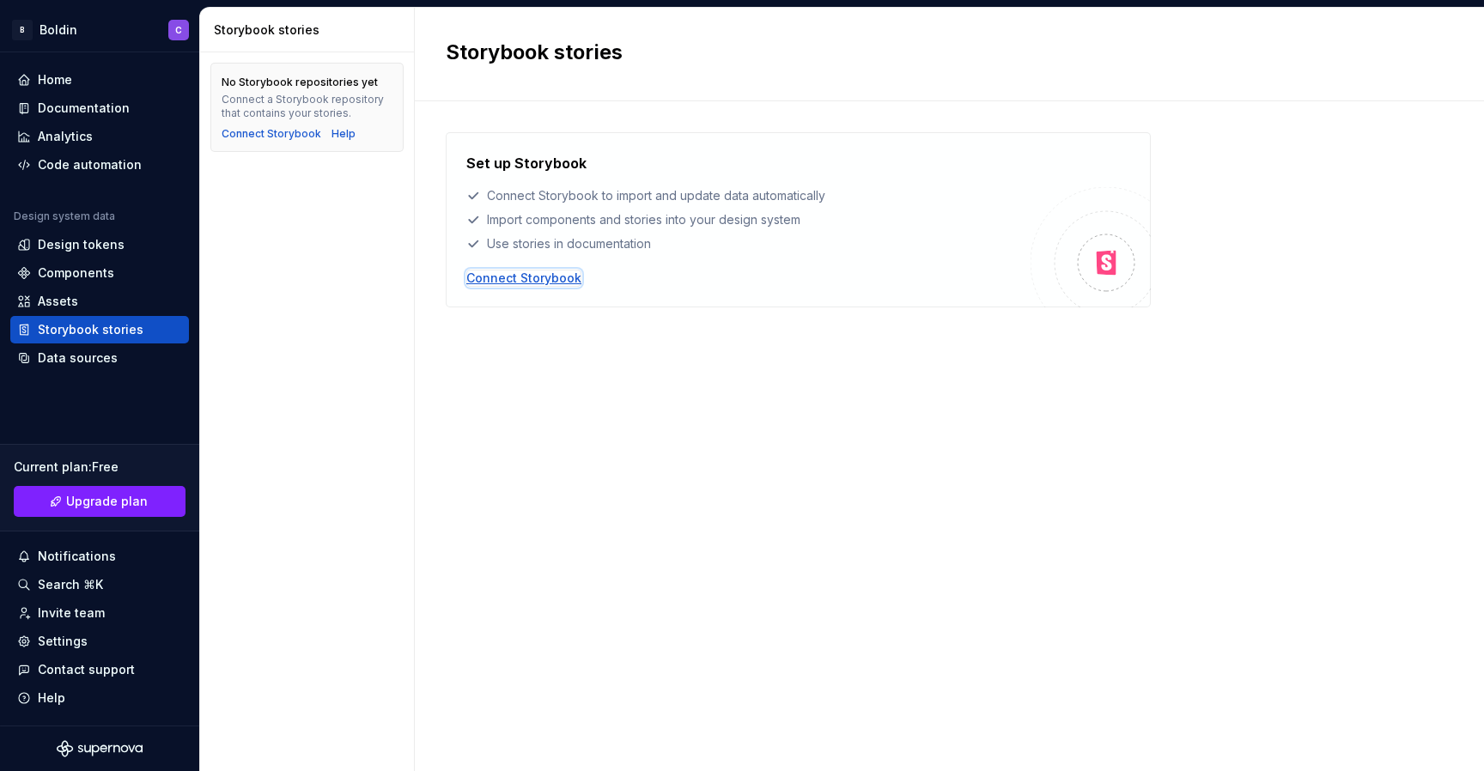
click at [500, 283] on div "Connect Storybook" at bounding box center [523, 278] width 115 height 17
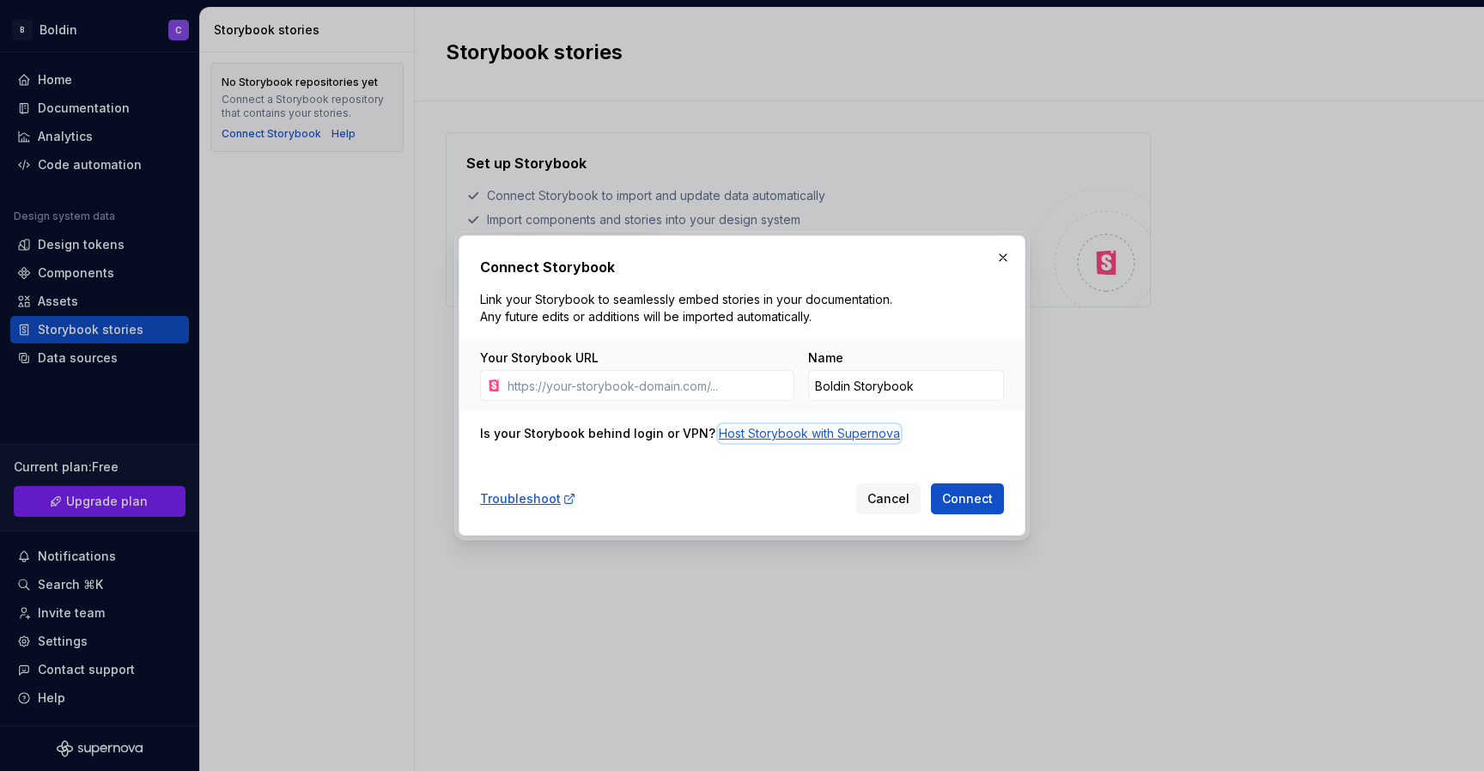
click at [742, 437] on div "Host Storybook with Supernova" at bounding box center [809, 433] width 181 height 17
